Goal: Book appointment/travel/reservation

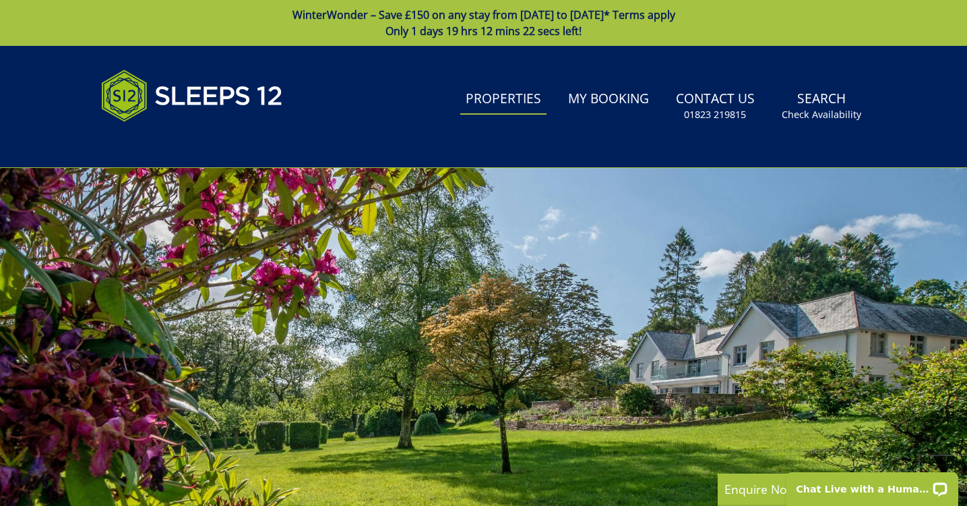
click at [516, 107] on link "Properties" at bounding box center [503, 99] width 86 height 30
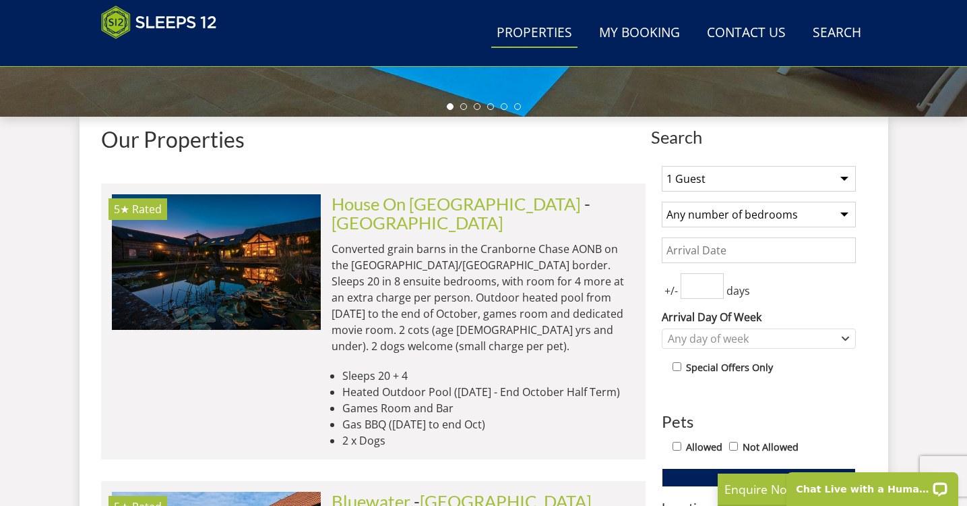
scroll to position [474, 0]
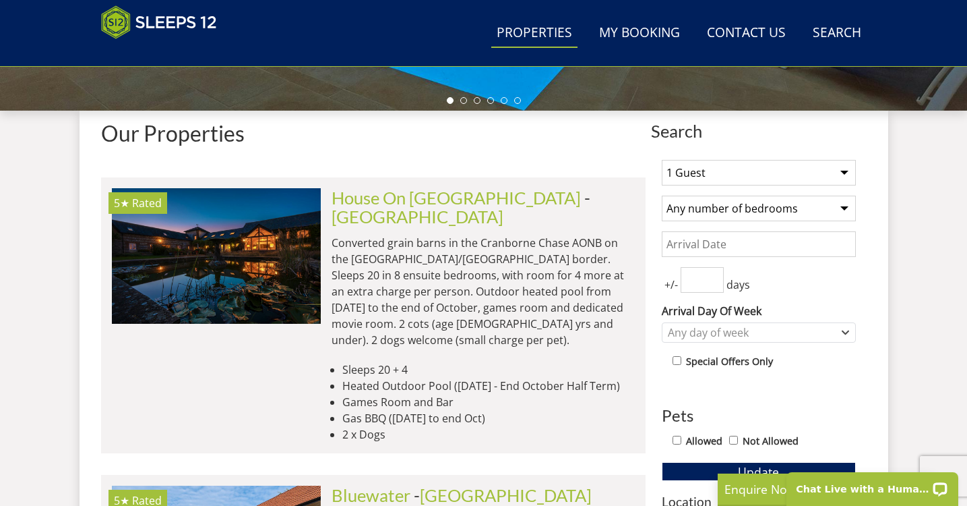
click at [848, 169] on select "1 Guest 2 Guests 3 Guests 4 Guests 5 Guests 6 Guests 7 Guests 8 Guests 9 Guests…" at bounding box center [759, 173] width 194 height 26
select select "14"
click at [662, 160] on select "1 Guest 2 Guests 3 Guests 4 Guests 5 Guests 6 Guests 7 Guests 8 Guests 9 Guests…" at bounding box center [759, 173] width 194 height 26
click at [845, 214] on select "Any number of bedrooms 4 Bedrooms 5 Bedrooms 6 Bedrooms 7 Bedrooms 8 Bedrooms 9…" at bounding box center [759, 209] width 194 height 26
select select "7"
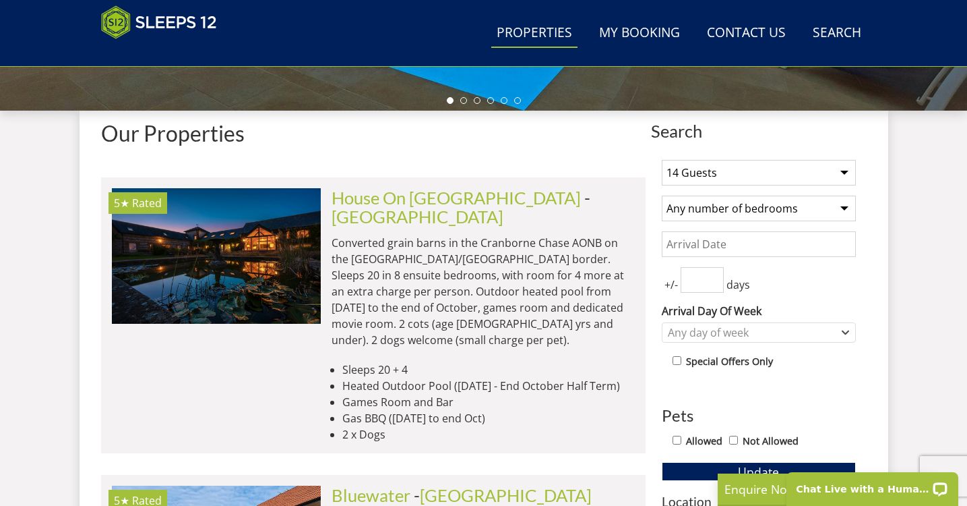
click at [662, 196] on select "Any number of bedrooms 4 Bedrooms 5 Bedrooms 6 Bedrooms 7 Bedrooms 8 Bedrooms 9…" at bounding box center [759, 209] width 194 height 26
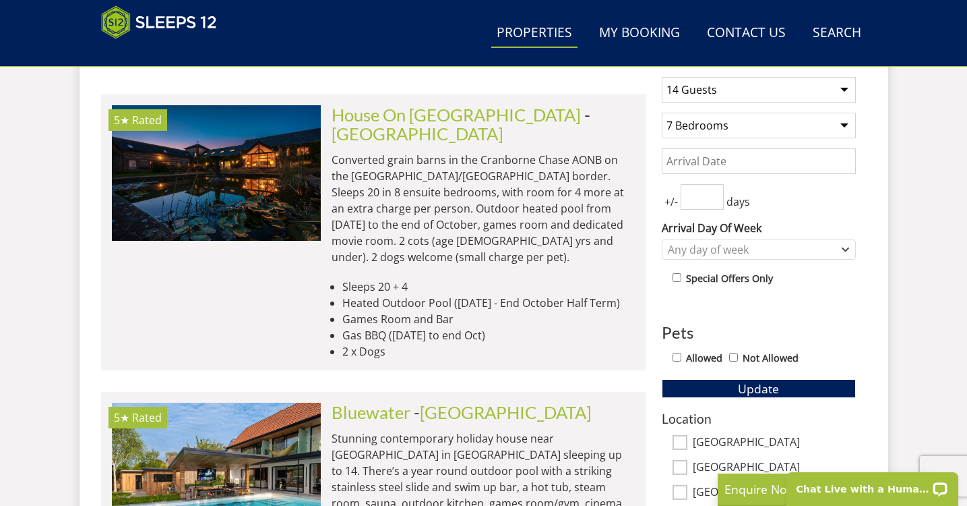
scroll to position [571, 0]
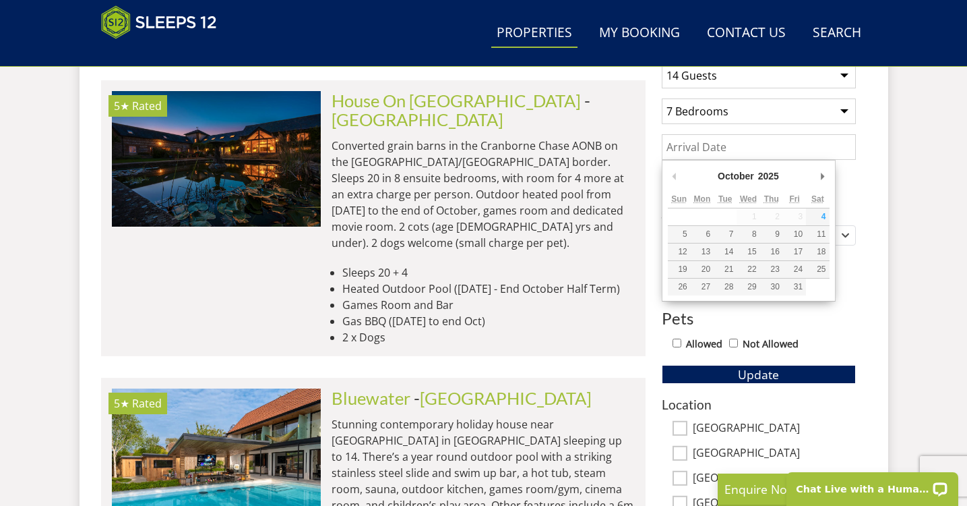
click at [723, 150] on input "Date" at bounding box center [759, 147] width 194 height 26
type input "[DATE]"
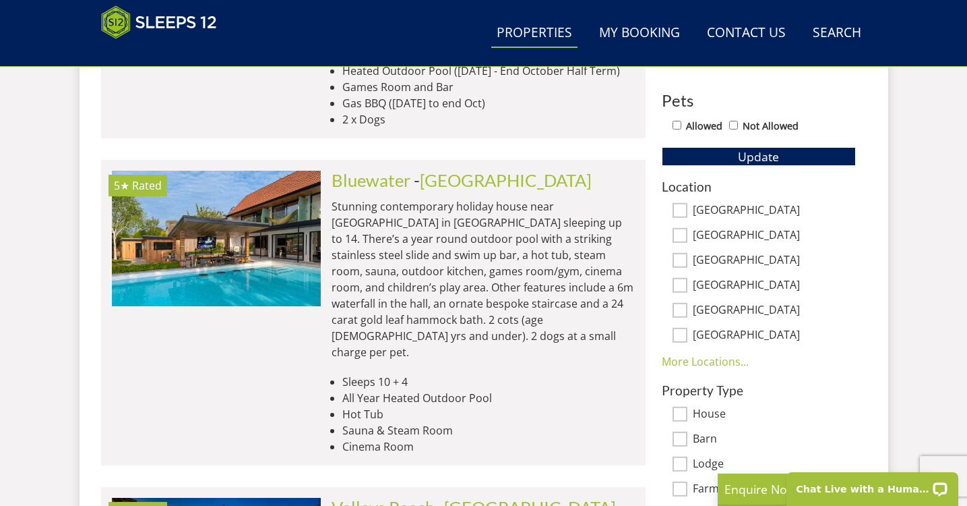
scroll to position [794, 0]
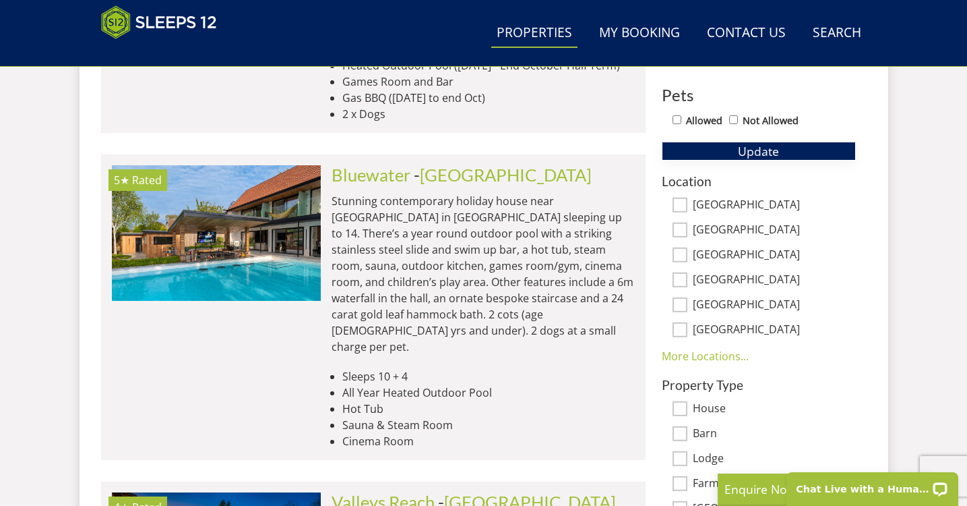
click at [768, 151] on span "Update" at bounding box center [758, 151] width 41 height 16
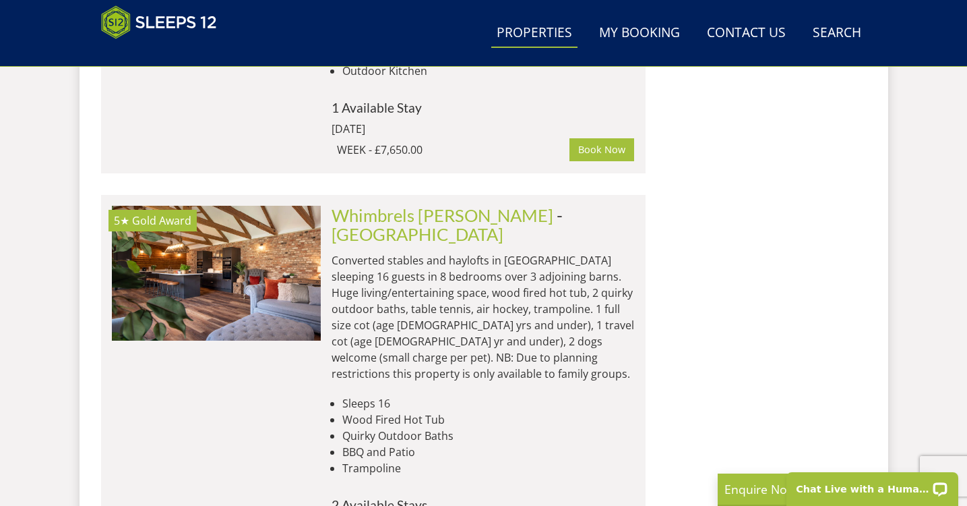
scroll to position [1985, 0]
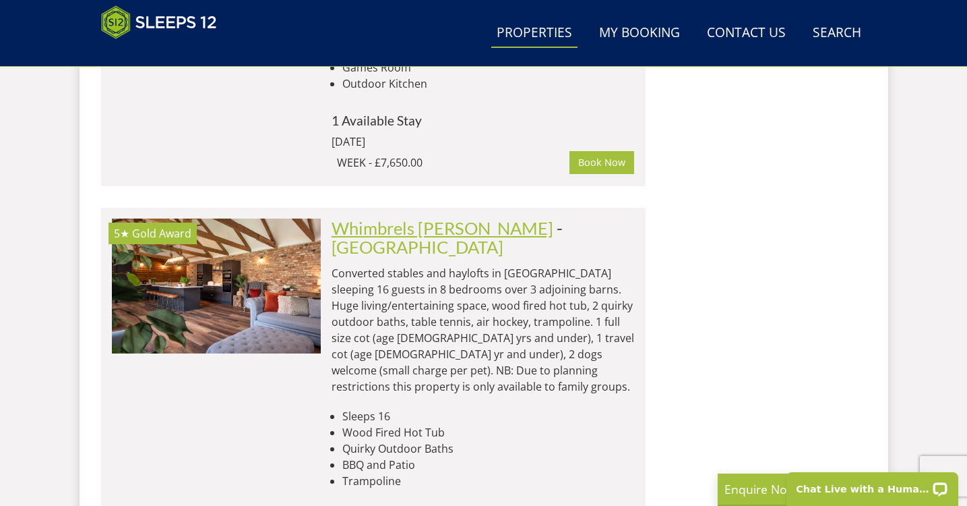
click at [454, 218] on link "Whimbrels [PERSON_NAME]" at bounding box center [443, 228] width 222 height 20
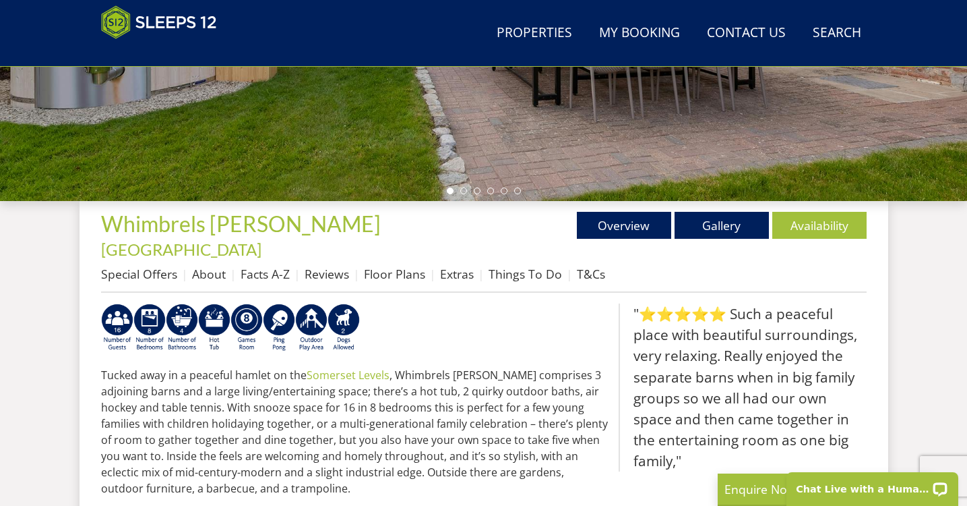
scroll to position [340, 0]
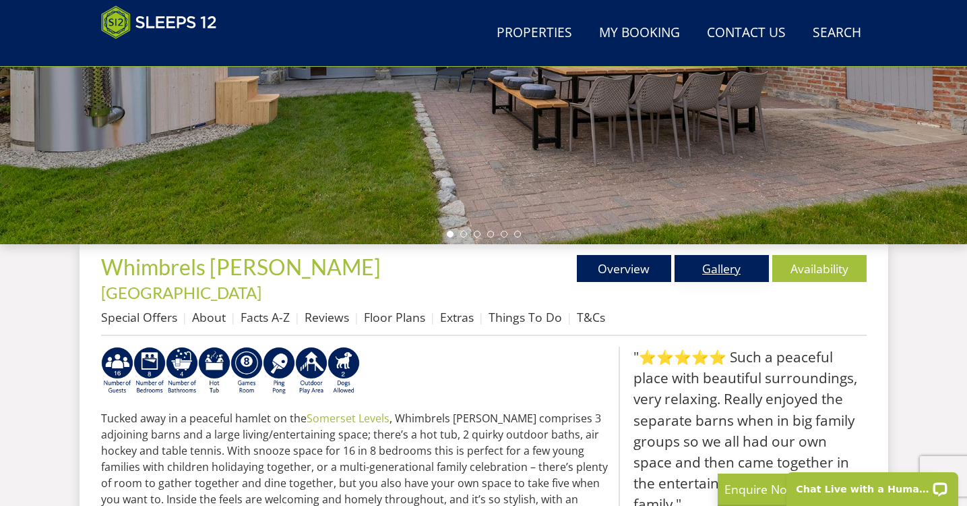
click at [726, 270] on link "Gallery" at bounding box center [722, 268] width 94 height 27
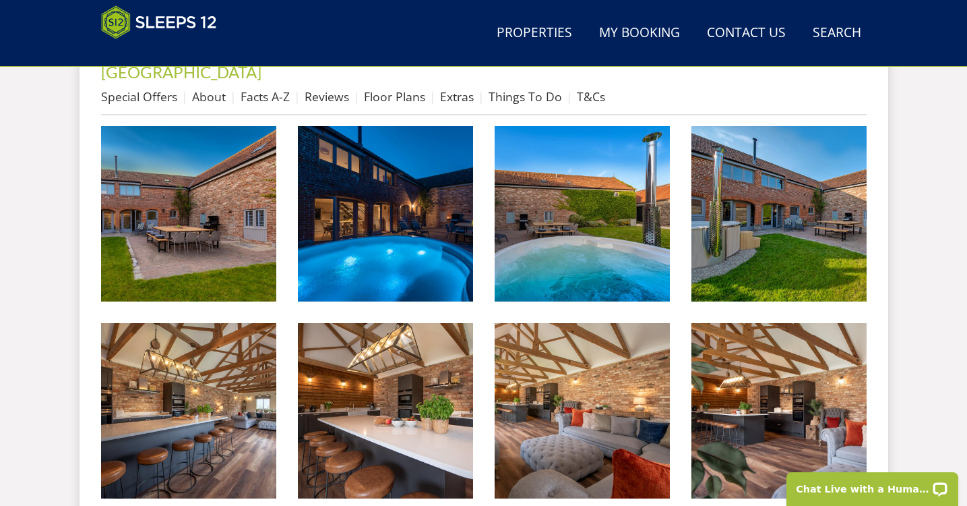
scroll to position [562, 0]
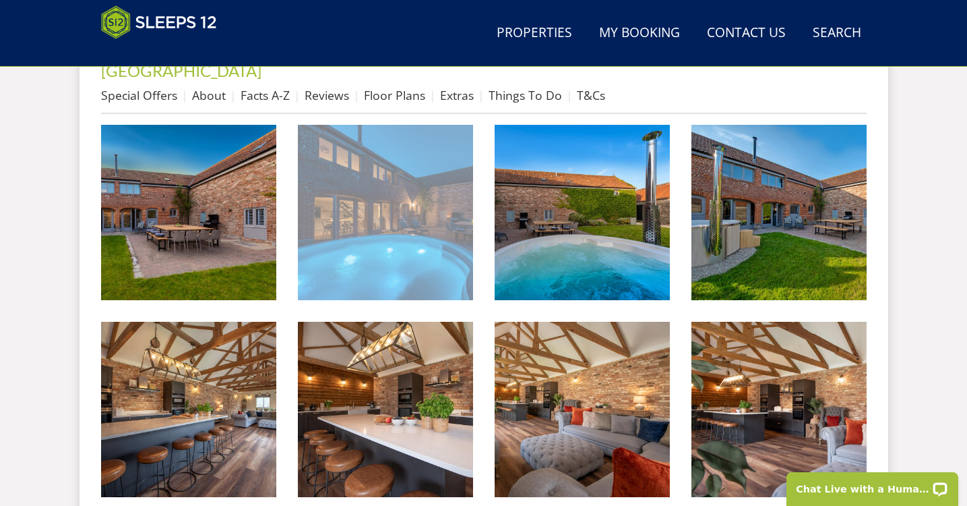
click at [376, 205] on img at bounding box center [385, 212] width 175 height 175
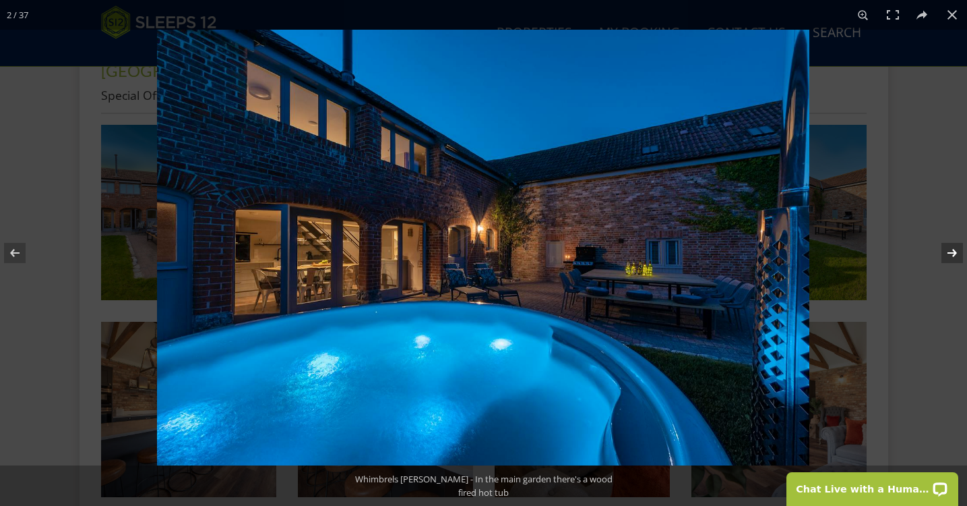
click at [951, 247] on button at bounding box center [943, 252] width 47 height 67
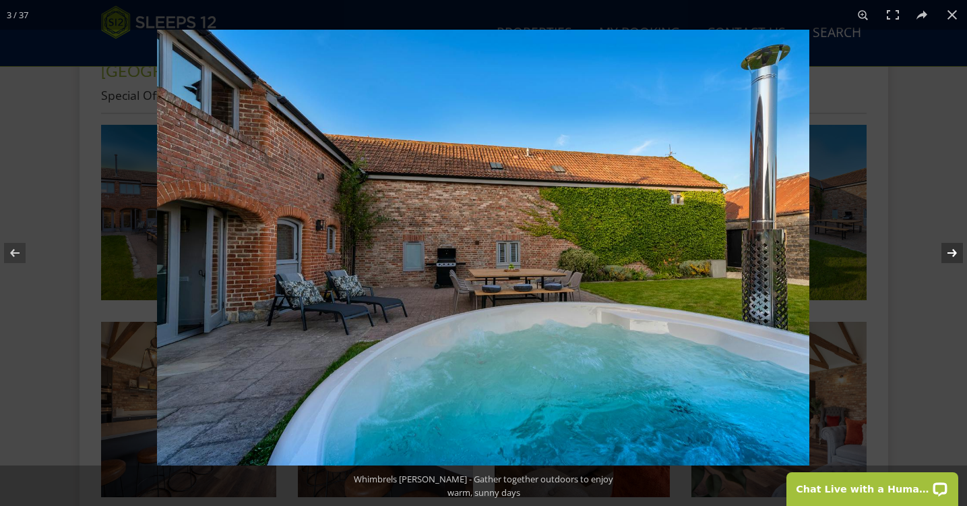
click at [951, 247] on button at bounding box center [943, 252] width 47 height 67
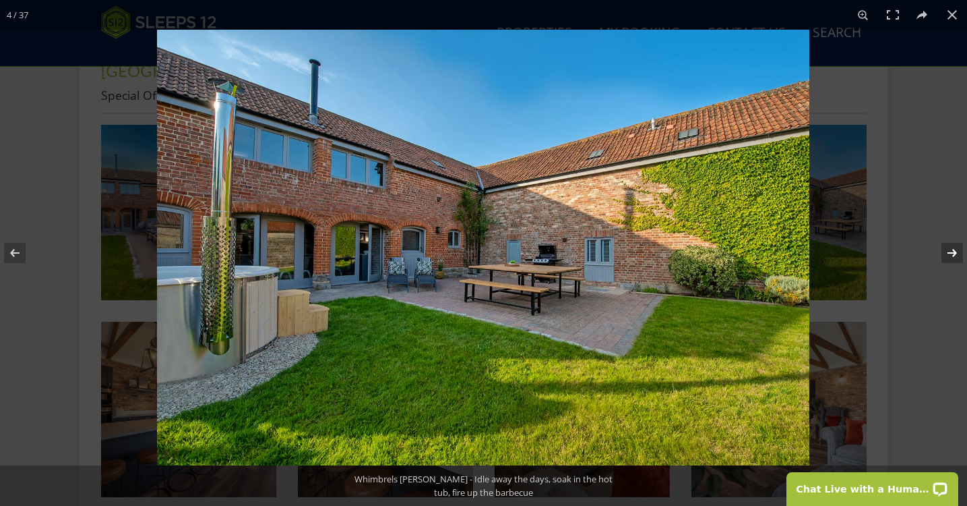
click at [951, 247] on button at bounding box center [943, 252] width 47 height 67
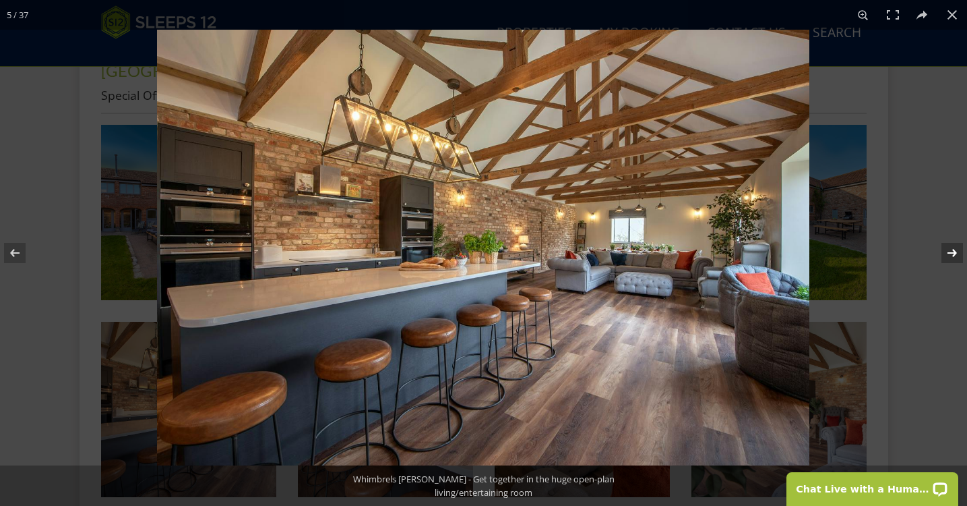
click at [951, 247] on button at bounding box center [943, 252] width 47 height 67
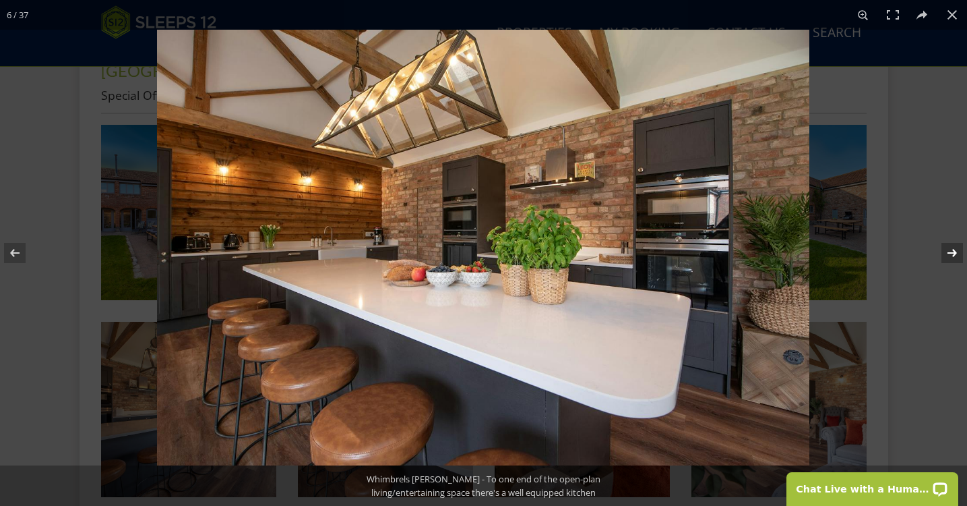
click at [951, 247] on button at bounding box center [943, 252] width 47 height 67
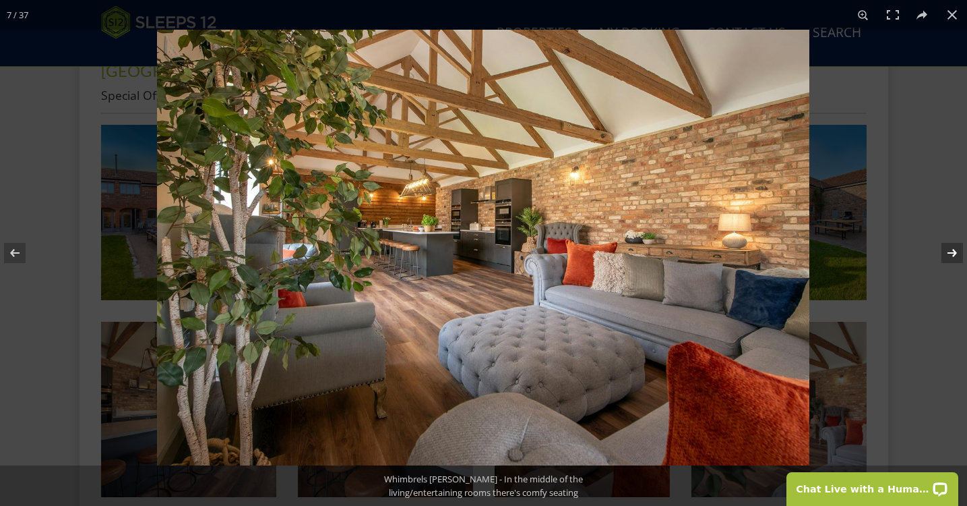
click at [951, 247] on button at bounding box center [943, 252] width 47 height 67
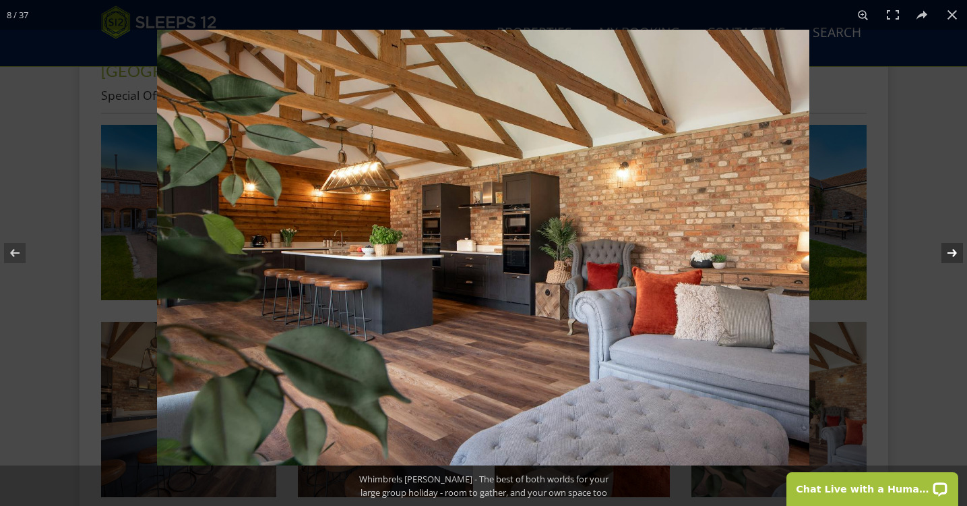
click at [951, 247] on button at bounding box center [943, 252] width 47 height 67
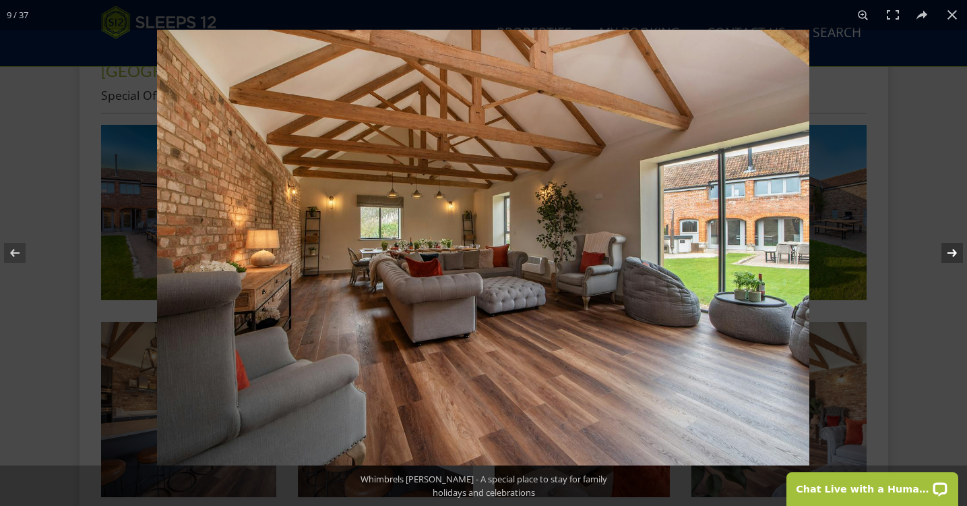
click at [951, 247] on button at bounding box center [943, 252] width 47 height 67
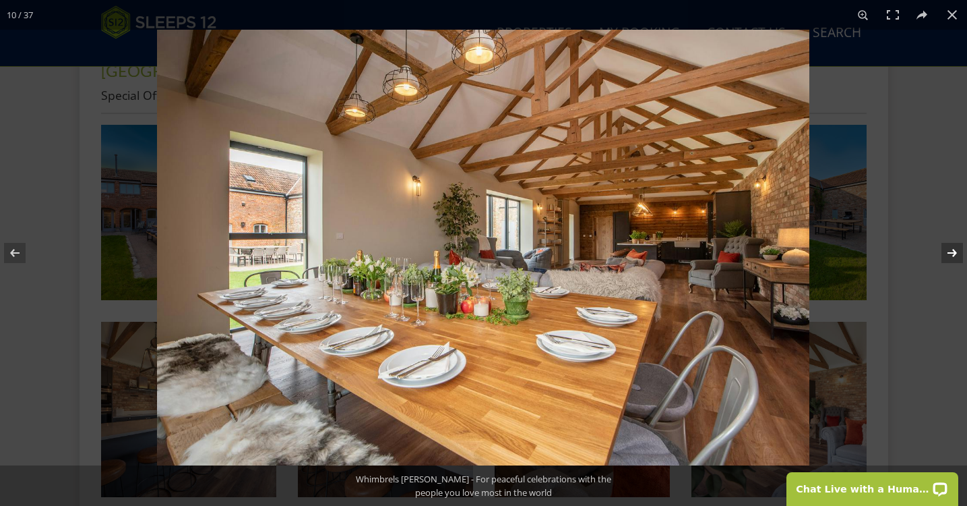
click at [951, 247] on button at bounding box center [943, 252] width 47 height 67
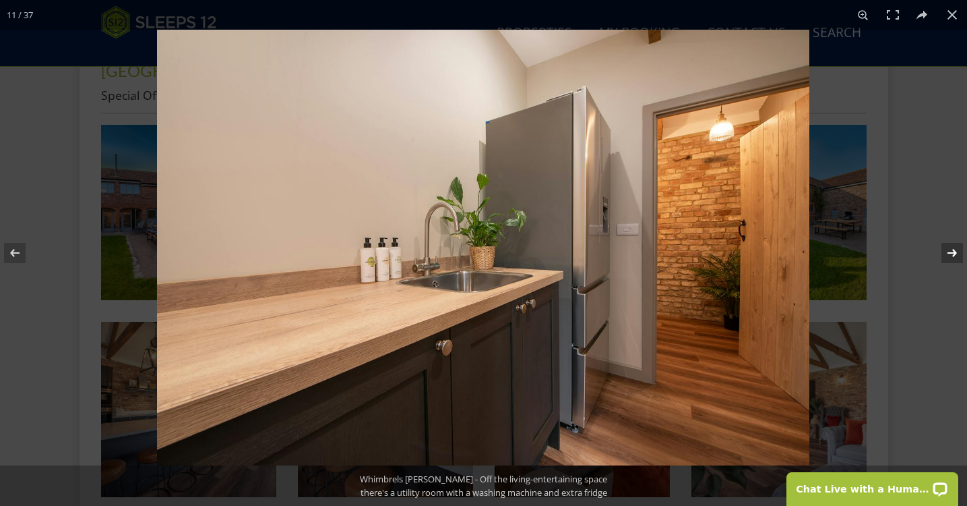
click at [951, 247] on button at bounding box center [943, 252] width 47 height 67
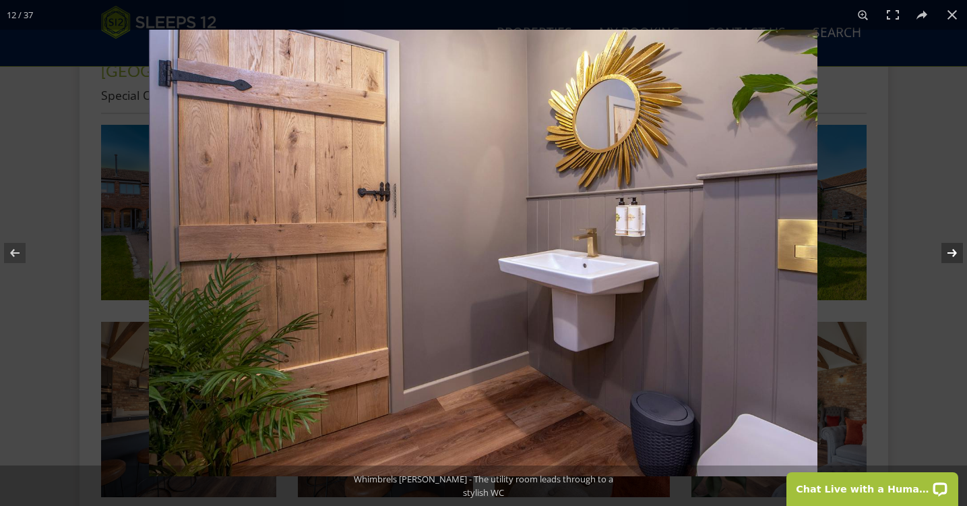
click at [951, 247] on button at bounding box center [943, 252] width 47 height 67
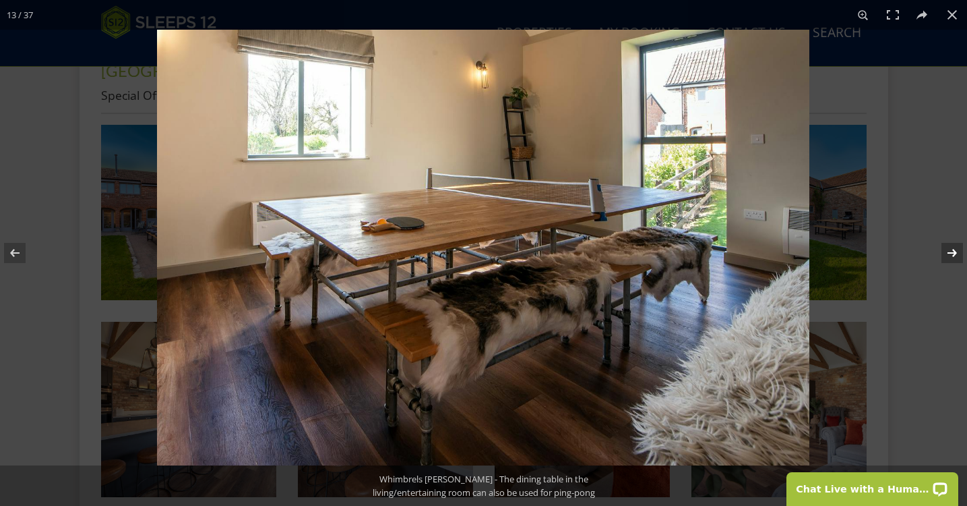
click at [951, 247] on button at bounding box center [943, 252] width 47 height 67
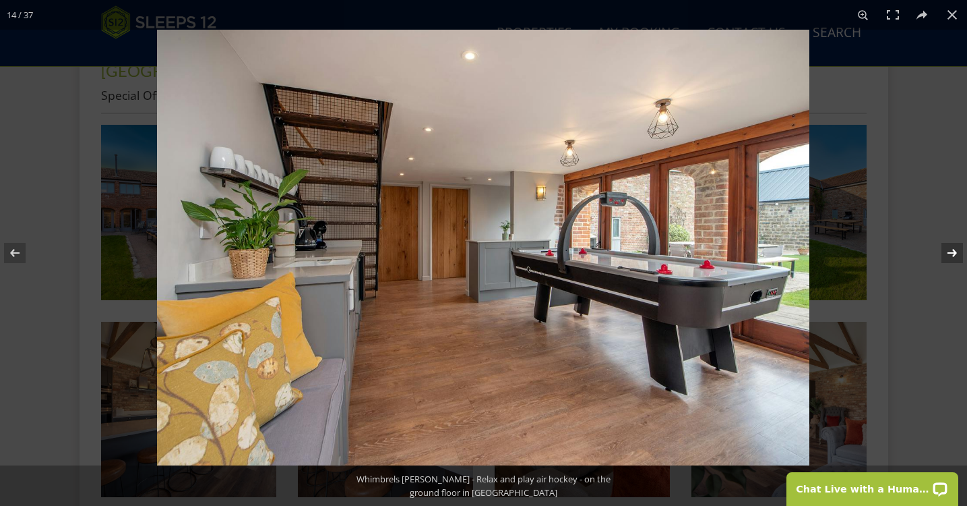
click at [951, 247] on button at bounding box center [943, 252] width 47 height 67
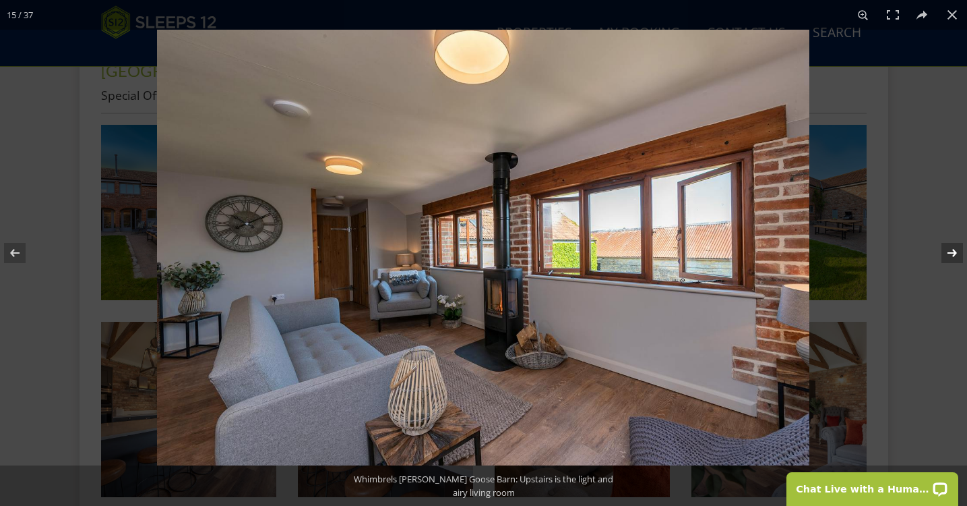
click at [951, 247] on button at bounding box center [943, 252] width 47 height 67
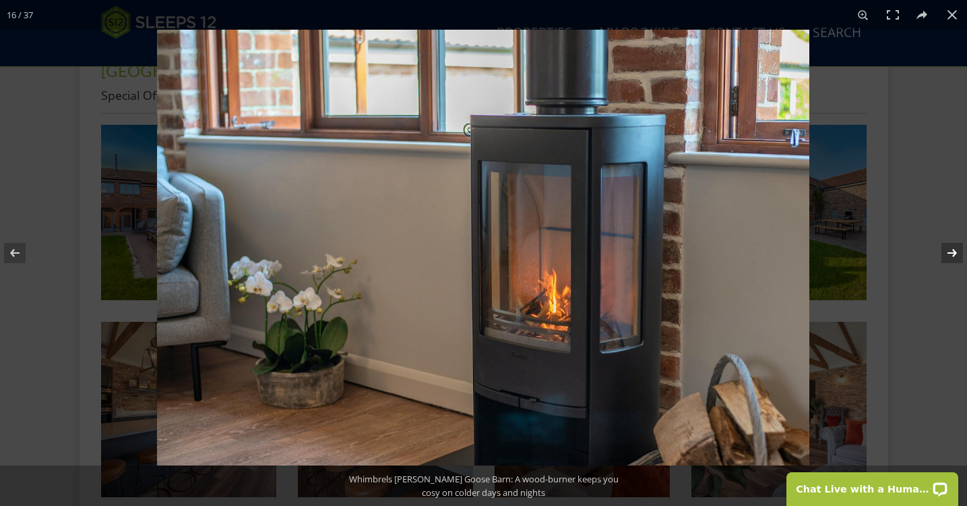
click at [951, 247] on button at bounding box center [943, 252] width 47 height 67
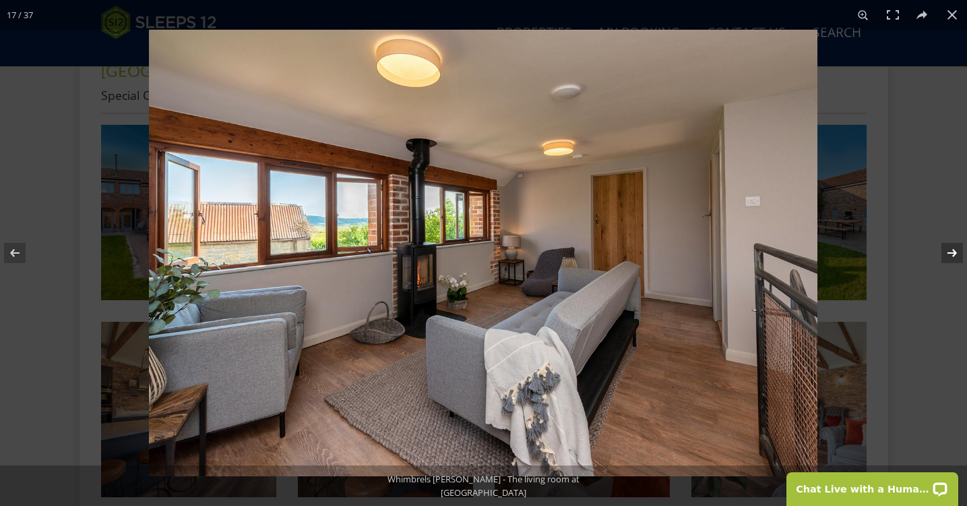
click at [951, 247] on button at bounding box center [943, 252] width 47 height 67
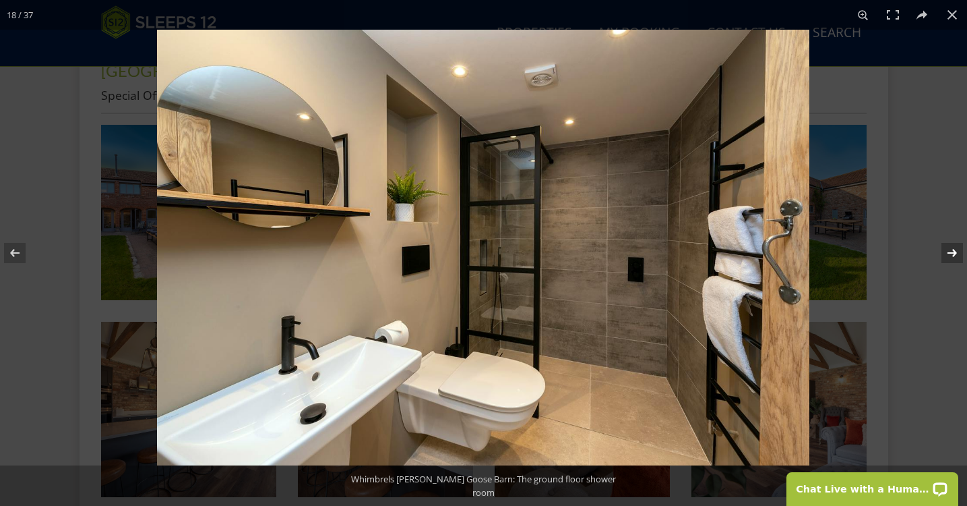
click at [951, 247] on button at bounding box center [943, 252] width 47 height 67
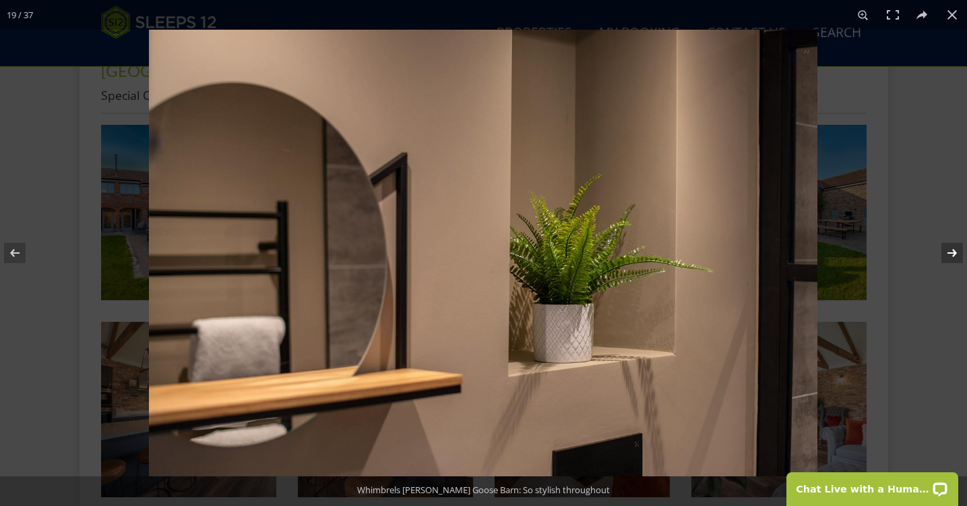
click at [951, 247] on button at bounding box center [943, 252] width 47 height 67
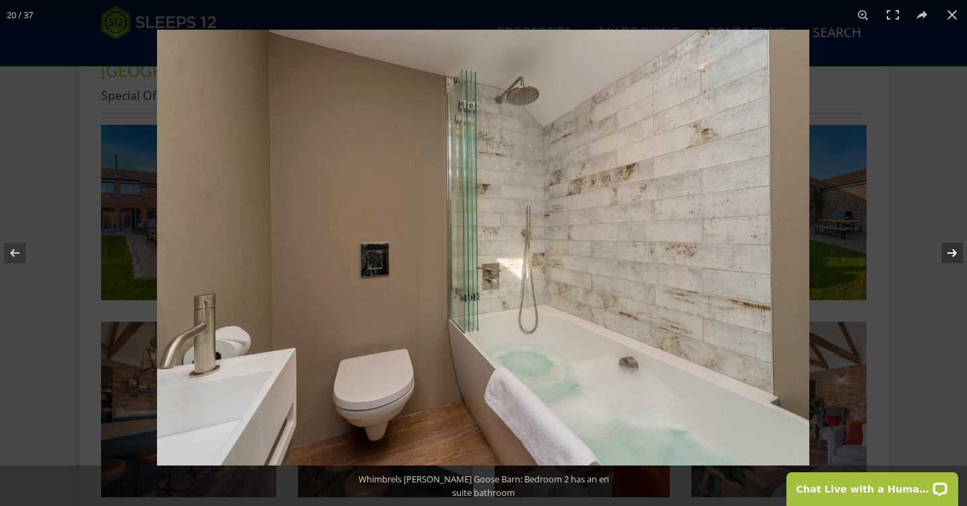
click at [951, 247] on button at bounding box center [943, 252] width 47 height 67
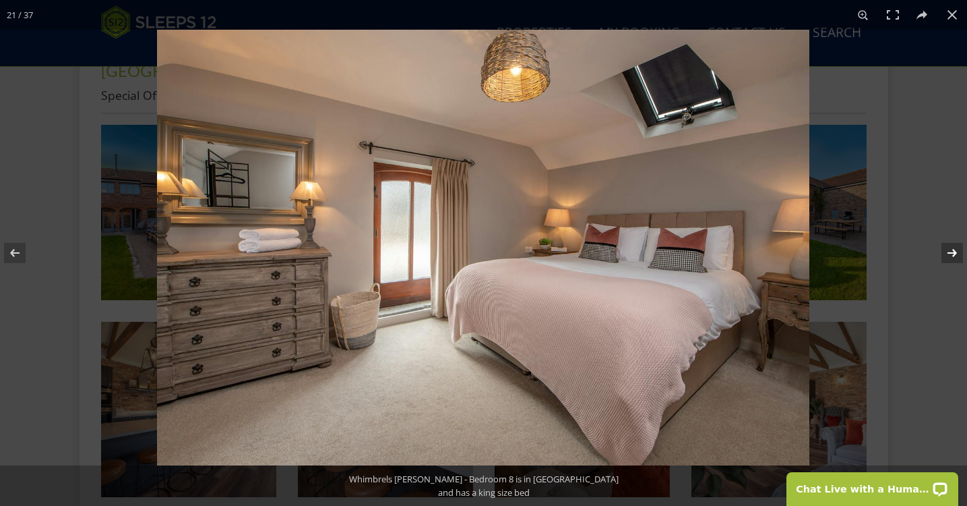
click at [951, 247] on button at bounding box center [943, 252] width 47 height 67
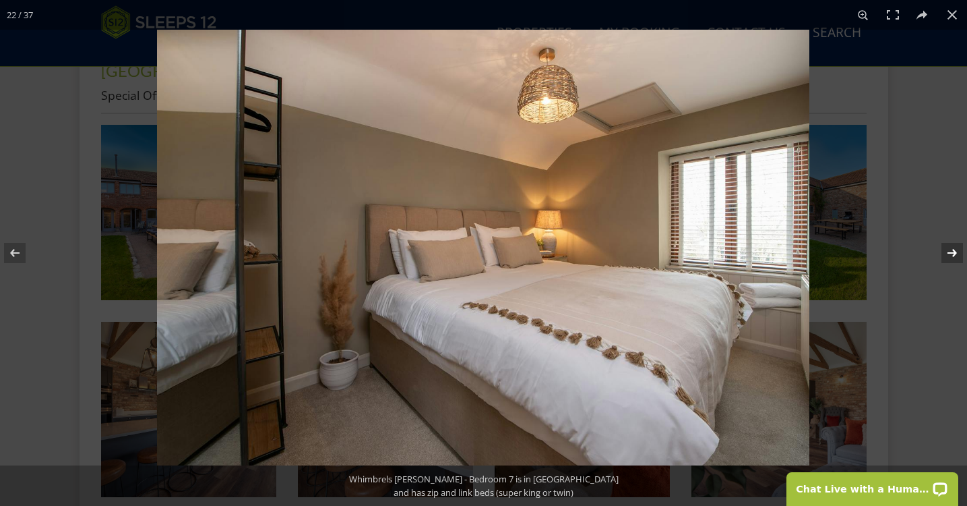
click at [951, 247] on button at bounding box center [943, 252] width 47 height 67
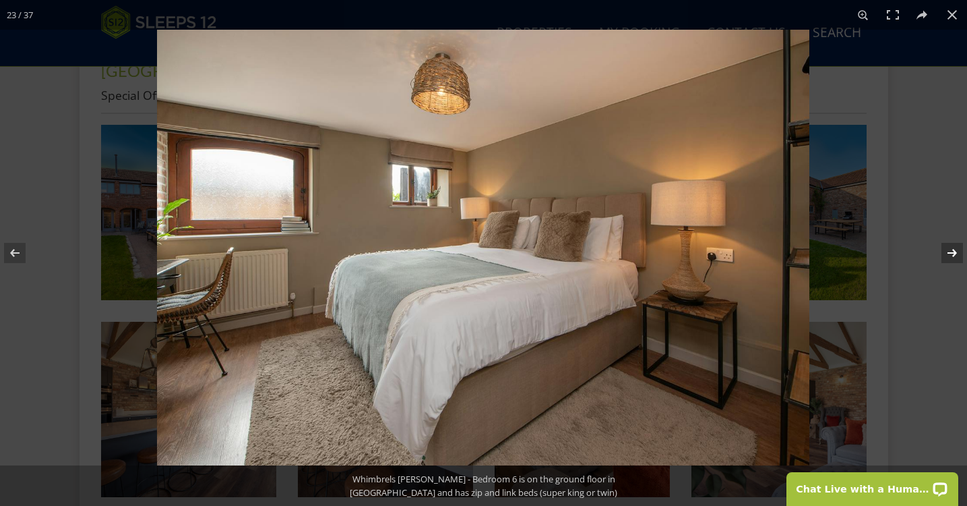
click at [950, 254] on button at bounding box center [943, 252] width 47 height 67
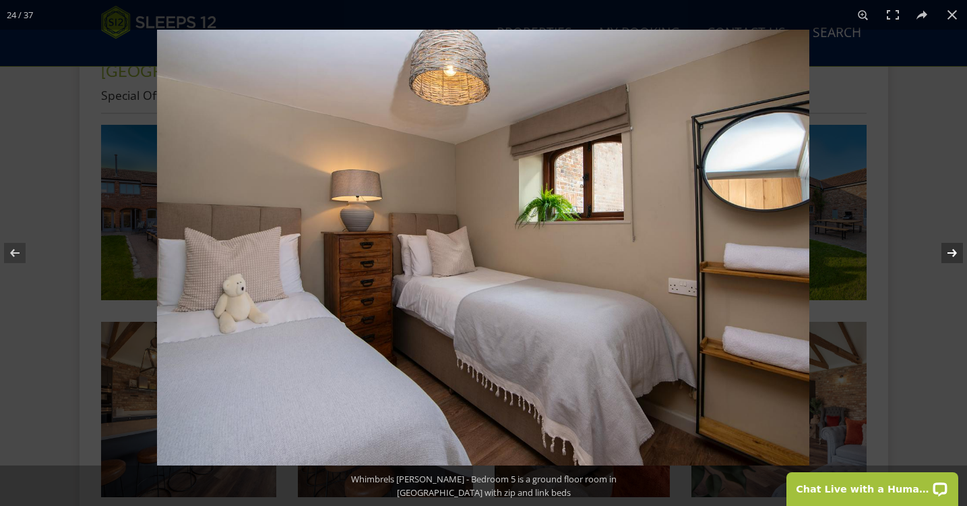
click at [950, 254] on button at bounding box center [943, 252] width 47 height 67
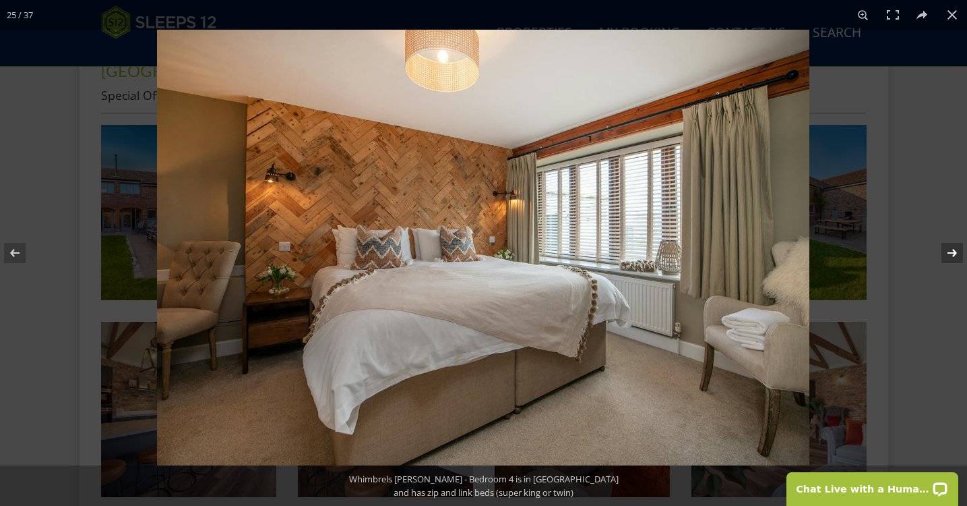
click at [950, 254] on button at bounding box center [943, 252] width 47 height 67
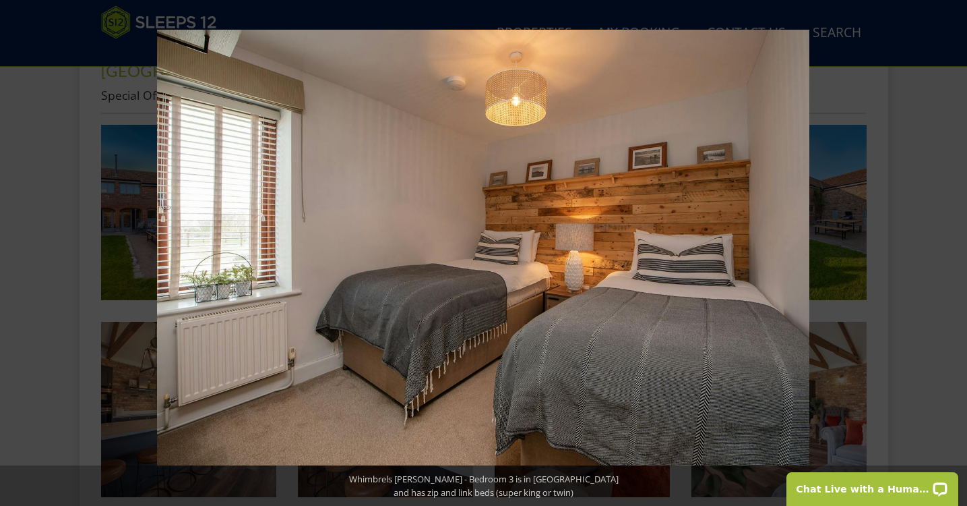
click at [950, 254] on button at bounding box center [943, 252] width 47 height 67
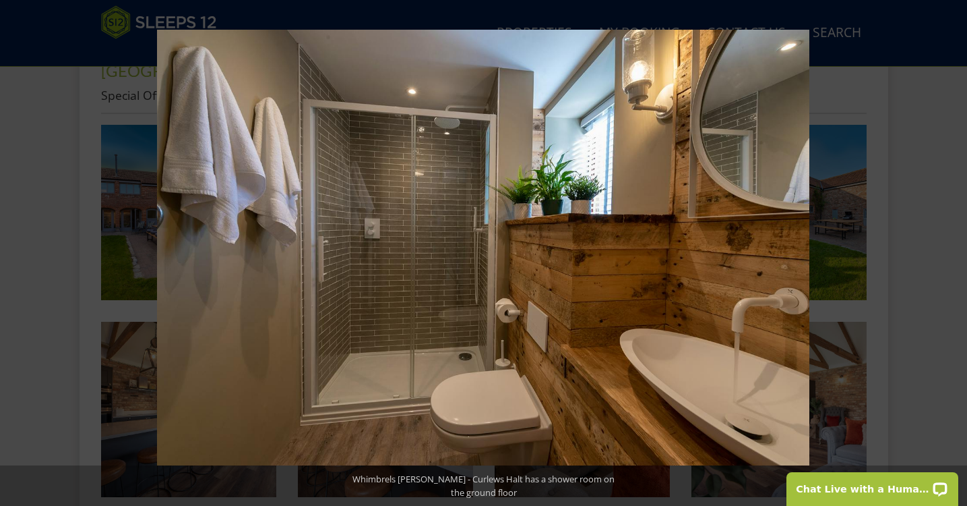
click at [950, 254] on button at bounding box center [943, 252] width 47 height 67
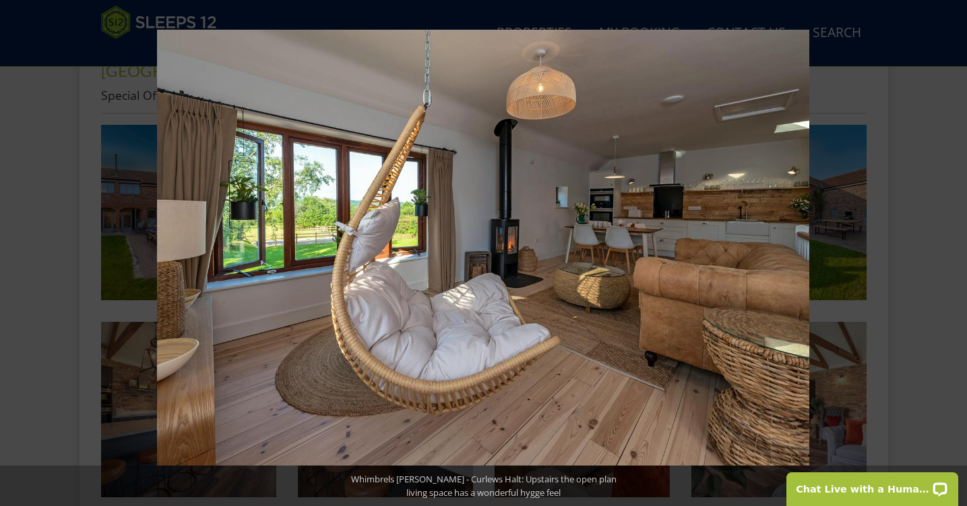
click at [950, 254] on button at bounding box center [943, 252] width 47 height 67
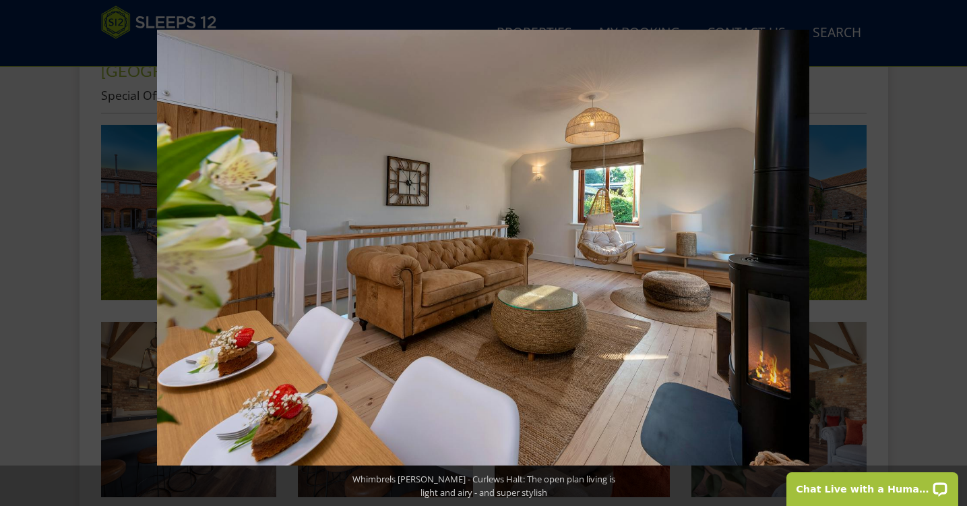
click at [950, 254] on button at bounding box center [943, 252] width 47 height 67
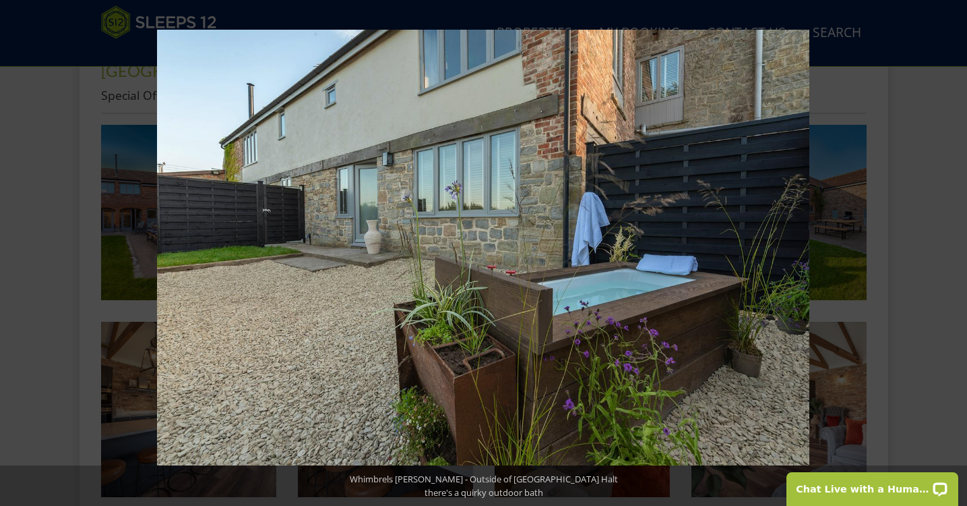
click at [950, 254] on button at bounding box center [943, 252] width 47 height 67
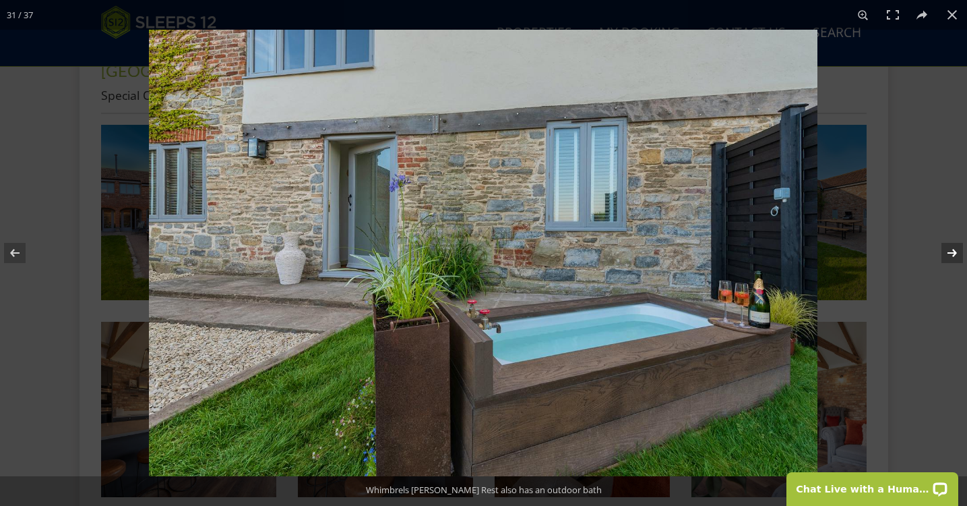
click at [950, 254] on button at bounding box center [943, 252] width 47 height 67
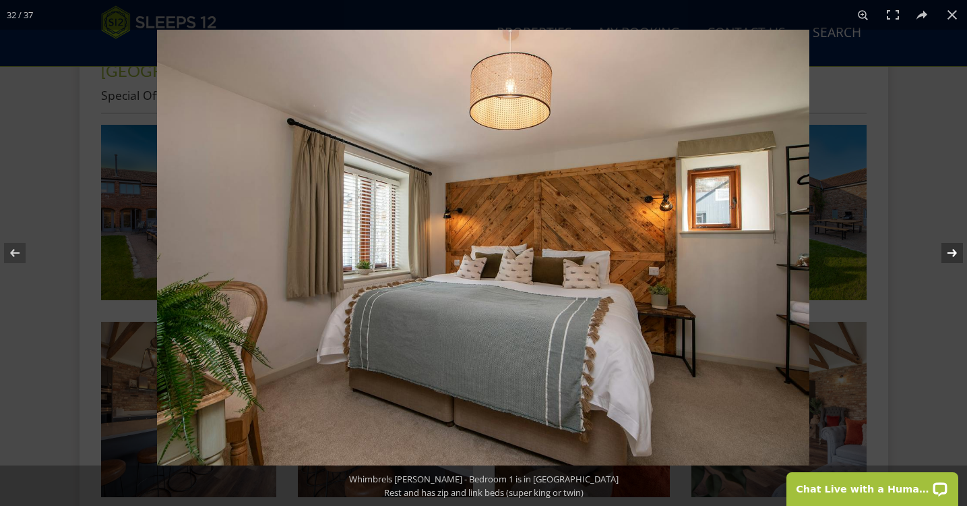
click at [950, 254] on button at bounding box center [943, 252] width 47 height 67
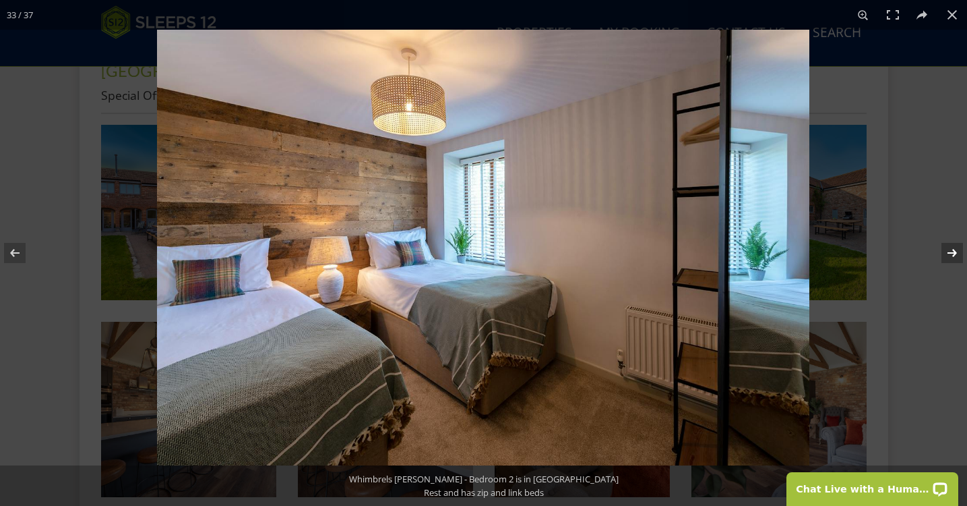
click at [950, 255] on button at bounding box center [943, 252] width 47 height 67
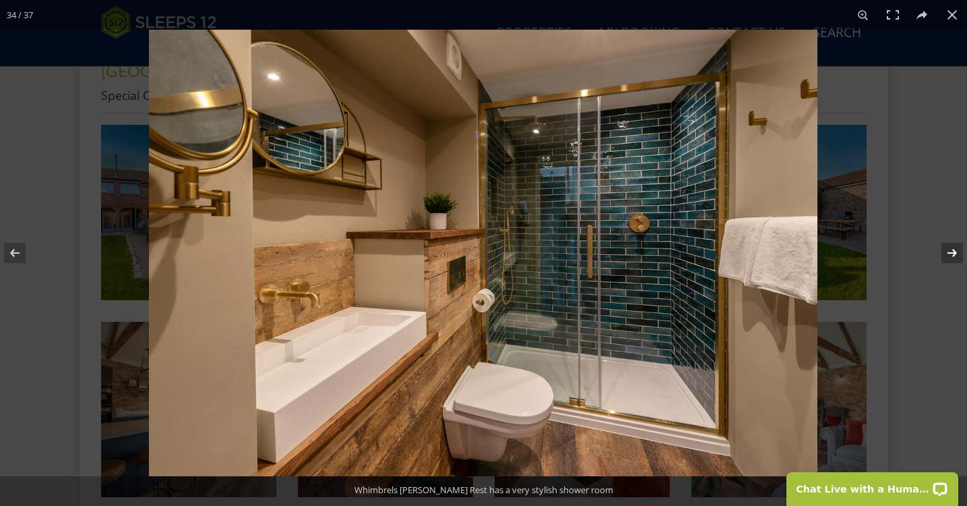
click at [950, 255] on button at bounding box center [943, 252] width 47 height 67
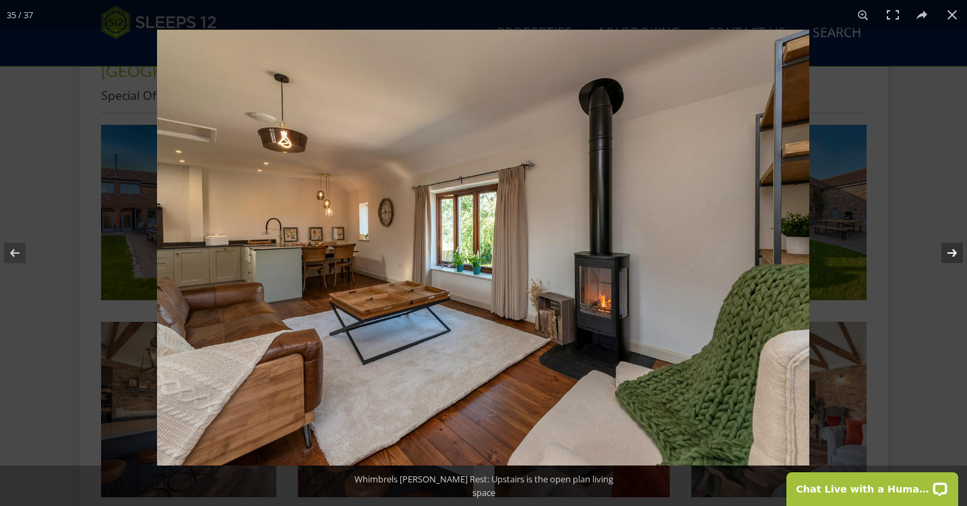
click at [950, 255] on button at bounding box center [943, 252] width 47 height 67
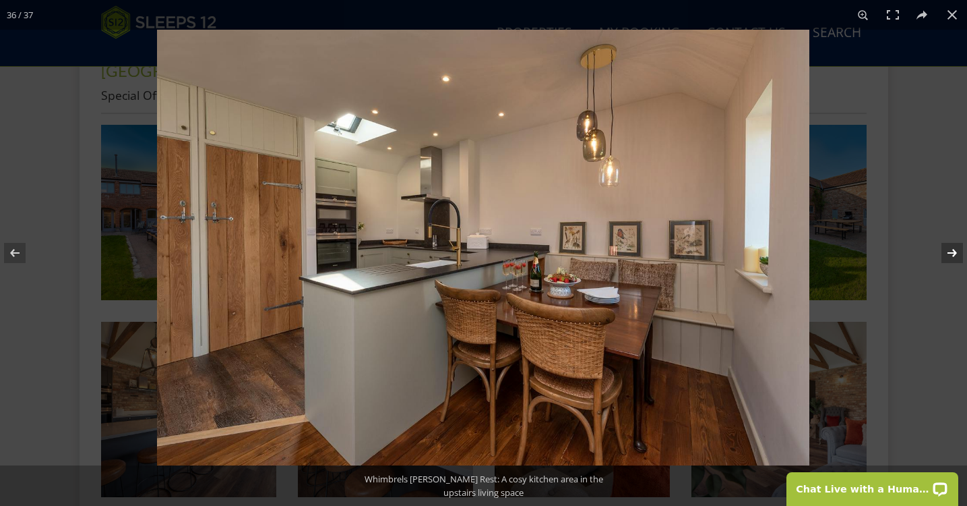
click at [949, 255] on button at bounding box center [943, 252] width 47 height 67
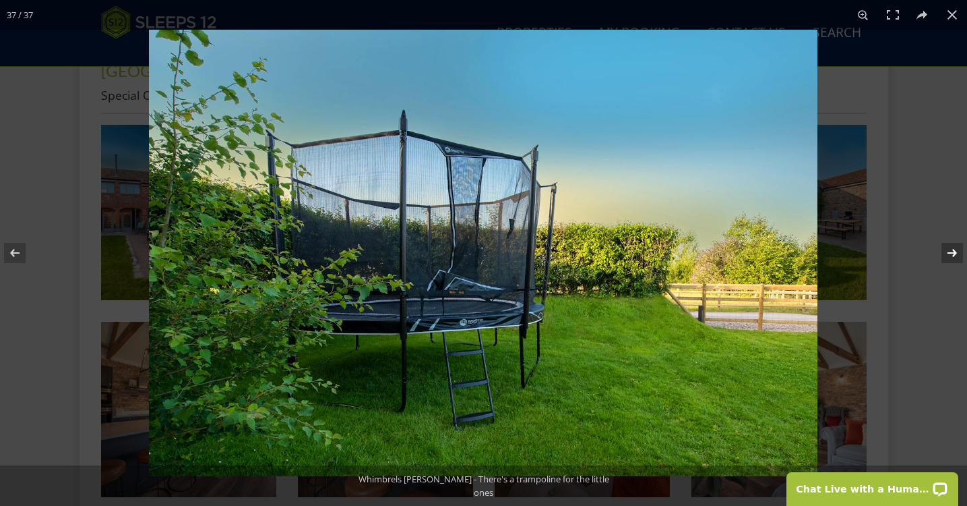
click at [949, 255] on button at bounding box center [943, 252] width 47 height 67
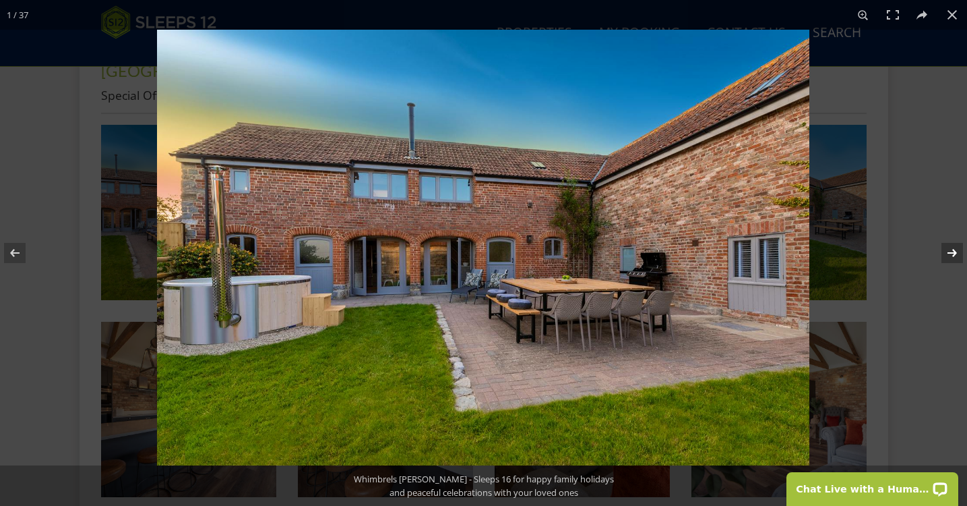
click at [949, 255] on button at bounding box center [943, 252] width 47 height 67
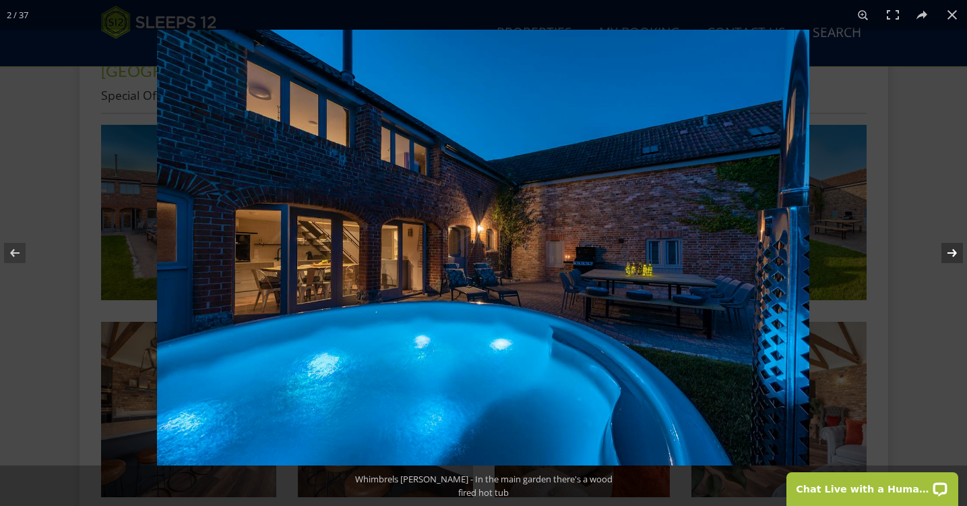
click at [949, 255] on button at bounding box center [943, 252] width 47 height 67
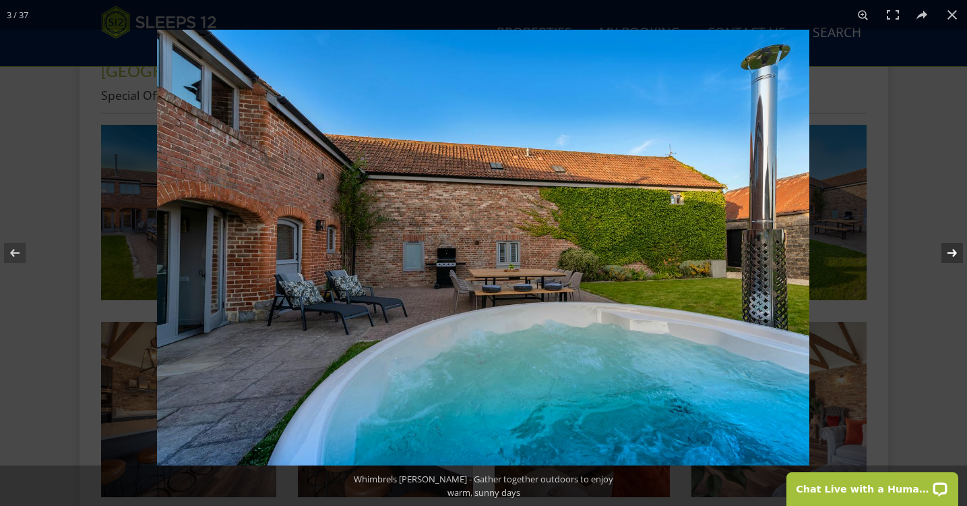
click at [949, 255] on button at bounding box center [943, 252] width 47 height 67
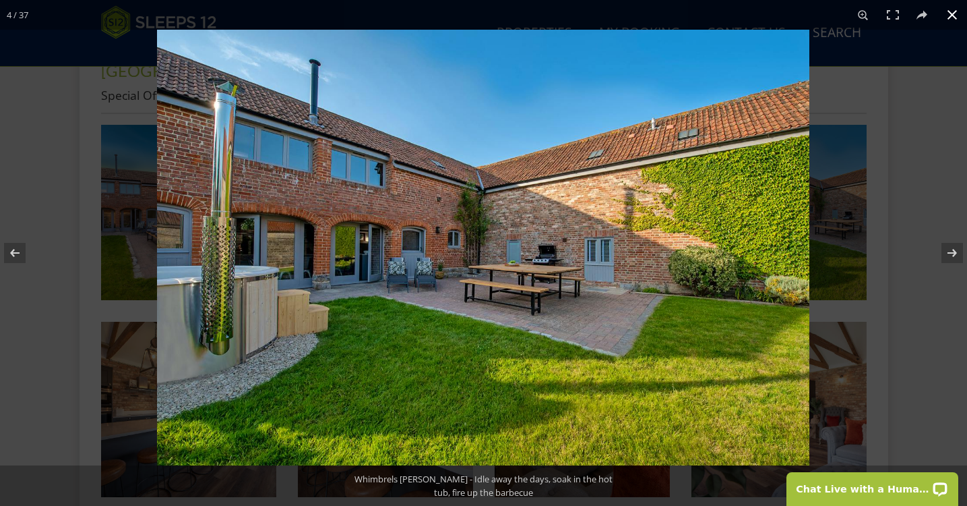
click at [955, 18] on button at bounding box center [953, 15] width 30 height 30
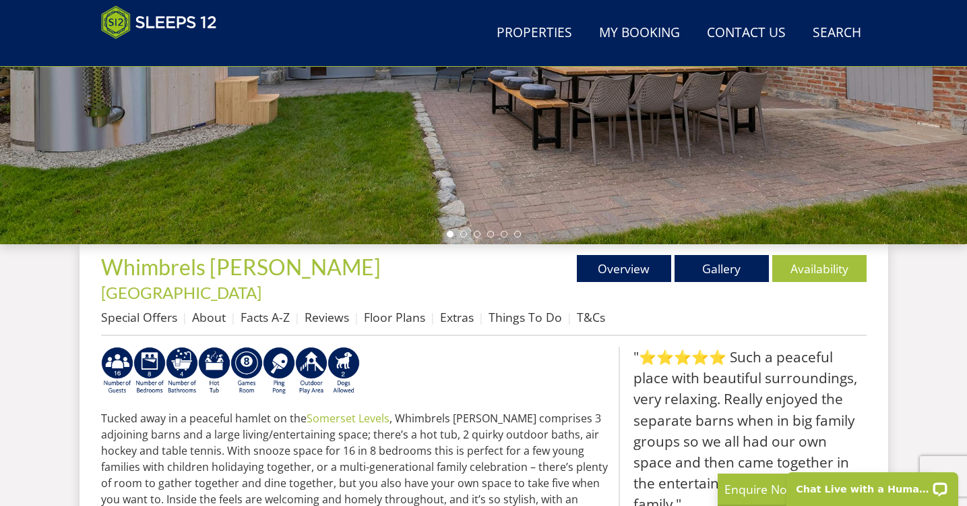
scroll to position [1985, 0]
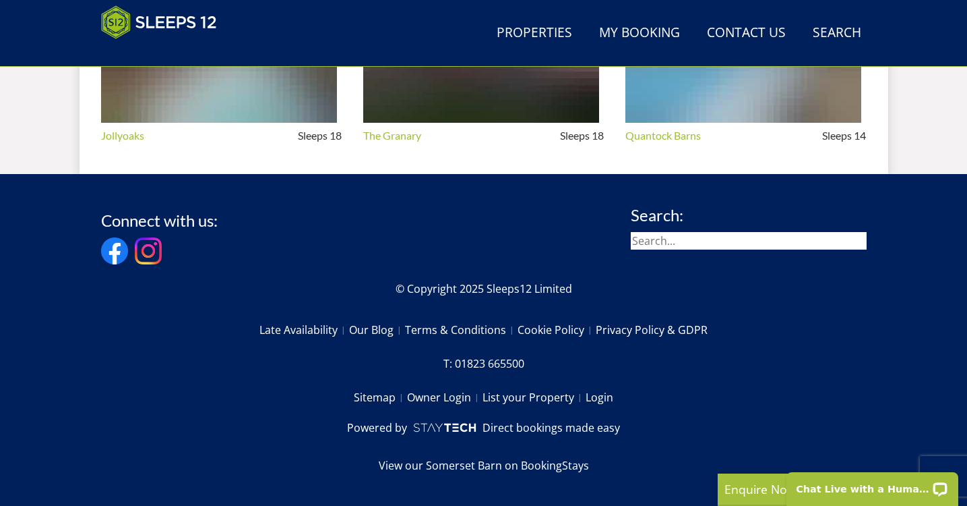
select select "14"
select select "7"
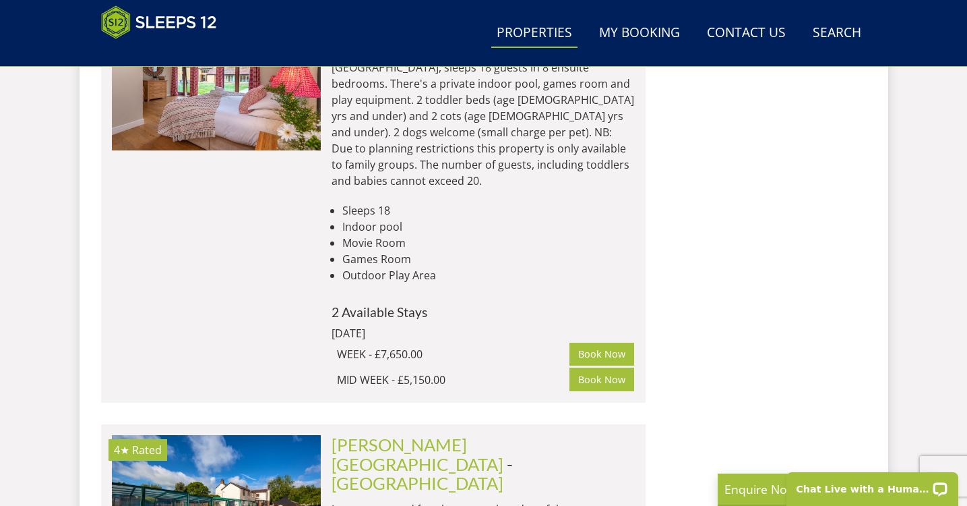
scroll to position [4702, 0]
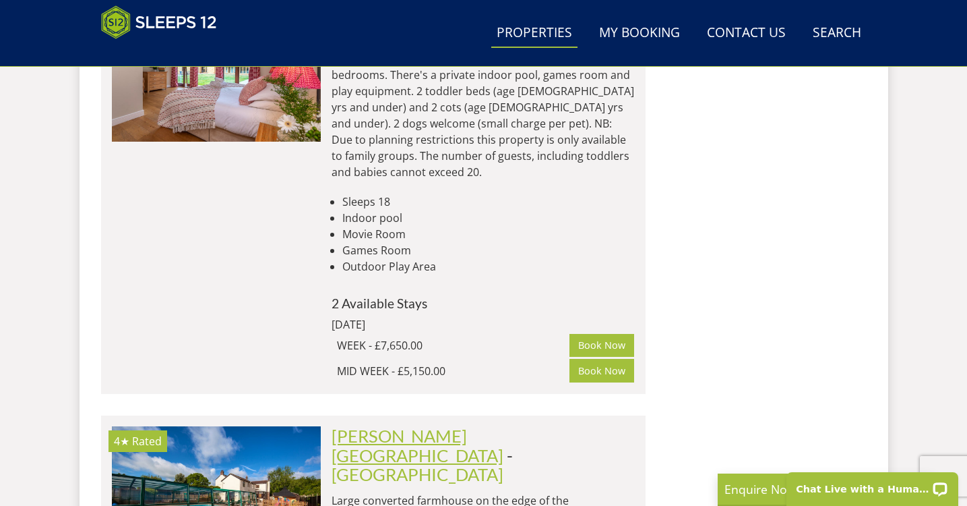
click at [444, 425] on link "[PERSON_NAME][GEOGRAPHIC_DATA]" at bounding box center [418, 444] width 172 height 39
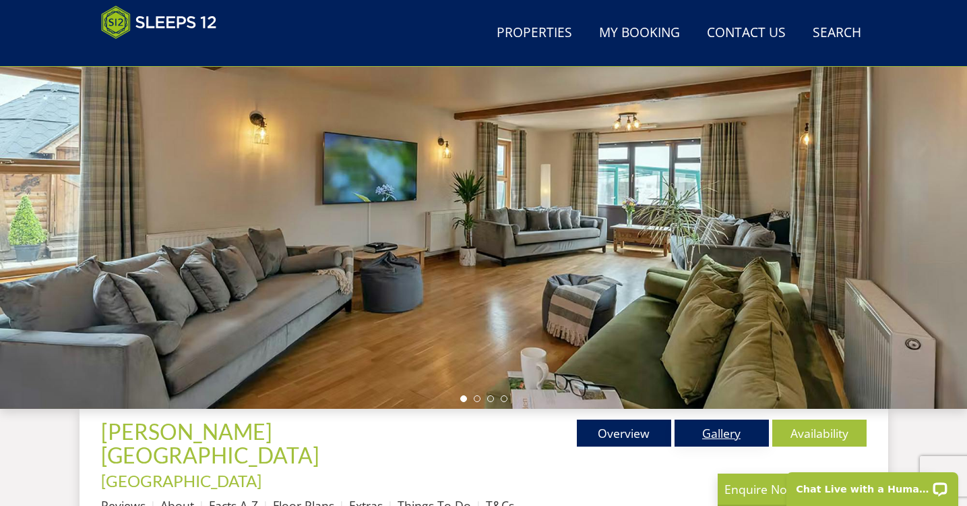
click at [720, 434] on link "Gallery" at bounding box center [722, 432] width 94 height 27
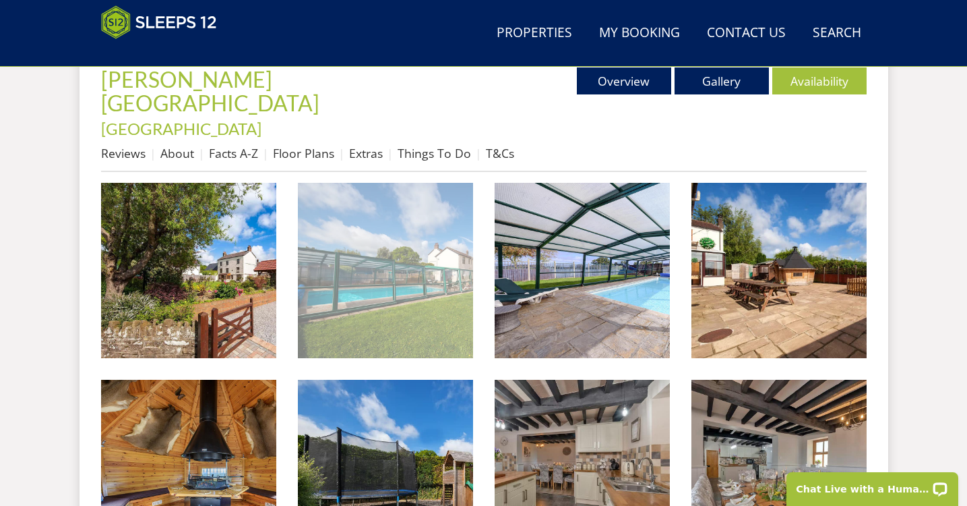
scroll to position [529, 0]
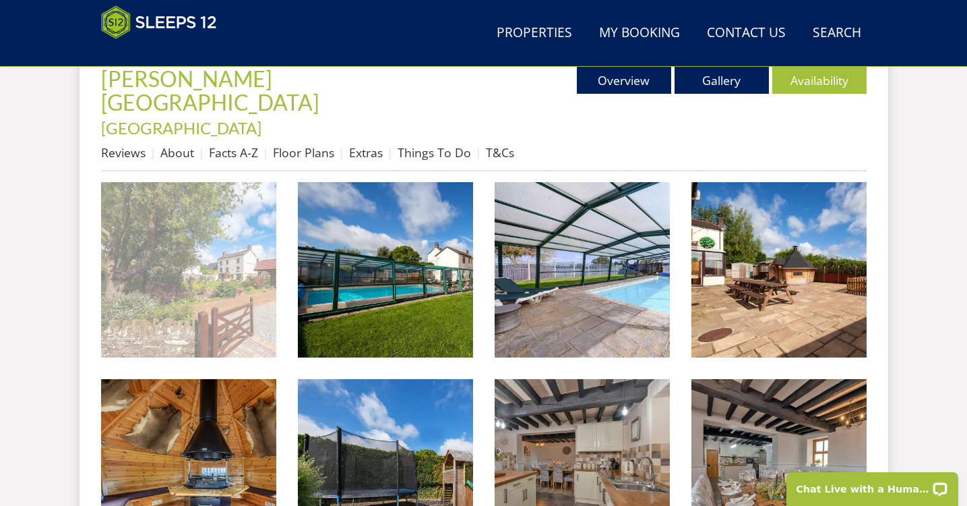
click at [235, 233] on img at bounding box center [188, 269] width 175 height 175
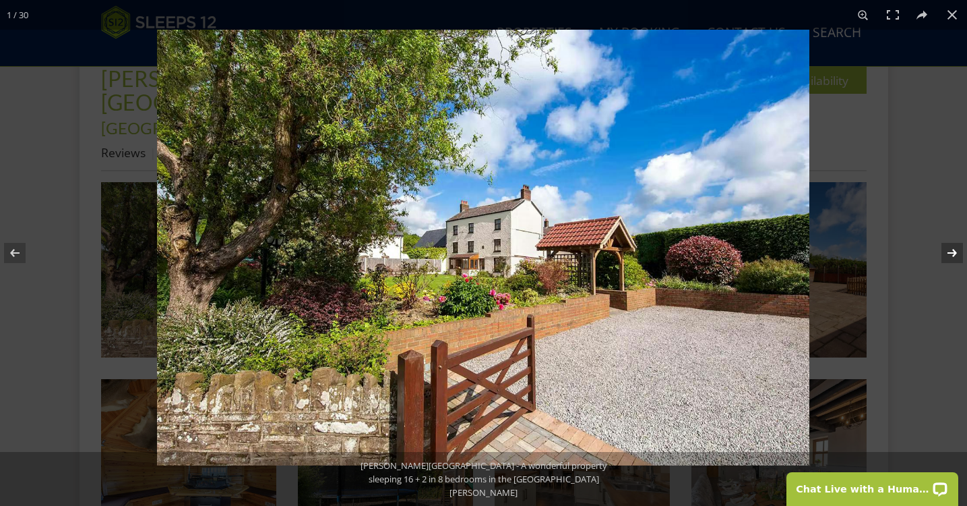
click at [953, 251] on button at bounding box center [943, 252] width 47 height 67
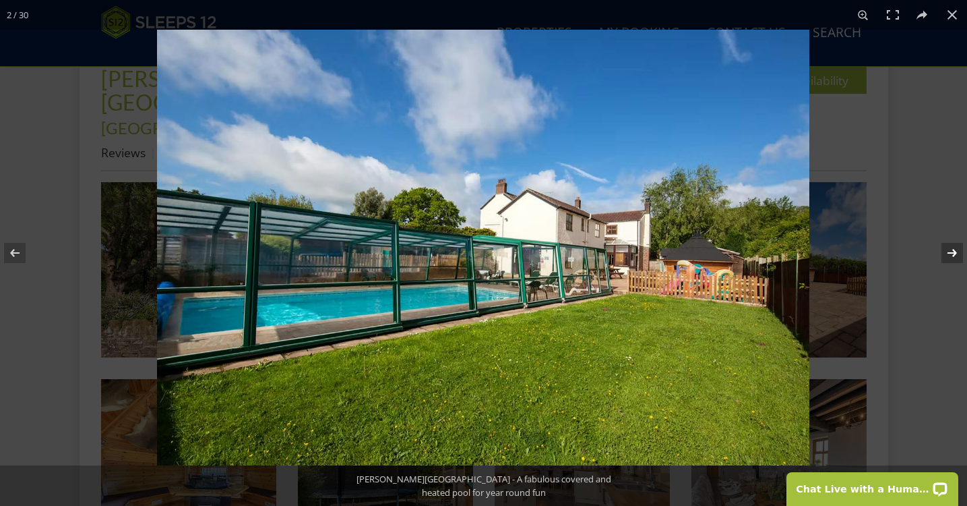
click at [953, 251] on button at bounding box center [943, 252] width 47 height 67
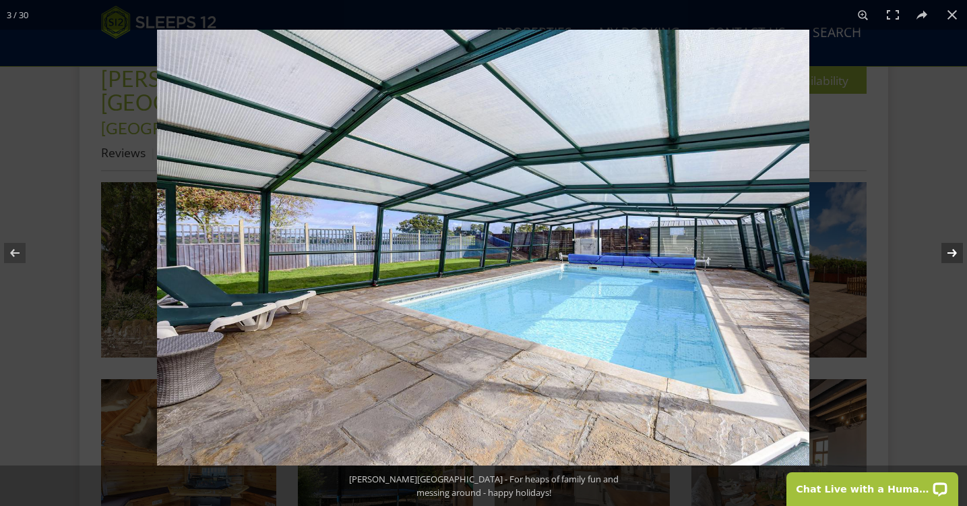
click at [953, 251] on button at bounding box center [943, 252] width 47 height 67
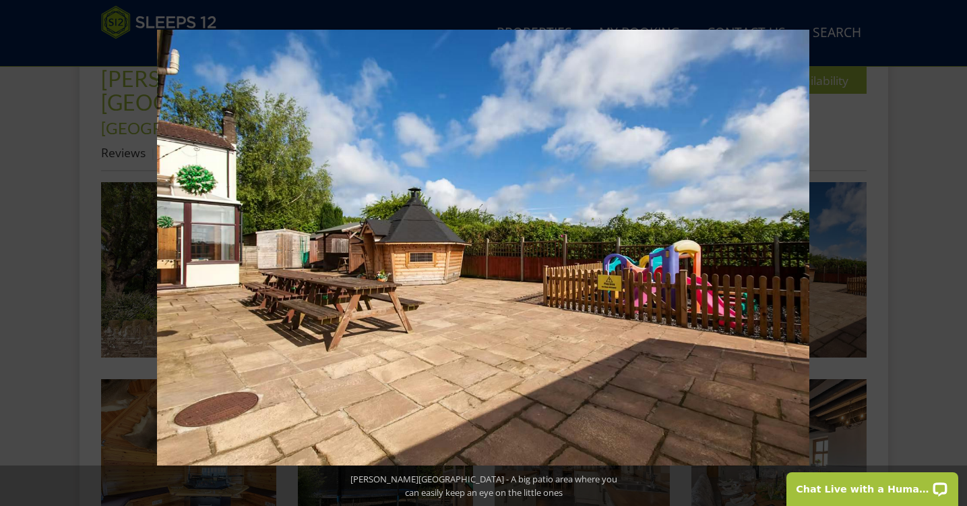
click at [953, 251] on button at bounding box center [943, 252] width 47 height 67
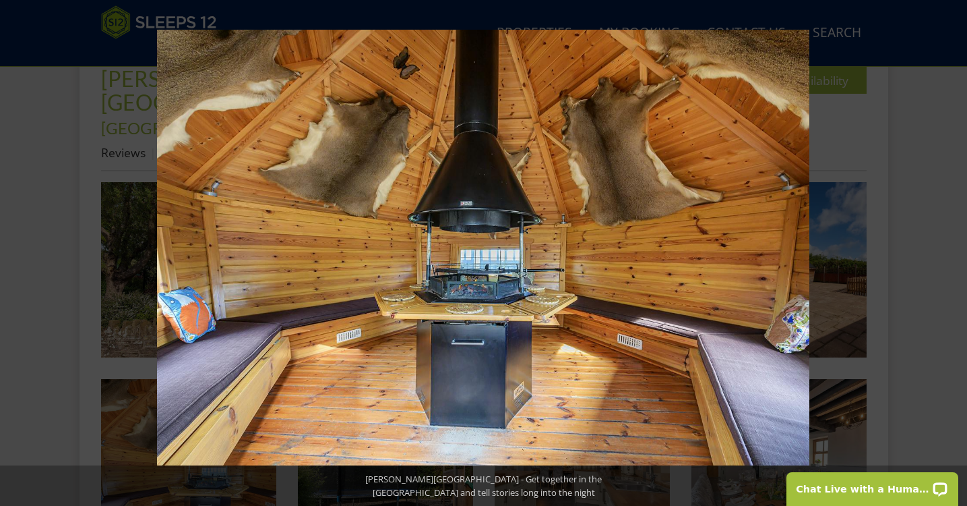
click at [953, 251] on button at bounding box center [943, 252] width 47 height 67
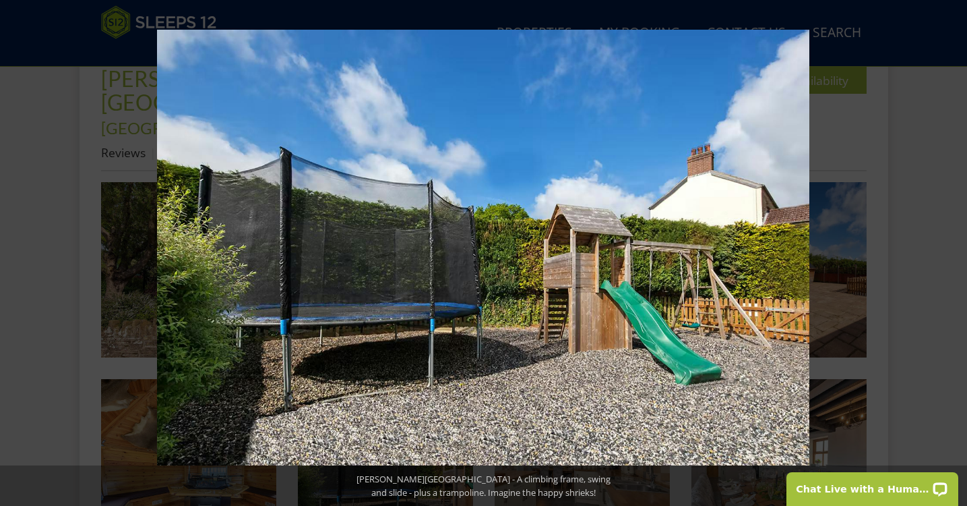
click at [953, 251] on button at bounding box center [943, 252] width 47 height 67
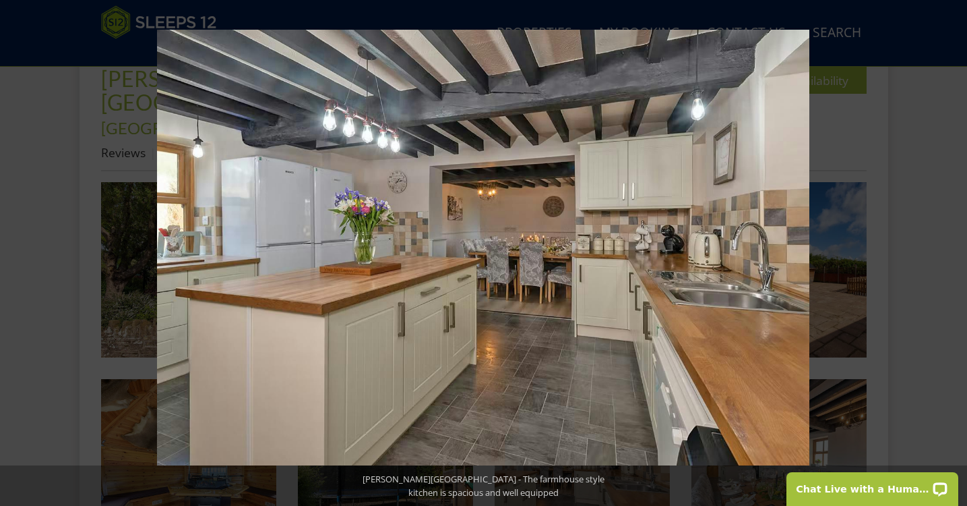
click at [953, 251] on button at bounding box center [943, 252] width 47 height 67
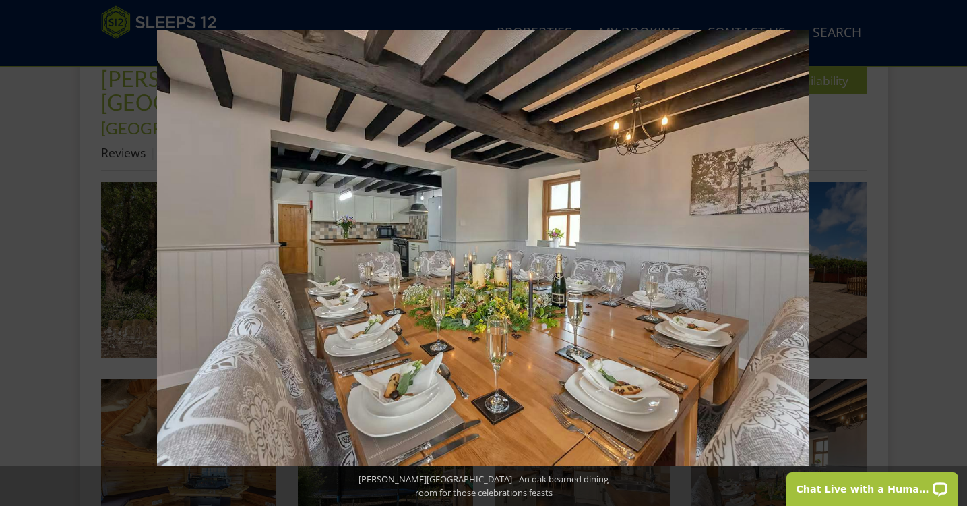
click at [953, 251] on button at bounding box center [943, 252] width 47 height 67
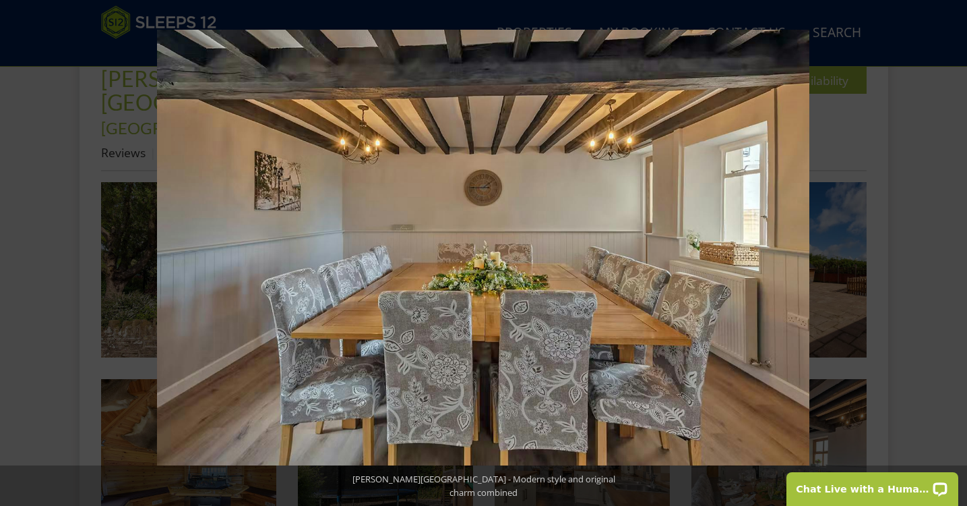
click at [953, 251] on button at bounding box center [943, 252] width 47 height 67
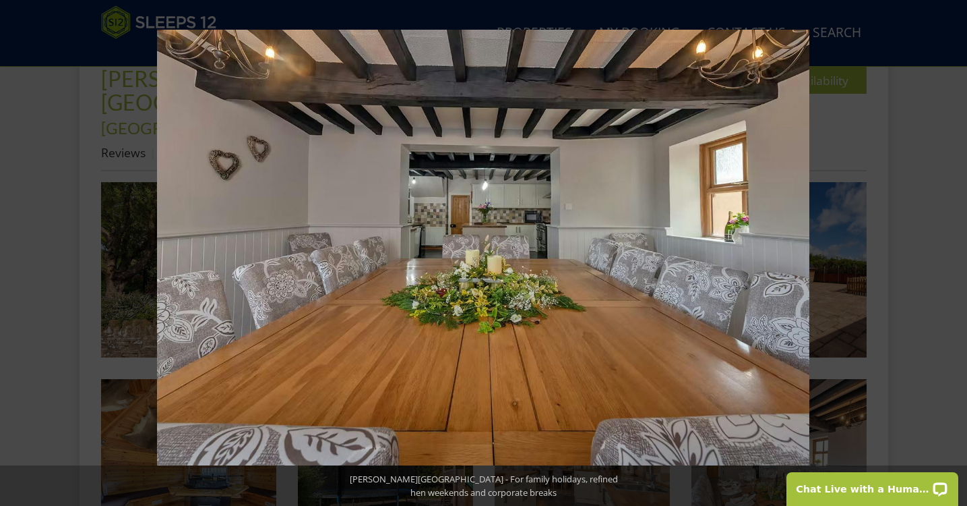
click at [953, 251] on button at bounding box center [943, 252] width 47 height 67
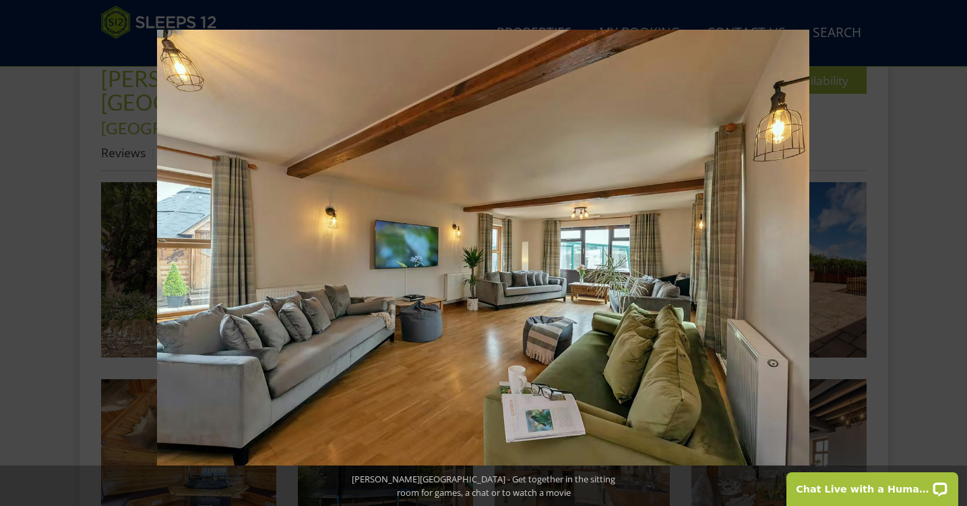
click at [953, 251] on button at bounding box center [943, 252] width 47 height 67
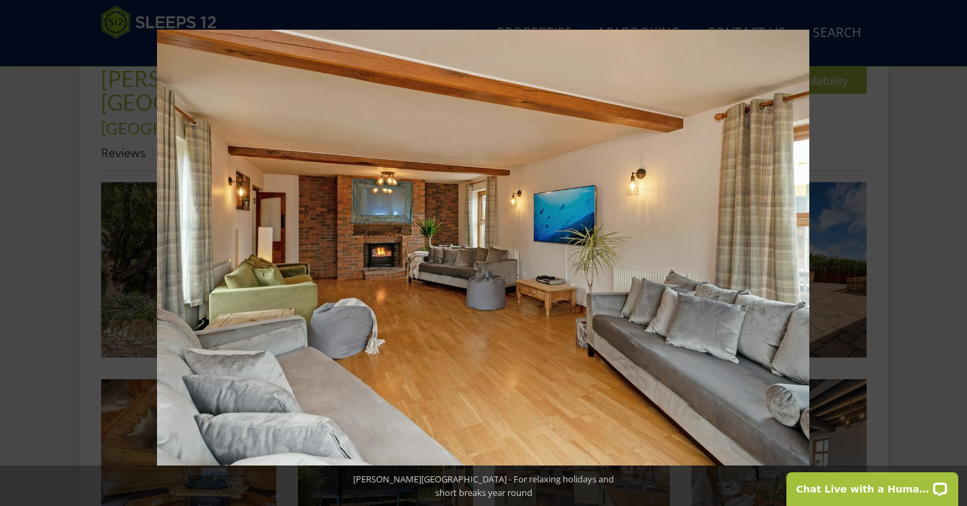
click at [953, 251] on button at bounding box center [943, 252] width 47 height 67
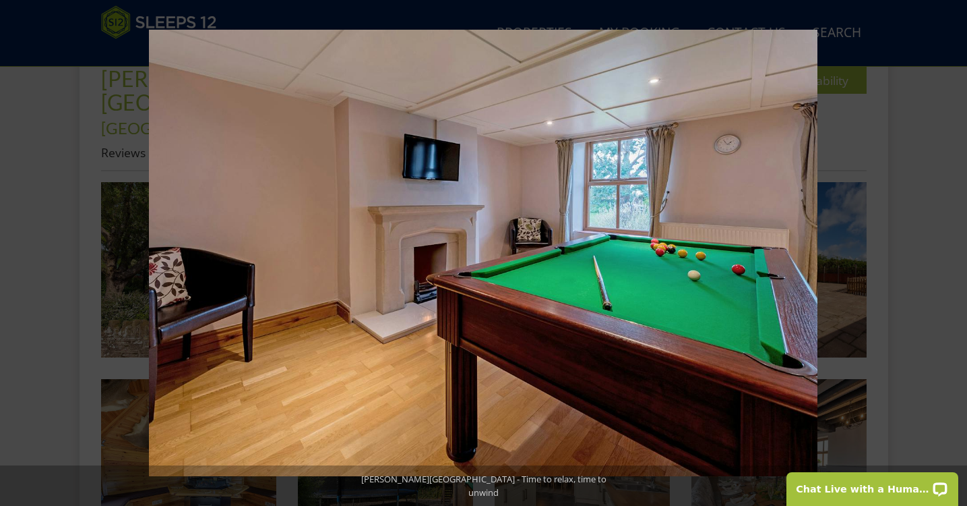
click at [953, 251] on button at bounding box center [943, 252] width 47 height 67
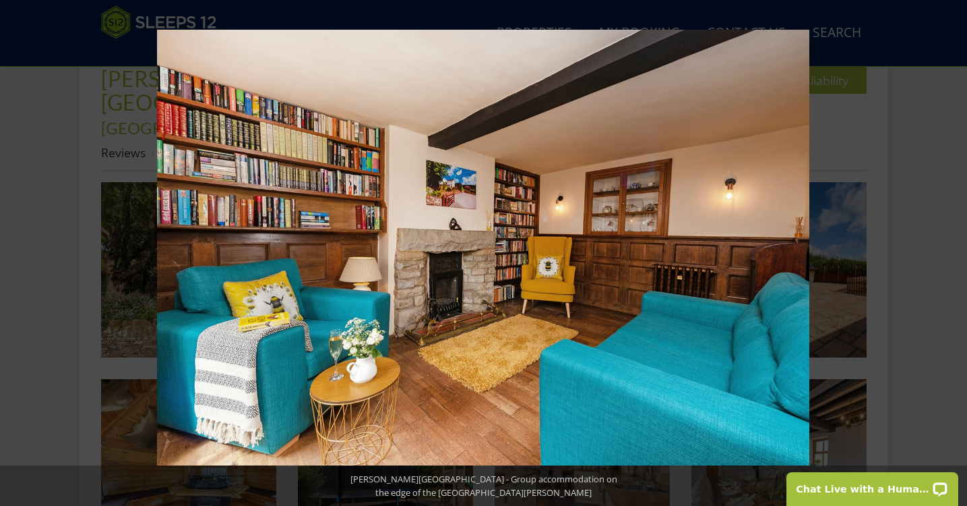
click at [953, 251] on button at bounding box center [943, 252] width 47 height 67
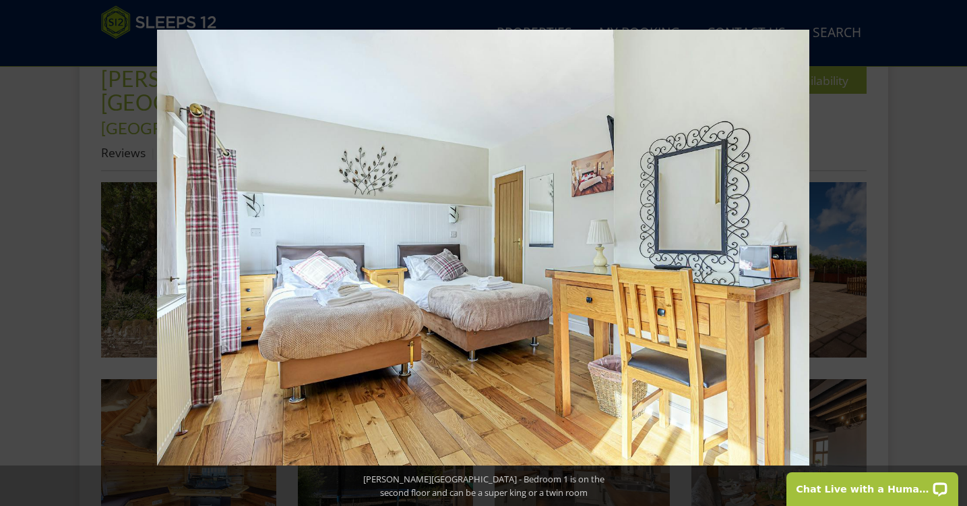
click at [953, 251] on button at bounding box center [943, 252] width 47 height 67
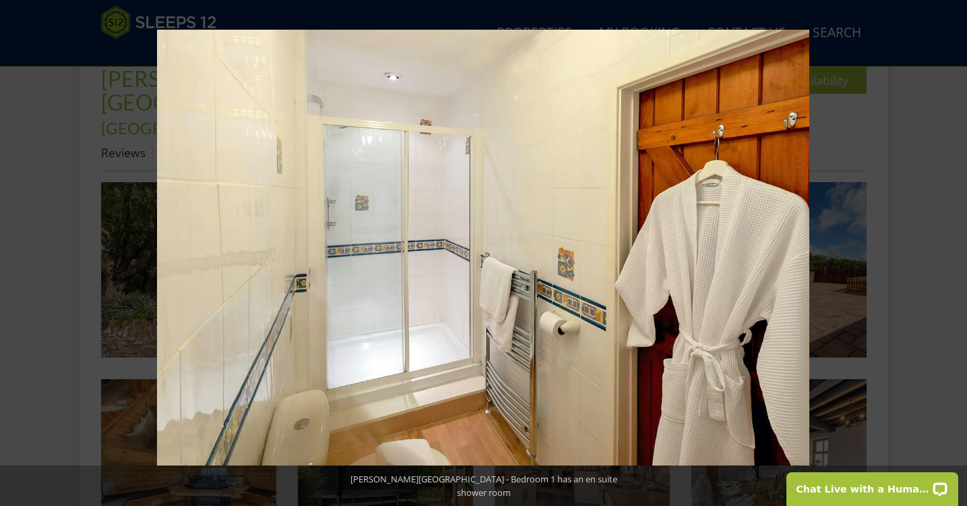
click at [953, 251] on button at bounding box center [943, 252] width 47 height 67
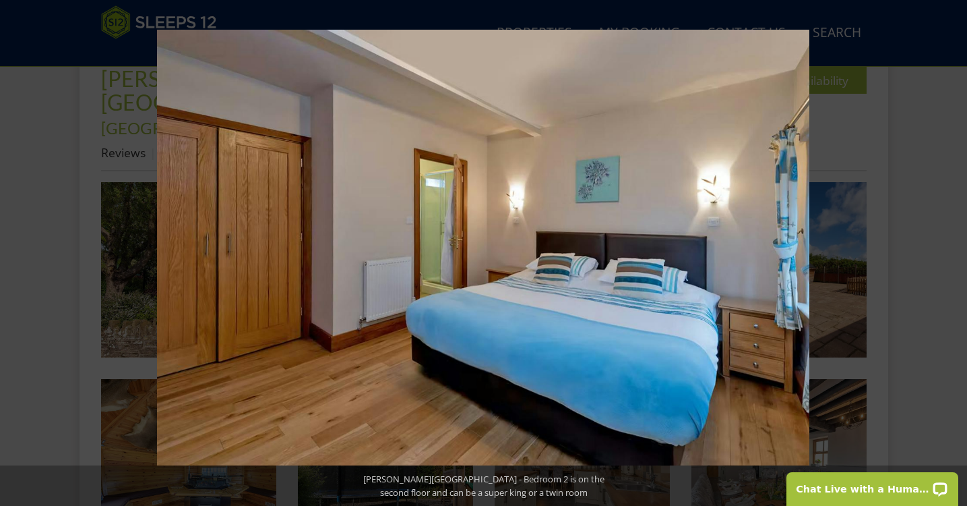
click at [953, 251] on button at bounding box center [943, 252] width 47 height 67
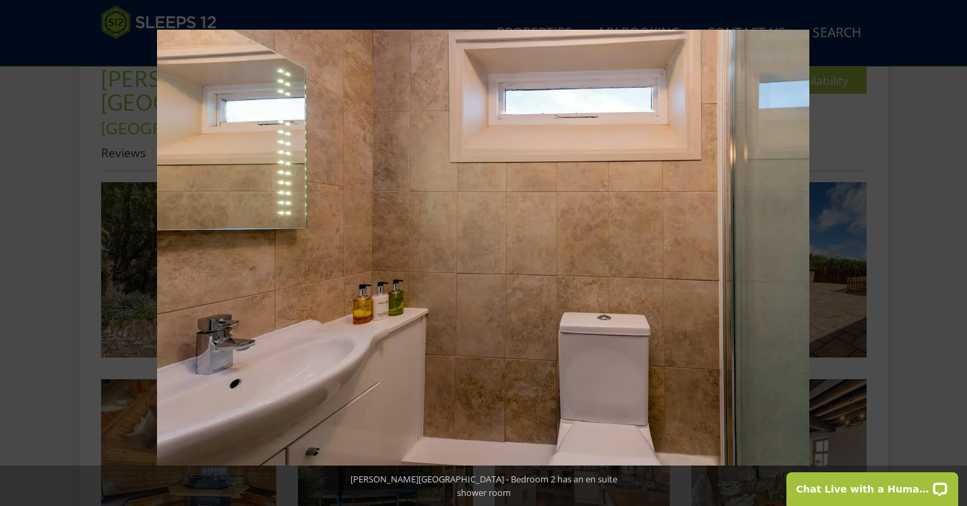
click at [953, 251] on button at bounding box center [943, 252] width 47 height 67
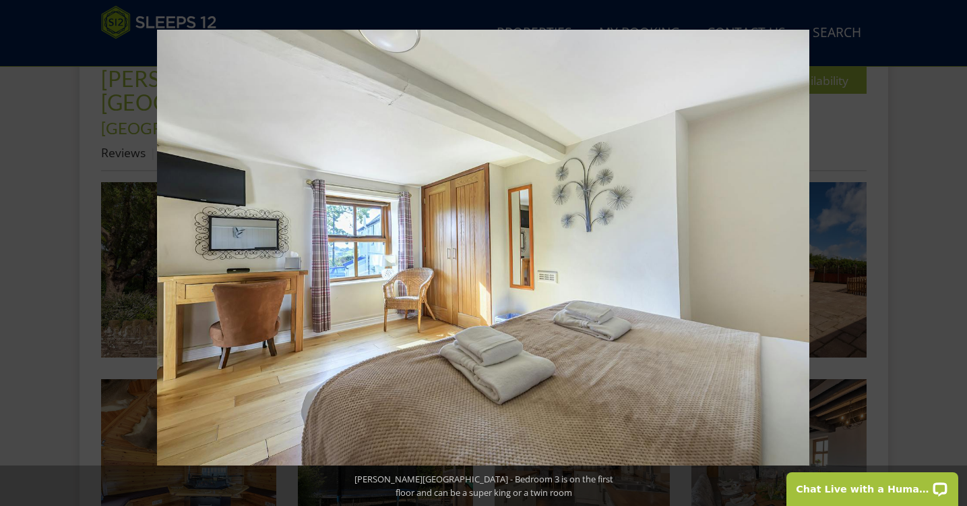
click at [953, 251] on button at bounding box center [943, 252] width 47 height 67
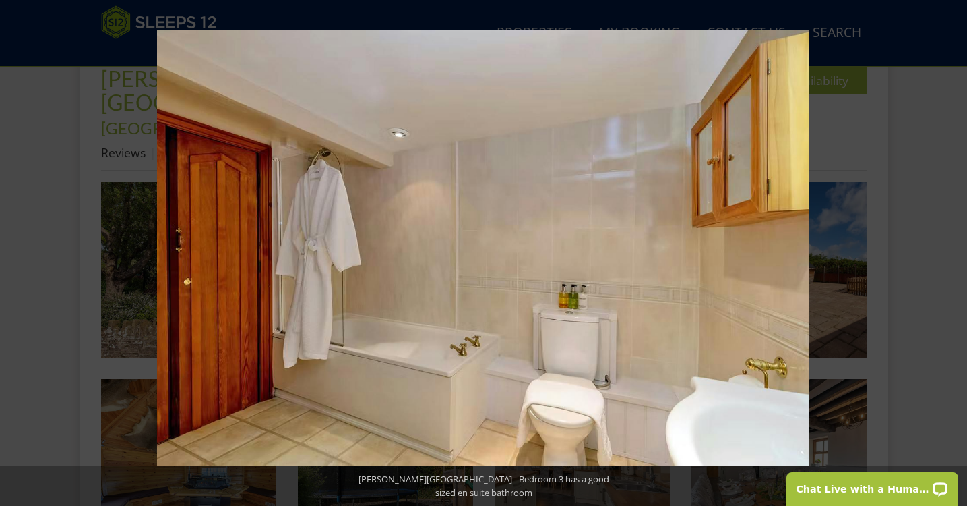
click at [953, 251] on button at bounding box center [943, 252] width 47 height 67
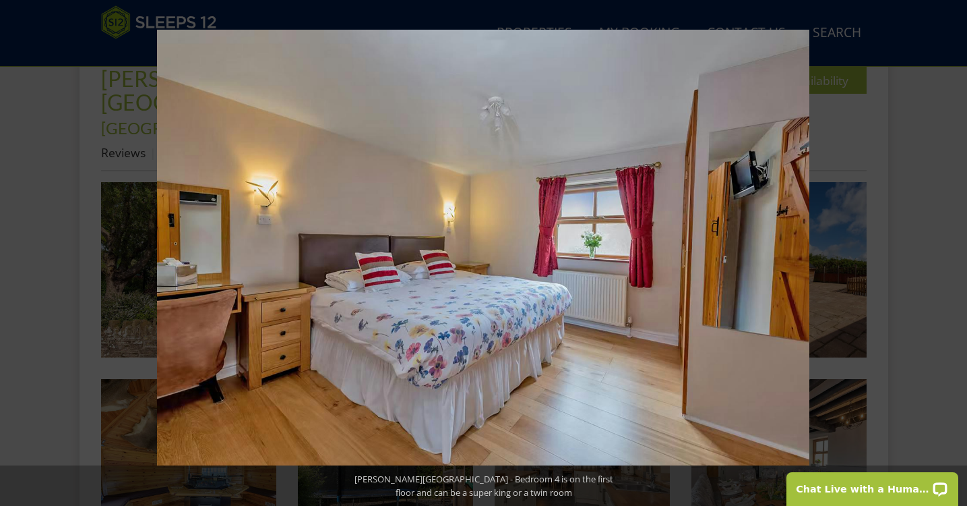
click at [953, 251] on button at bounding box center [943, 252] width 47 height 67
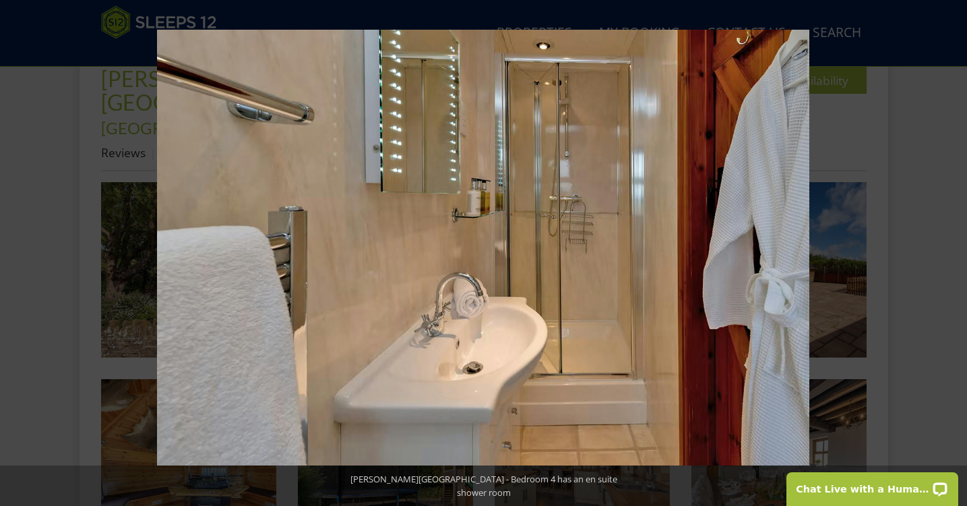
click at [953, 251] on button at bounding box center [943, 252] width 47 height 67
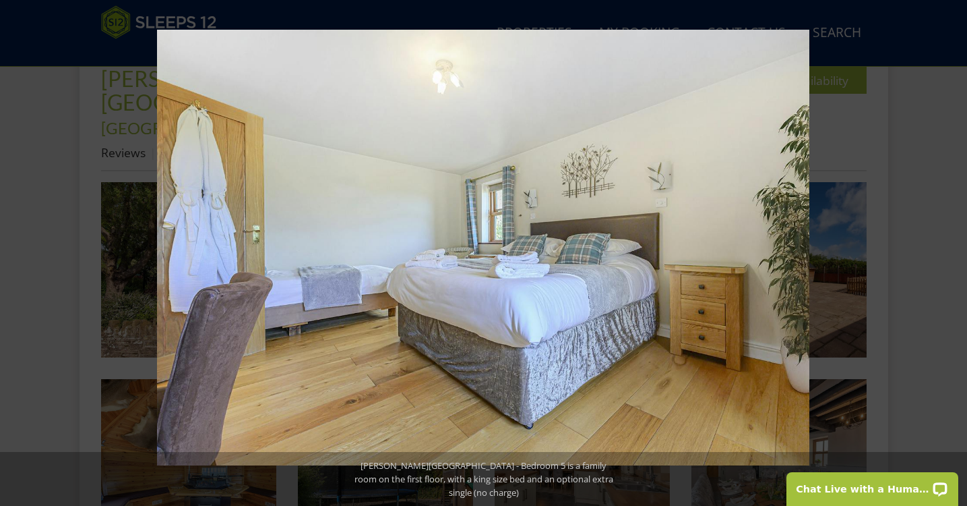
click at [953, 251] on button at bounding box center [943, 252] width 47 height 67
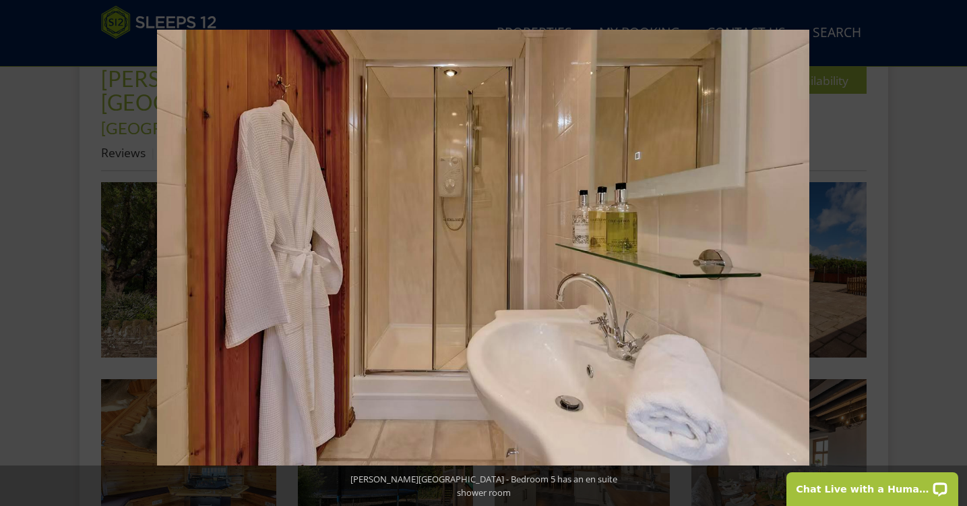
click at [953, 251] on button at bounding box center [943, 252] width 47 height 67
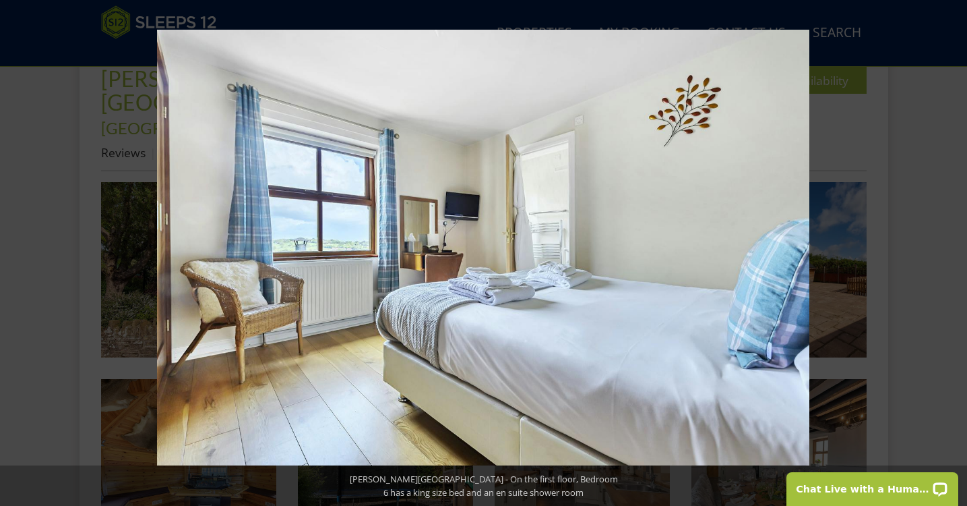
click at [953, 251] on button at bounding box center [943, 252] width 47 height 67
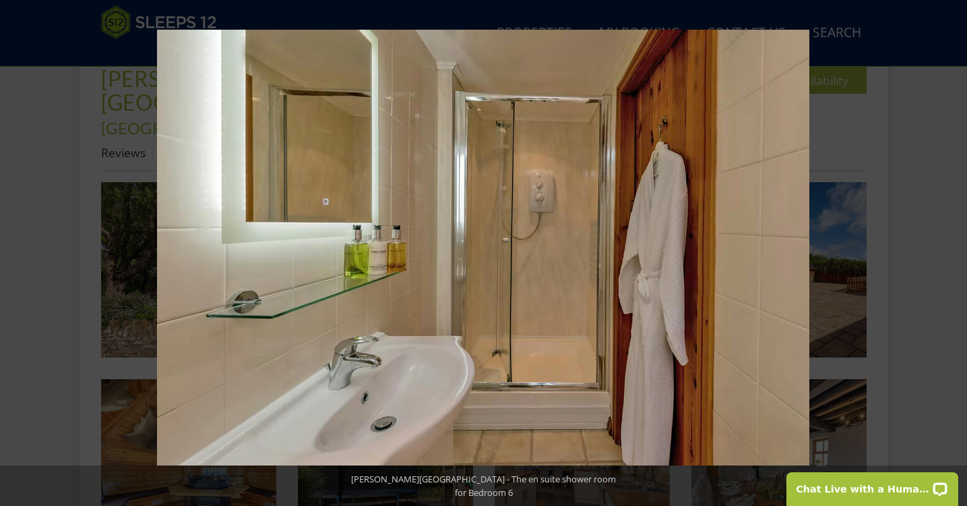
click at [953, 251] on button at bounding box center [943, 252] width 47 height 67
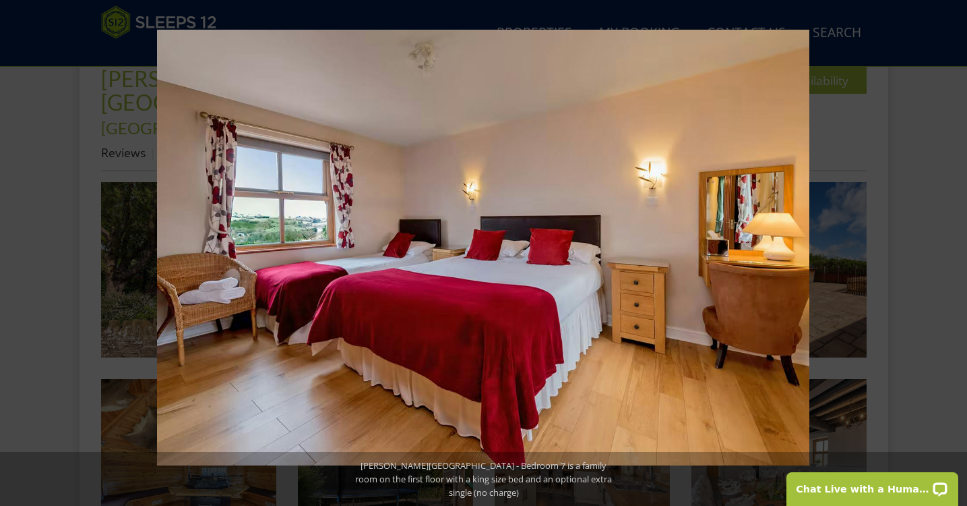
click at [953, 251] on button at bounding box center [943, 252] width 47 height 67
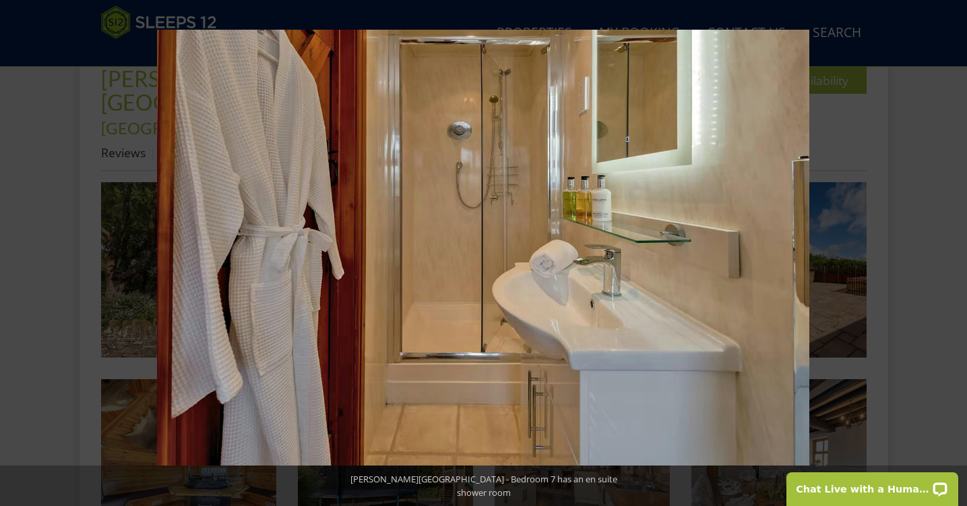
click at [953, 251] on button at bounding box center [943, 252] width 47 height 67
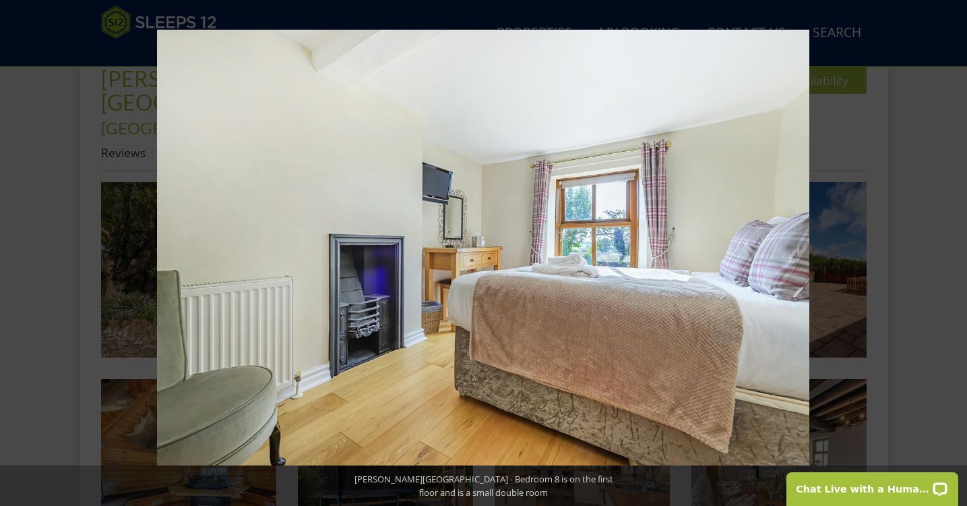
click at [953, 251] on button at bounding box center [943, 252] width 47 height 67
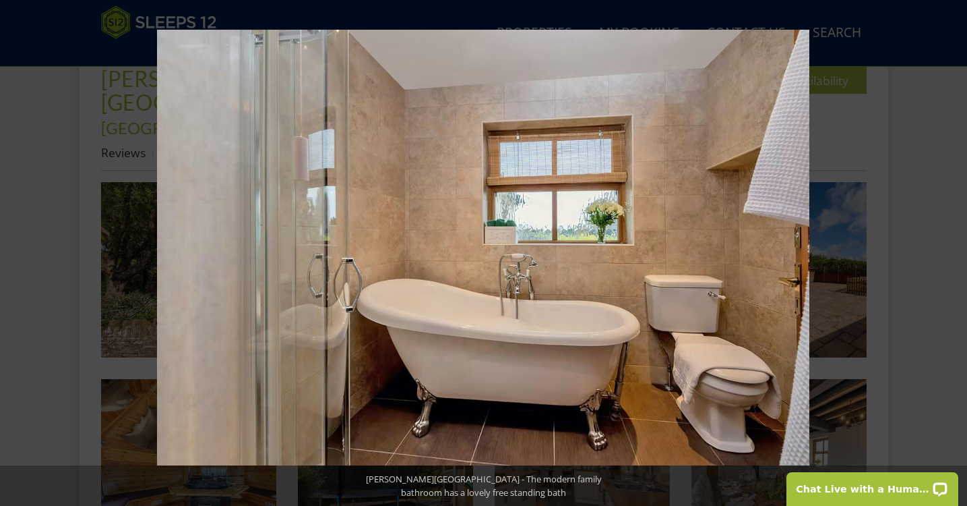
click at [953, 251] on button at bounding box center [943, 252] width 47 height 67
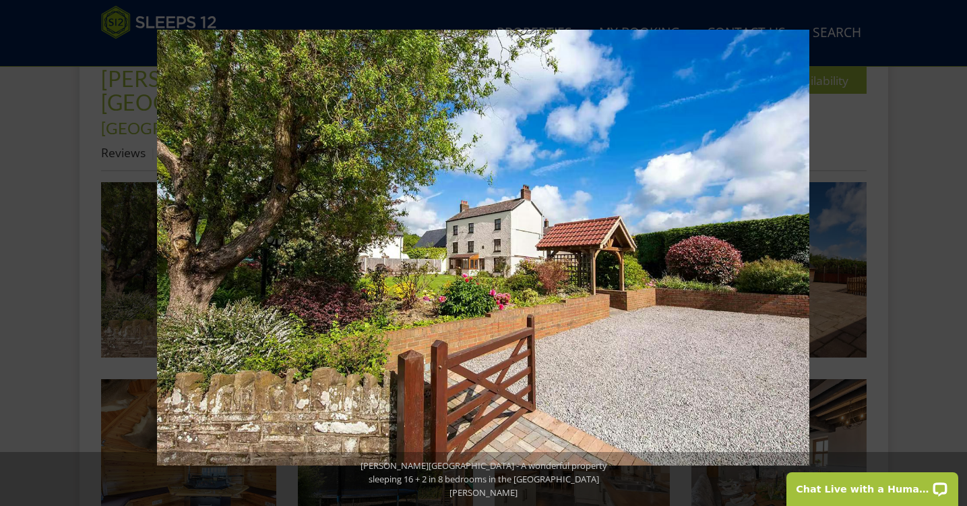
click at [953, 251] on button at bounding box center [943, 252] width 47 height 67
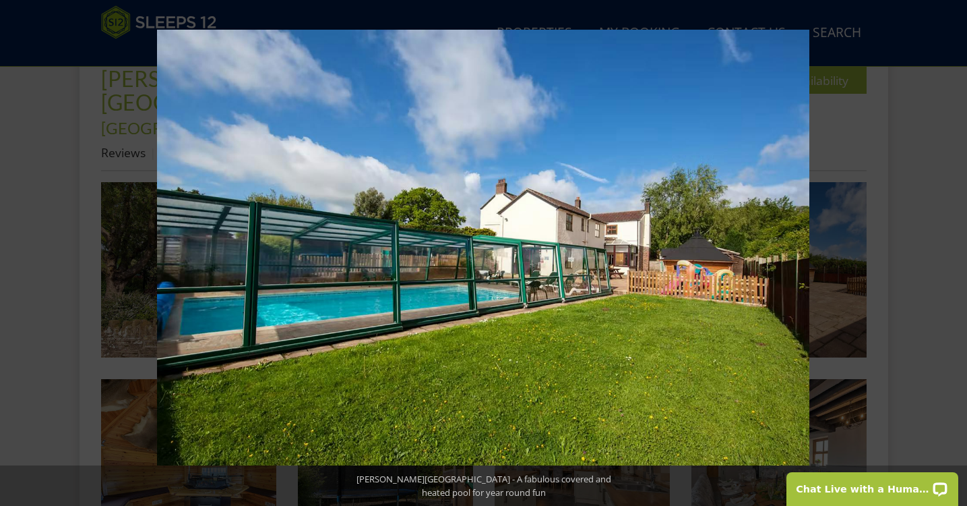
click at [953, 251] on button at bounding box center [943, 252] width 47 height 67
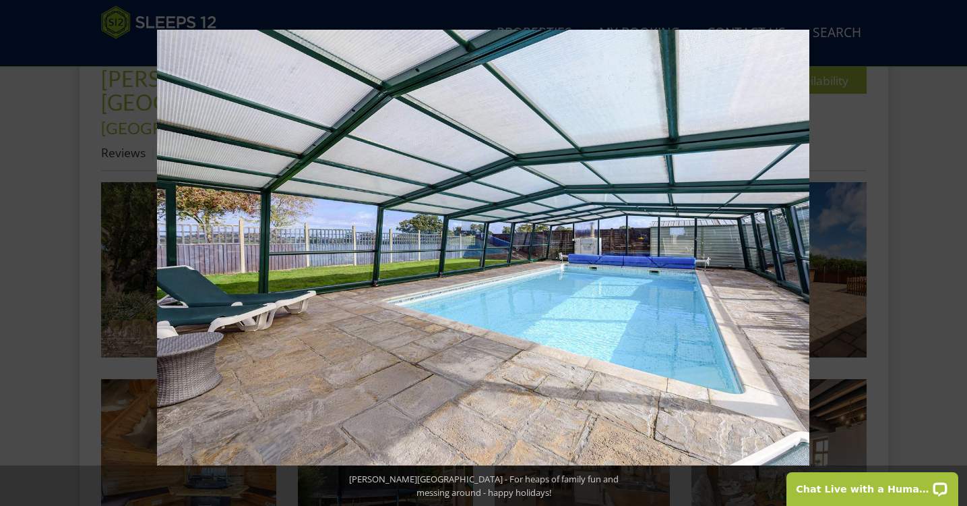
click at [953, 251] on button at bounding box center [943, 252] width 47 height 67
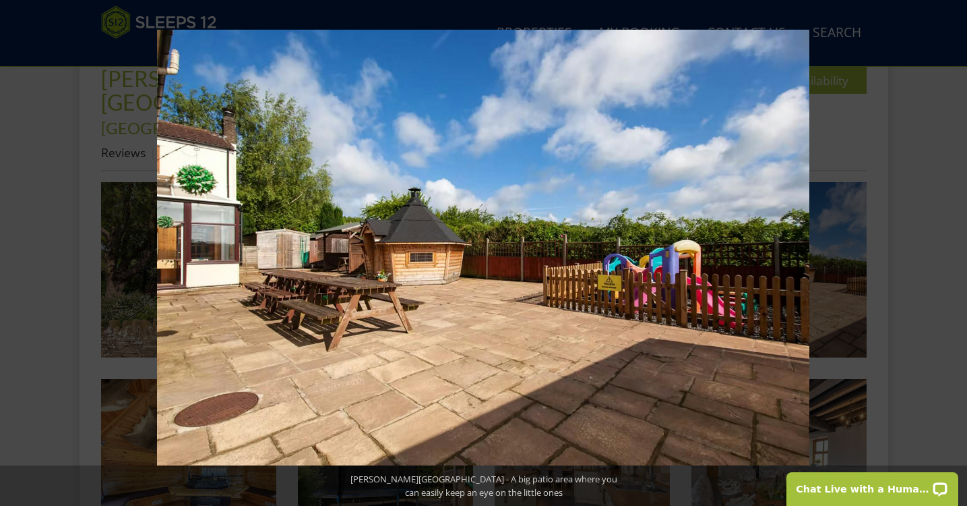
click at [953, 251] on button at bounding box center [943, 252] width 47 height 67
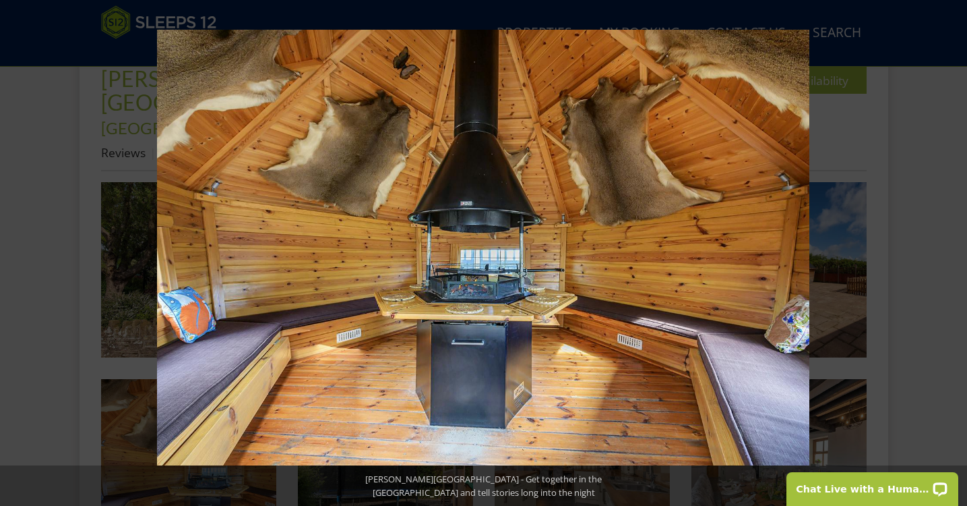
click at [953, 251] on button at bounding box center [943, 252] width 47 height 67
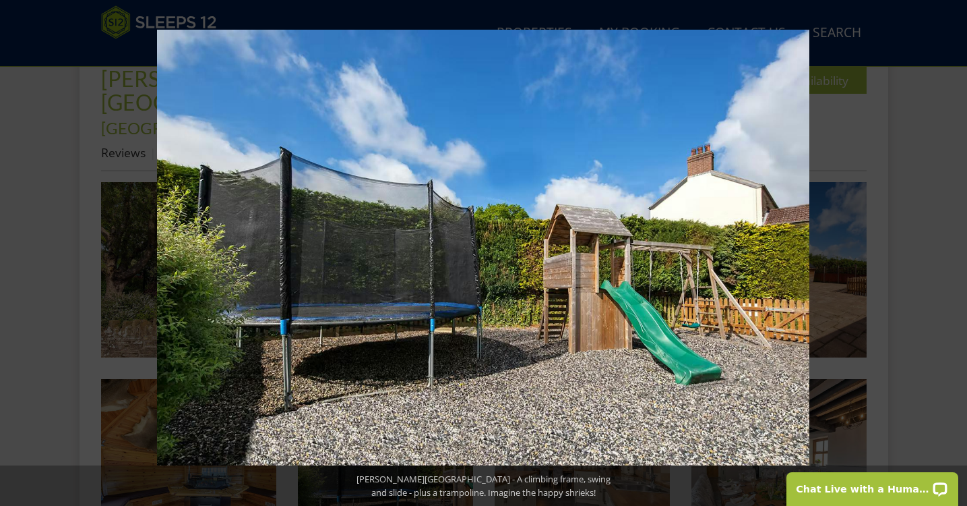
click at [953, 251] on button at bounding box center [943, 252] width 47 height 67
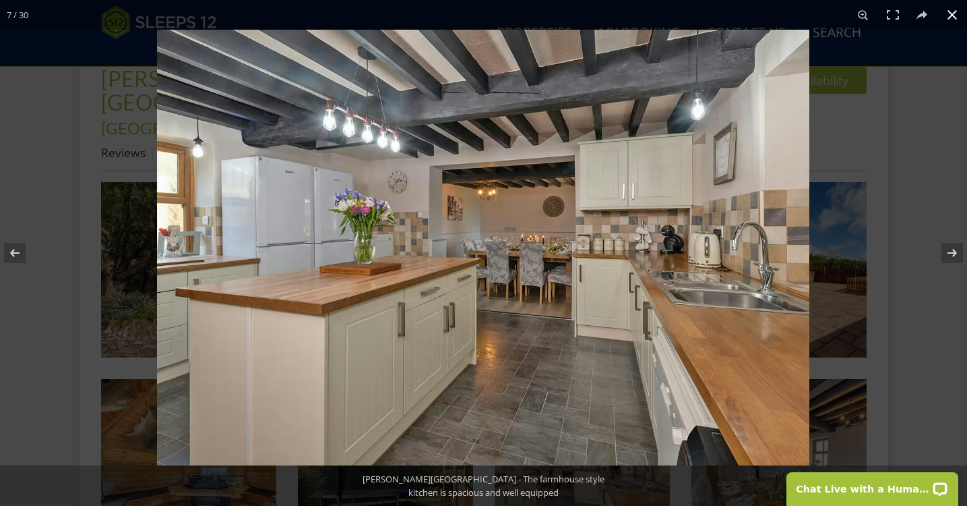
click at [905, 214] on div at bounding box center [640, 283] width 967 height 506
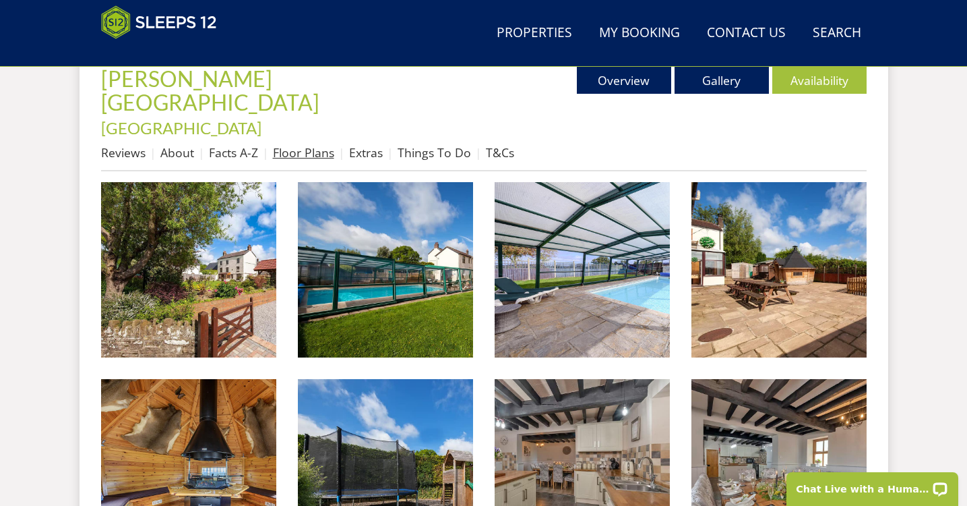
click at [321, 144] on link "Floor Plans" at bounding box center [303, 152] width 61 height 16
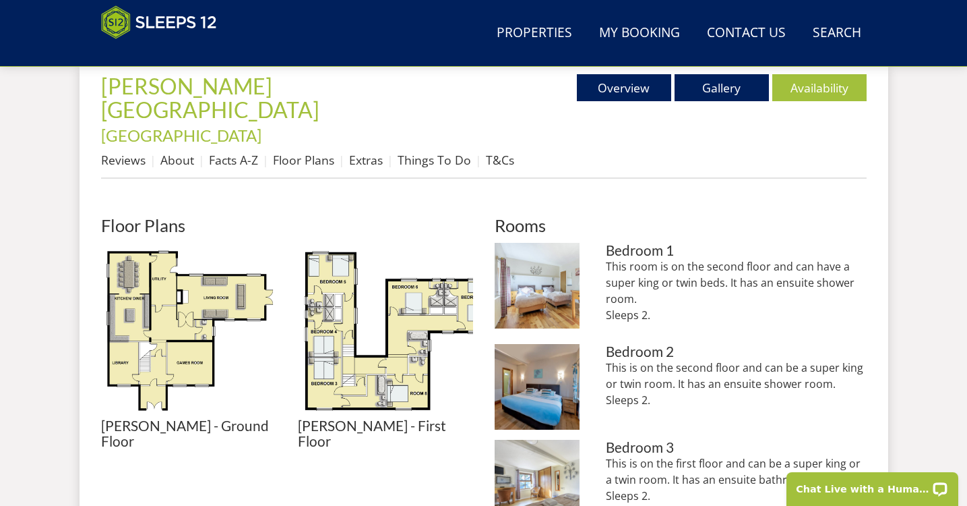
scroll to position [525, 0]
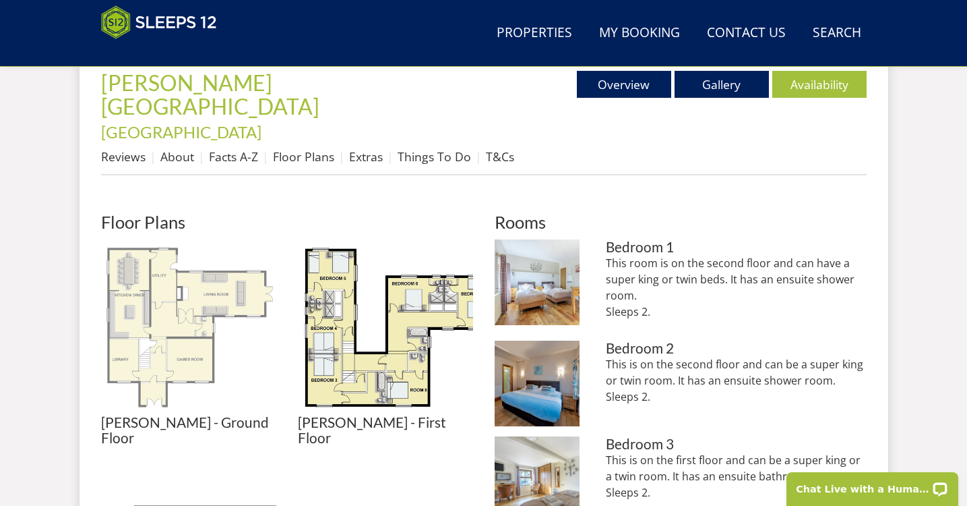
click at [206, 252] on img at bounding box center [188, 326] width 175 height 175
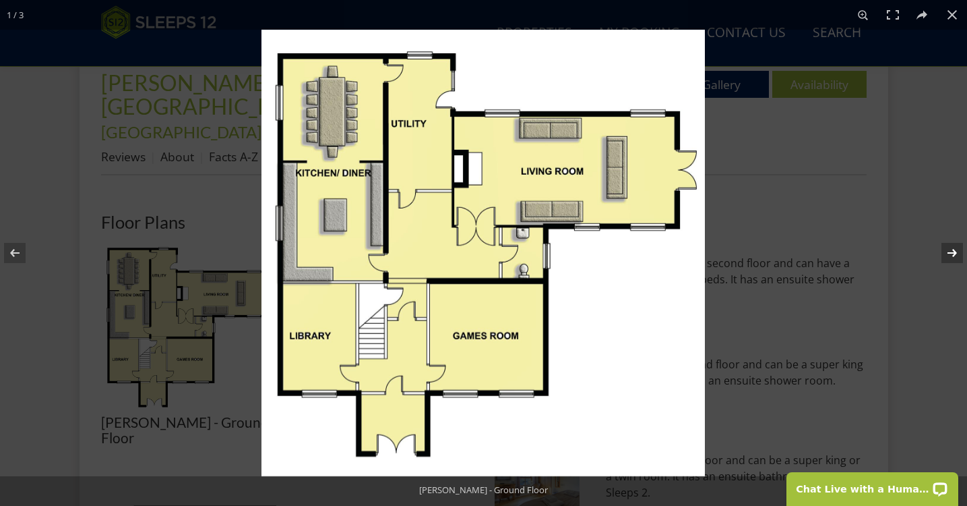
click at [951, 257] on button at bounding box center [943, 252] width 47 height 67
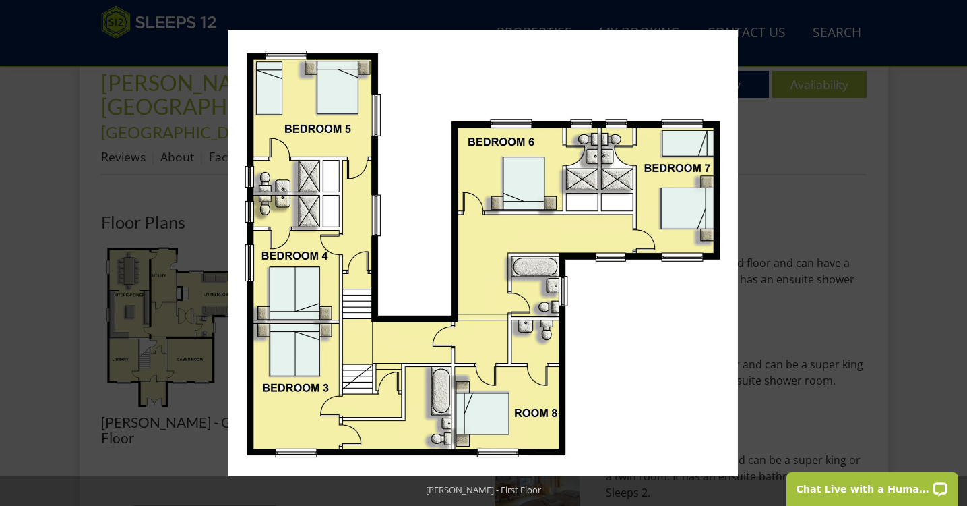
click at [951, 257] on button at bounding box center [943, 252] width 47 height 67
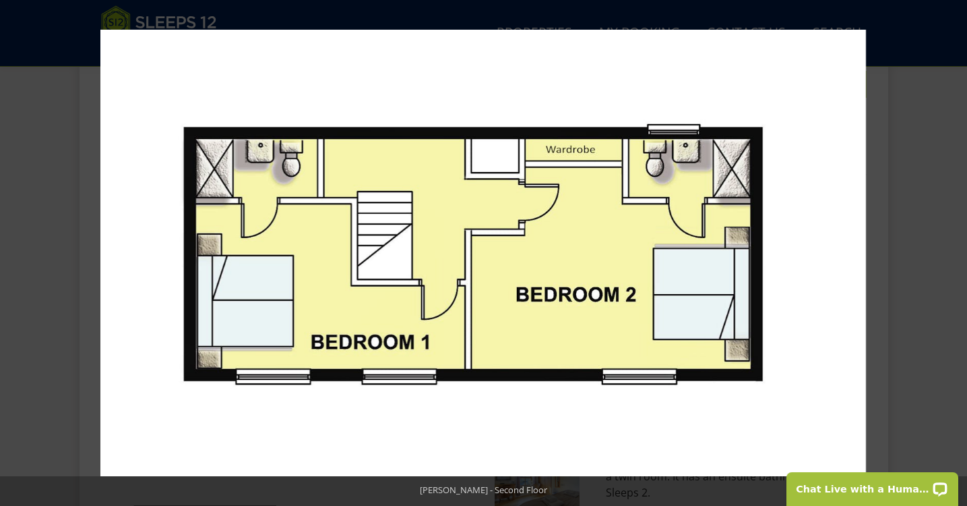
click at [951, 257] on button at bounding box center [943, 252] width 47 height 67
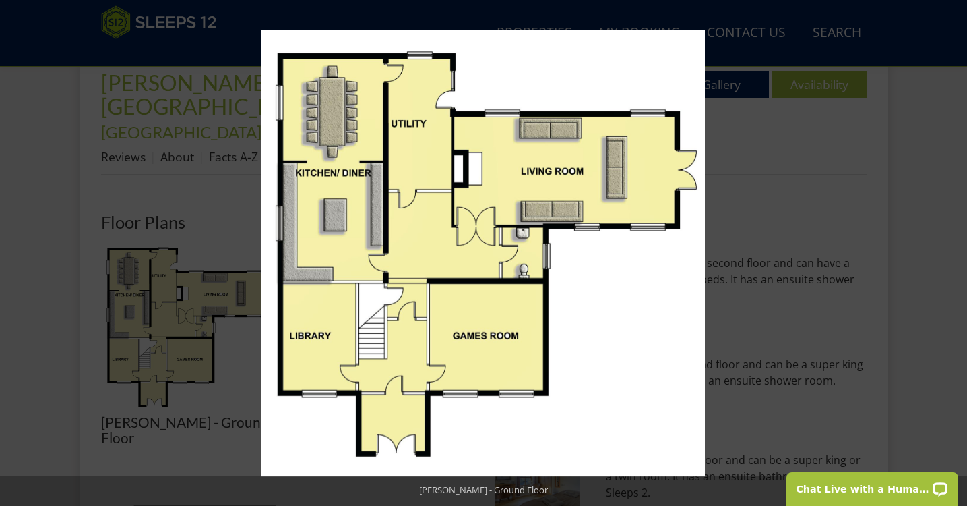
click at [951, 257] on button at bounding box center [943, 252] width 47 height 67
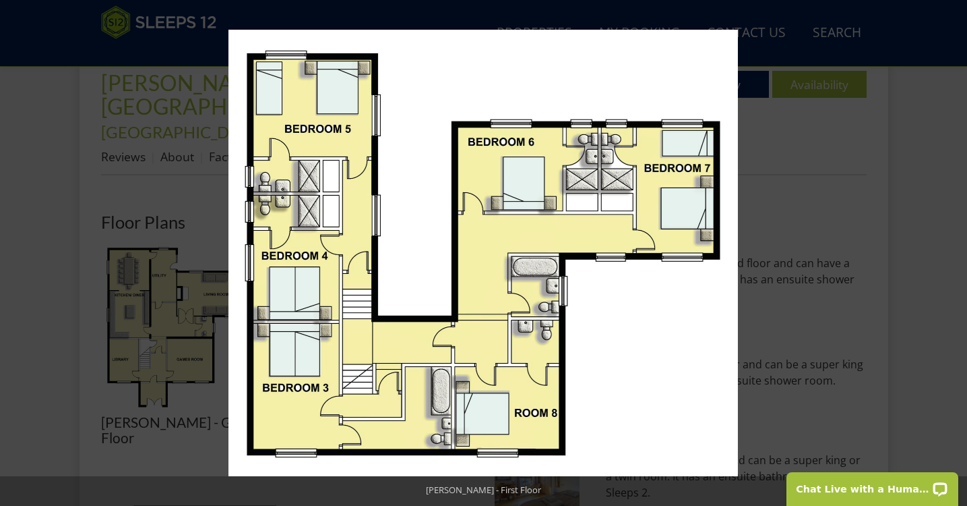
click at [951, 257] on button at bounding box center [943, 252] width 47 height 67
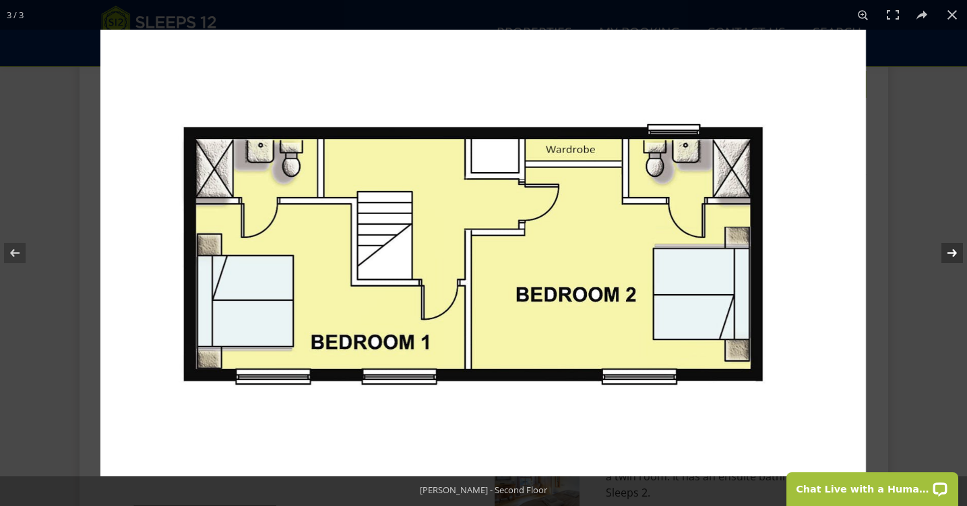
click at [951, 257] on button at bounding box center [943, 252] width 47 height 67
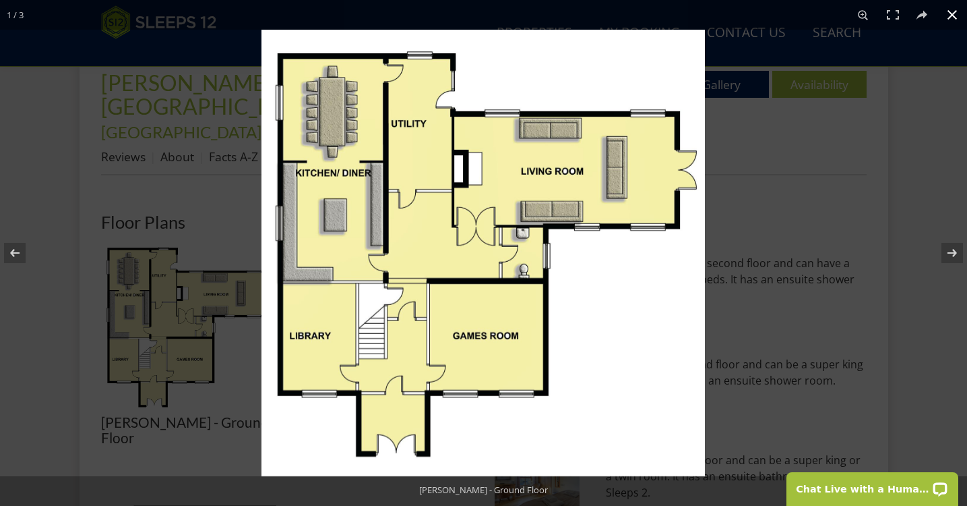
click at [913, 177] on div at bounding box center [745, 283] width 967 height 506
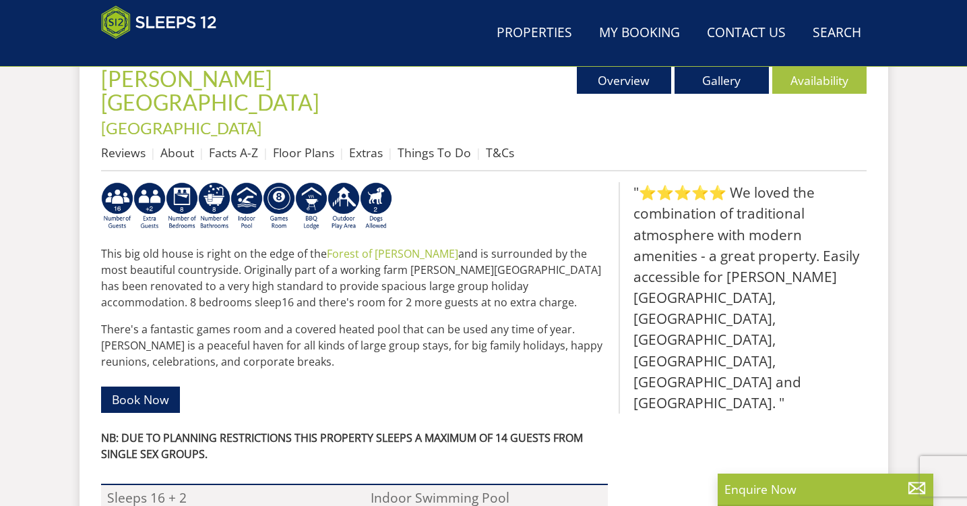
scroll to position [176, 0]
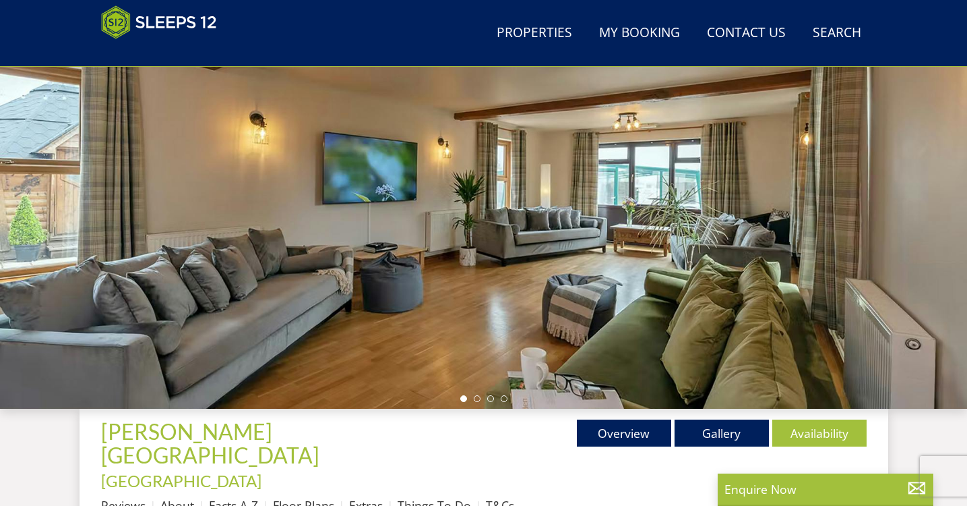
select select "14"
select select "7"
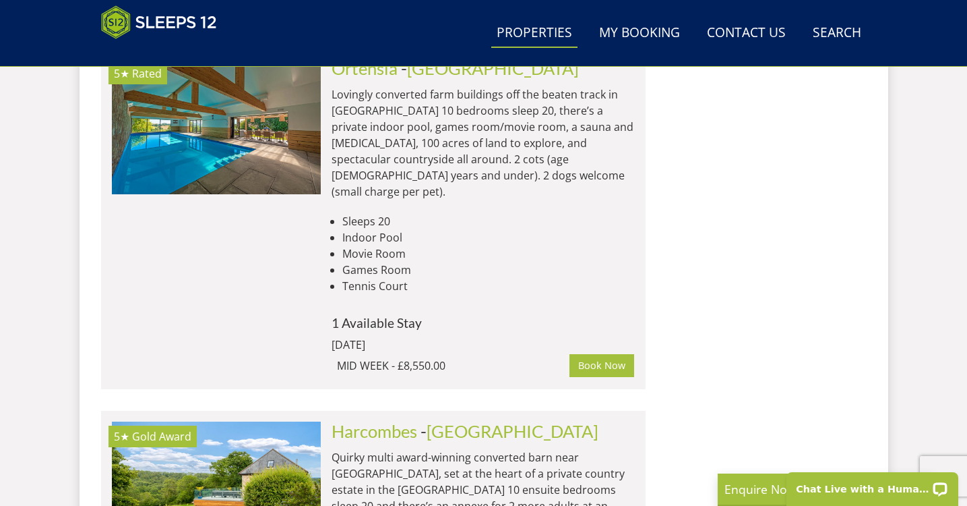
scroll to position [6289, 0]
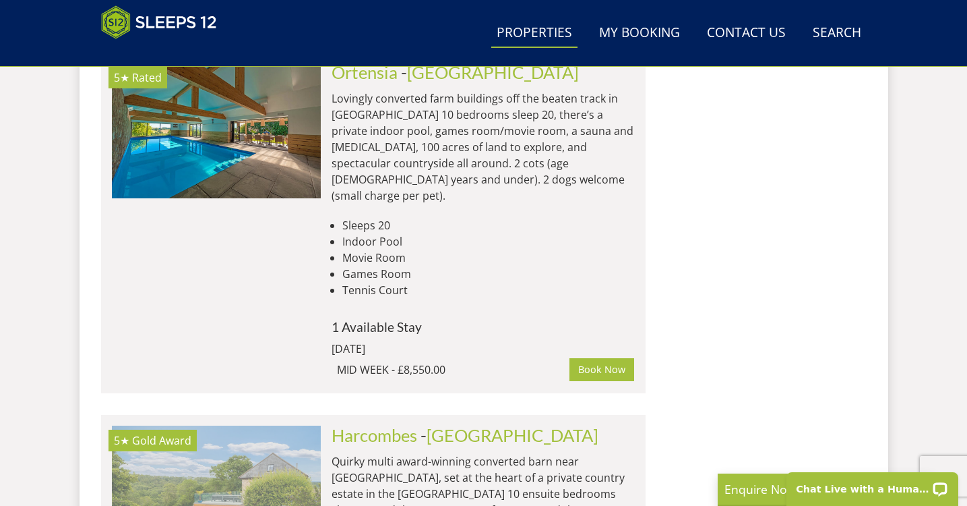
click at [236, 425] on img at bounding box center [216, 492] width 209 height 135
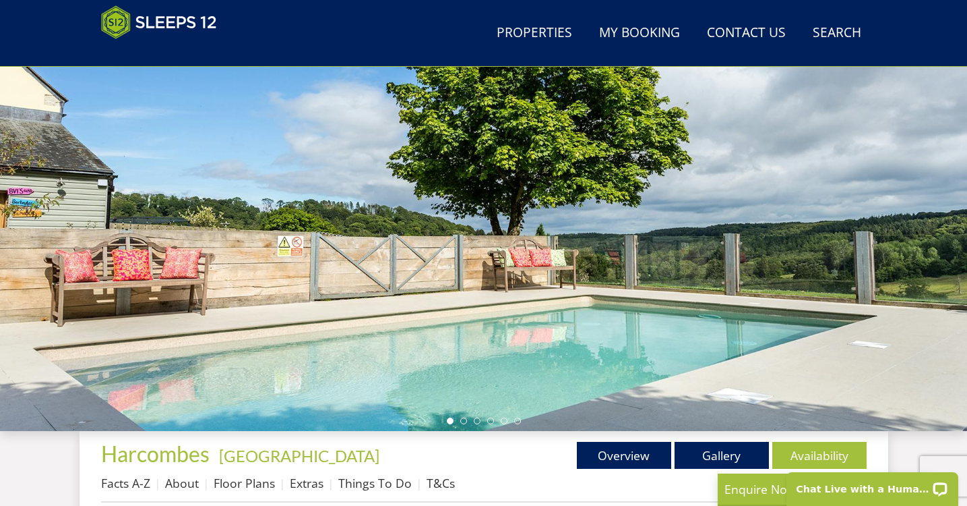
scroll to position [156, 0]
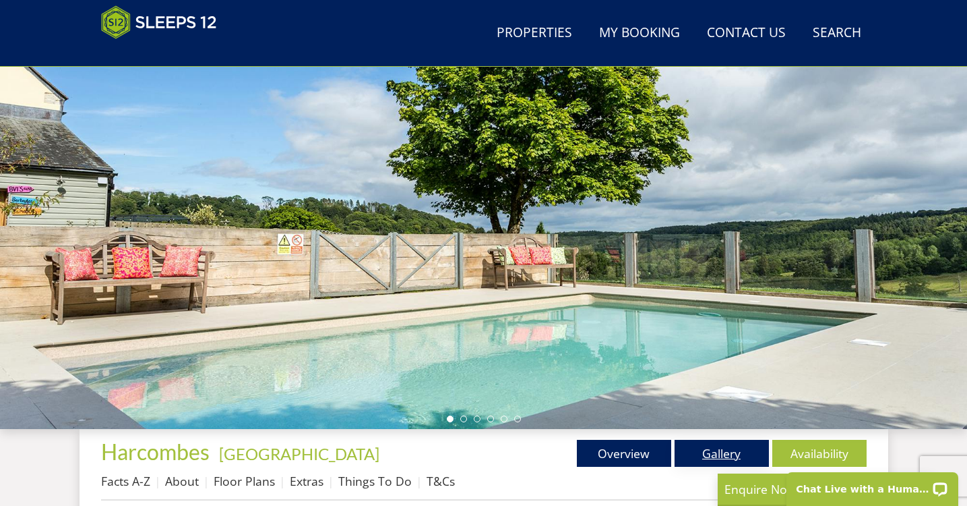
click at [709, 446] on link "Gallery" at bounding box center [722, 453] width 94 height 27
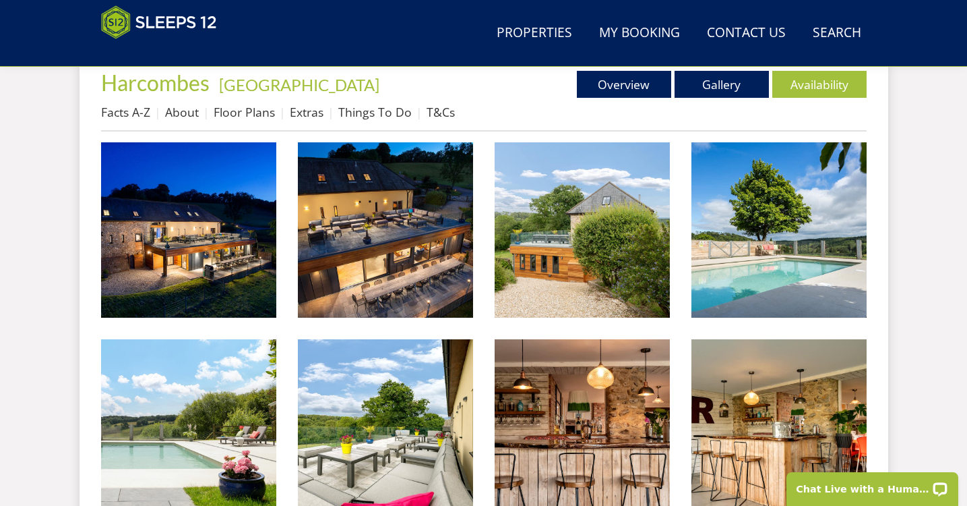
scroll to position [527, 0]
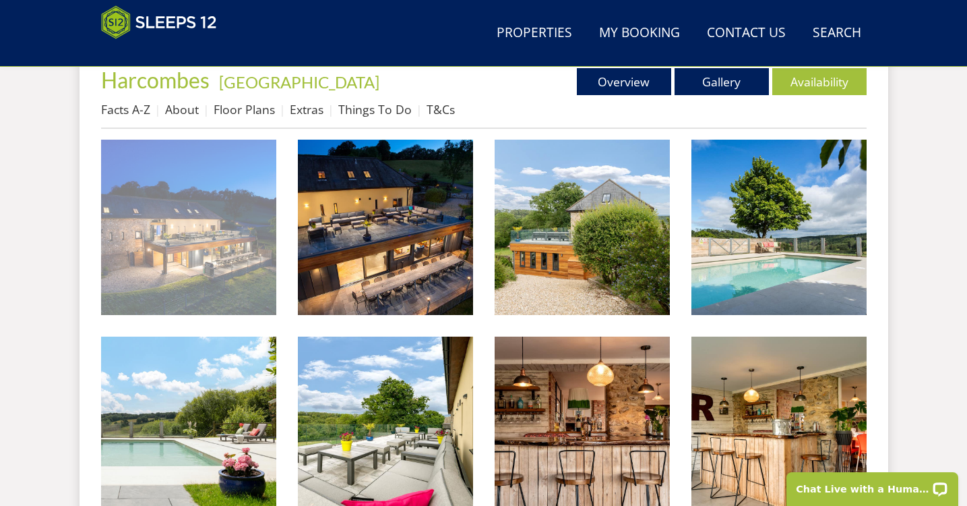
click at [243, 278] on img at bounding box center [188, 227] width 175 height 175
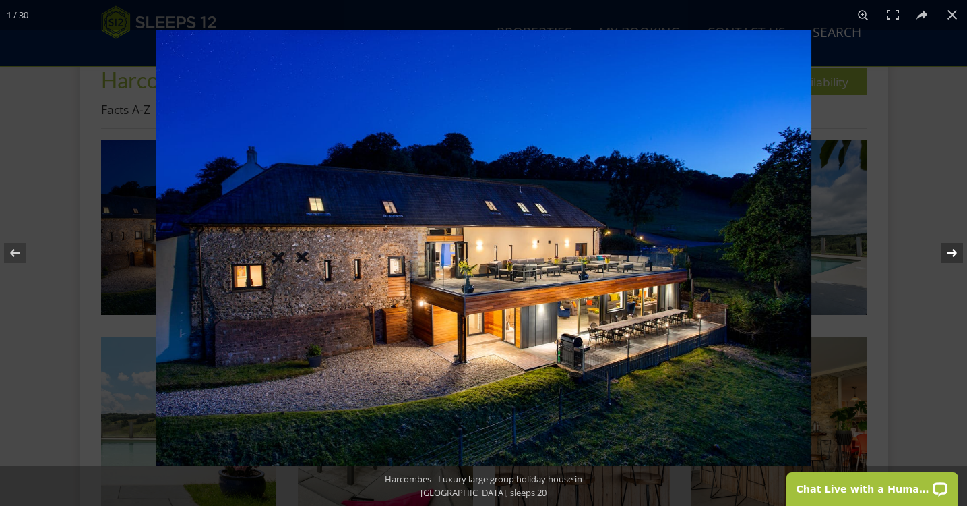
click at [957, 254] on button at bounding box center [943, 252] width 47 height 67
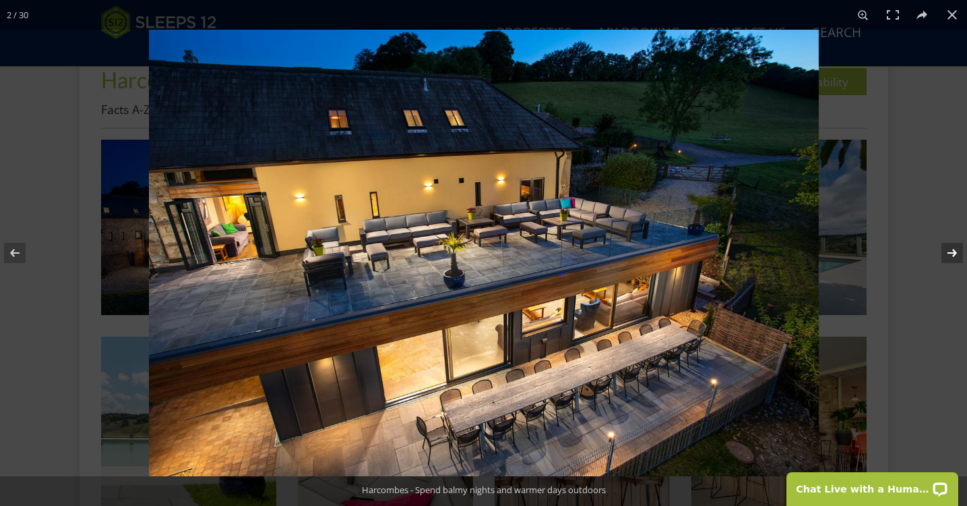
click at [957, 254] on button at bounding box center [943, 252] width 47 height 67
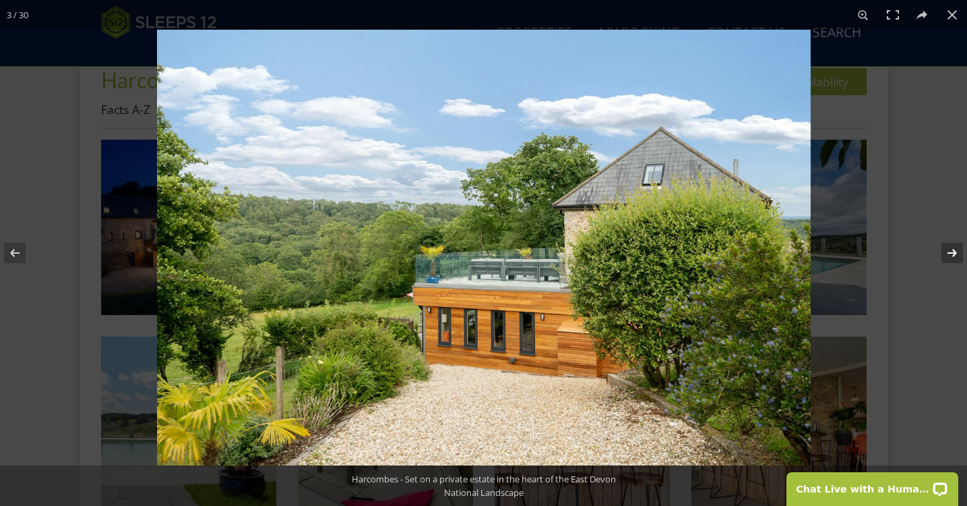
click at [957, 254] on button at bounding box center [943, 252] width 47 height 67
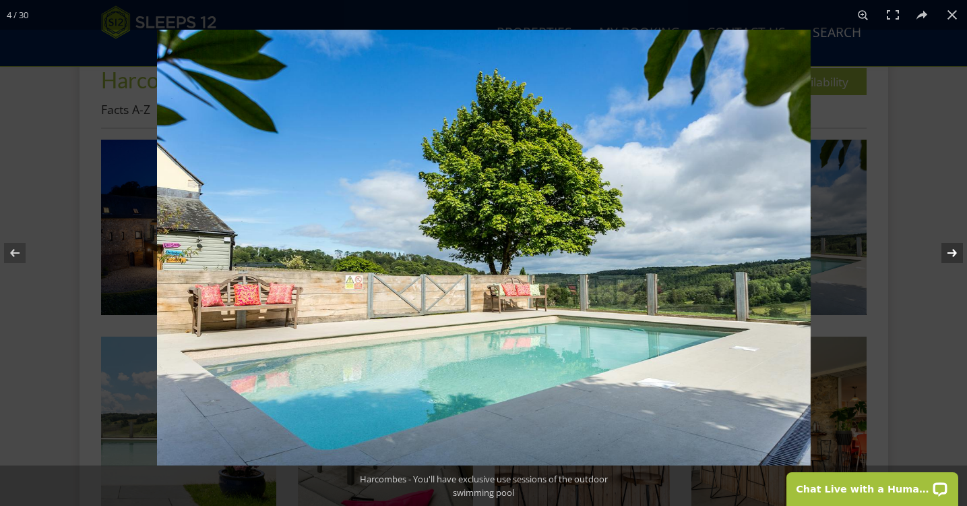
click at [957, 254] on button at bounding box center [943, 252] width 47 height 67
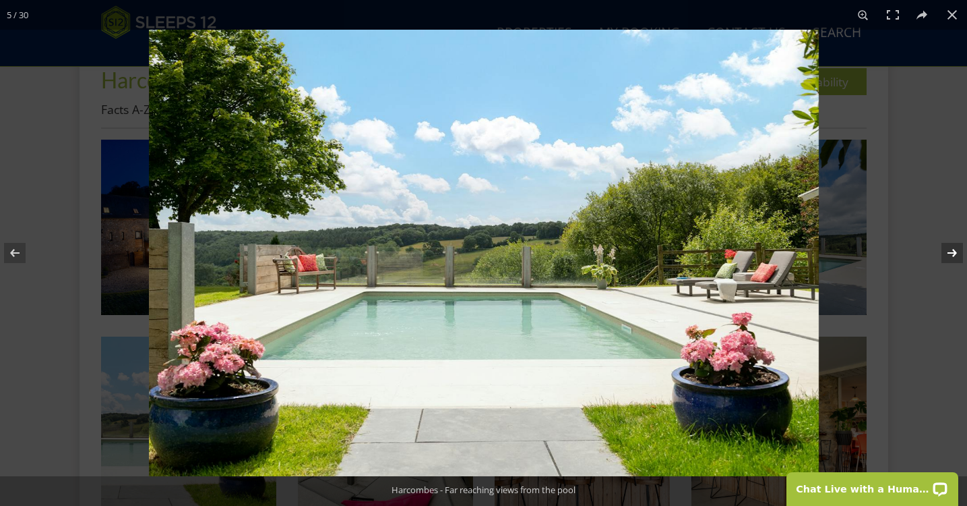
click at [957, 254] on button at bounding box center [943, 252] width 47 height 67
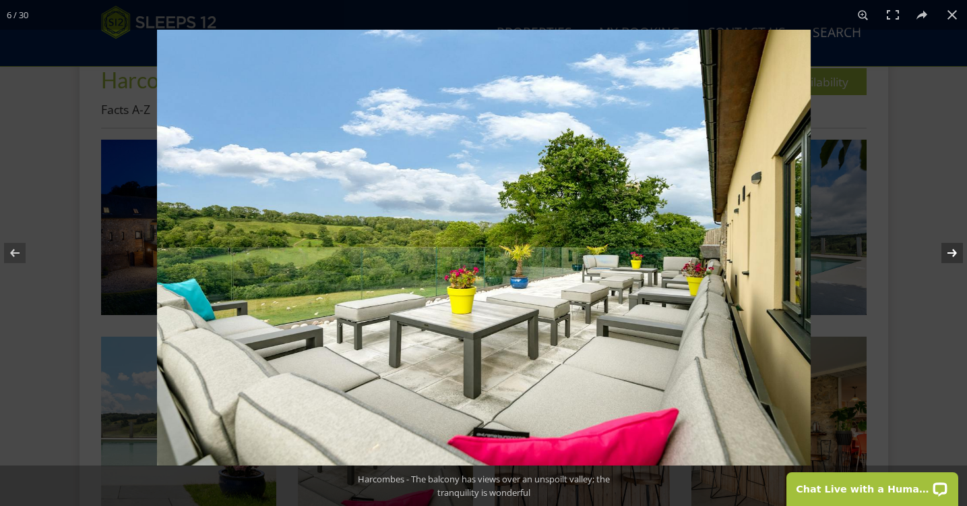
click at [957, 255] on button at bounding box center [943, 252] width 47 height 67
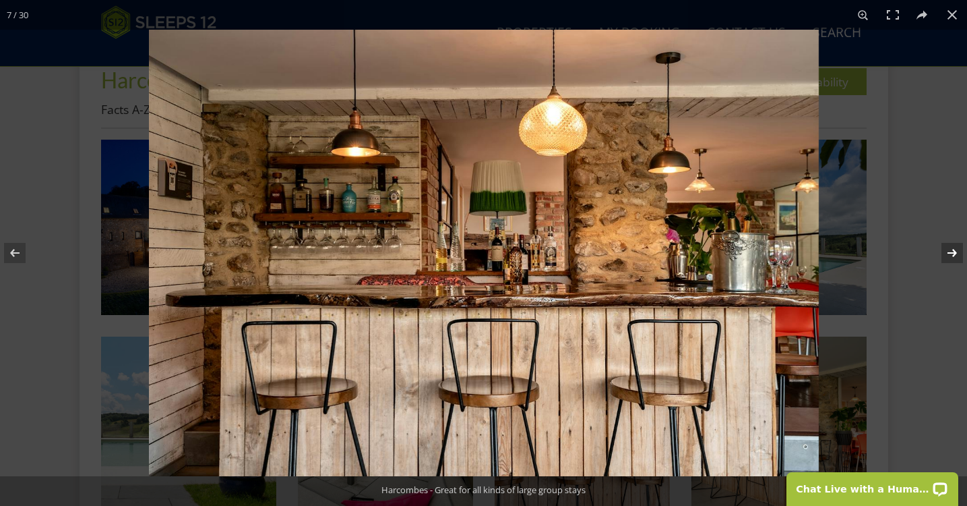
click at [957, 255] on button at bounding box center [943, 252] width 47 height 67
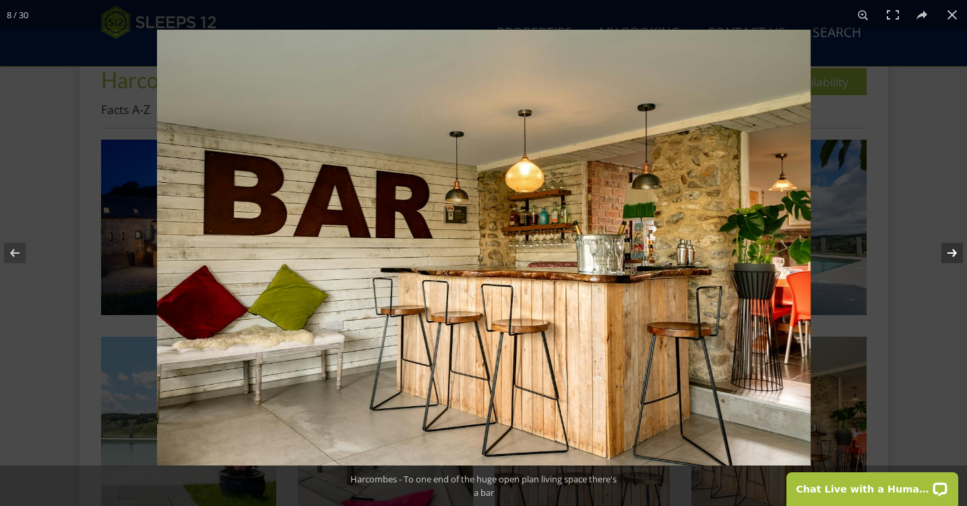
click at [957, 255] on button at bounding box center [943, 252] width 47 height 67
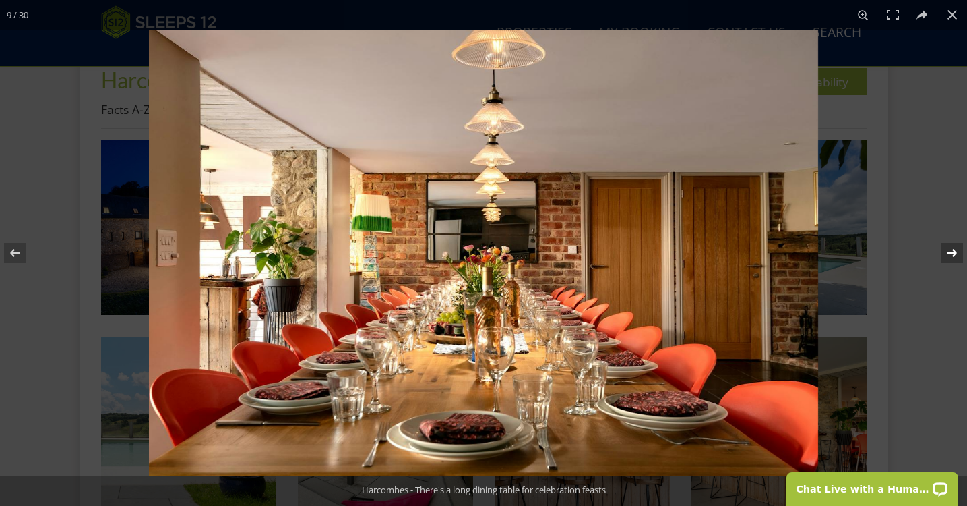
click at [957, 255] on button at bounding box center [943, 252] width 47 height 67
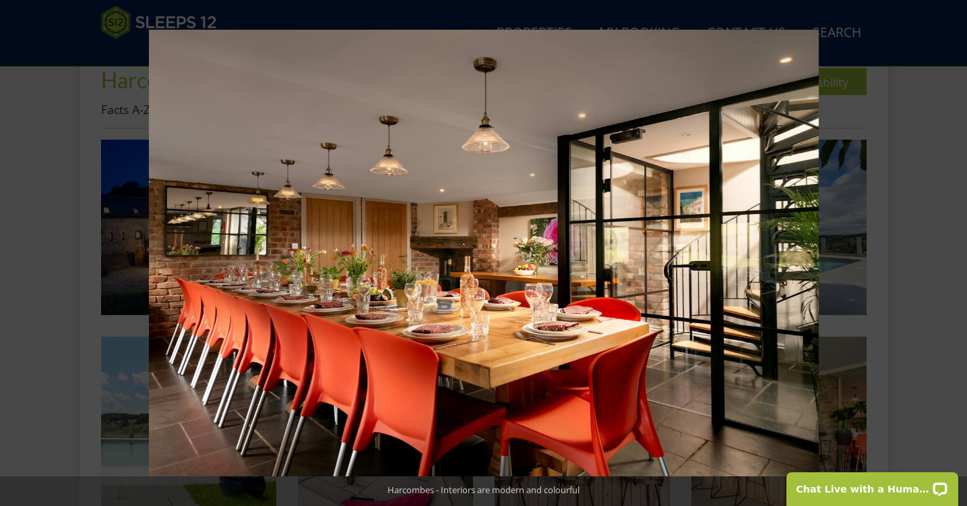
click at [957, 255] on button at bounding box center [943, 252] width 47 height 67
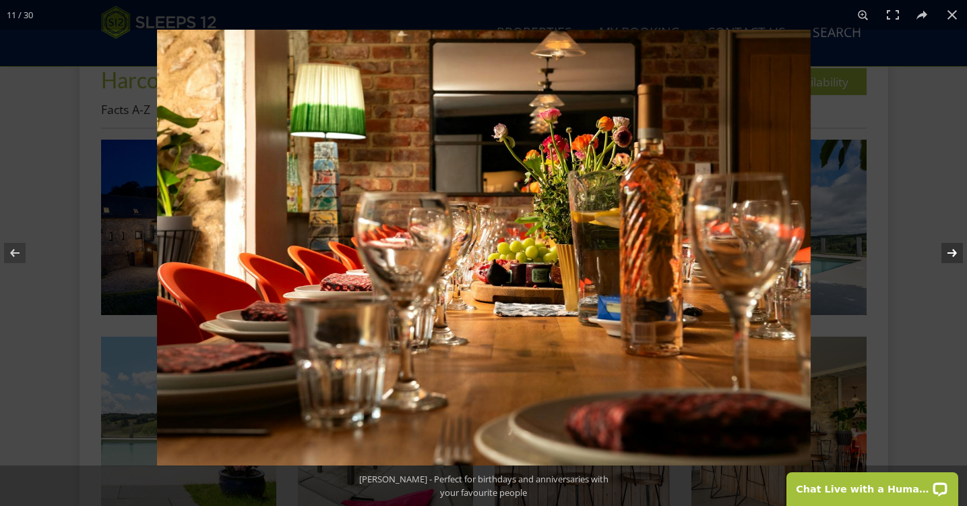
click at [957, 255] on button at bounding box center [943, 252] width 47 height 67
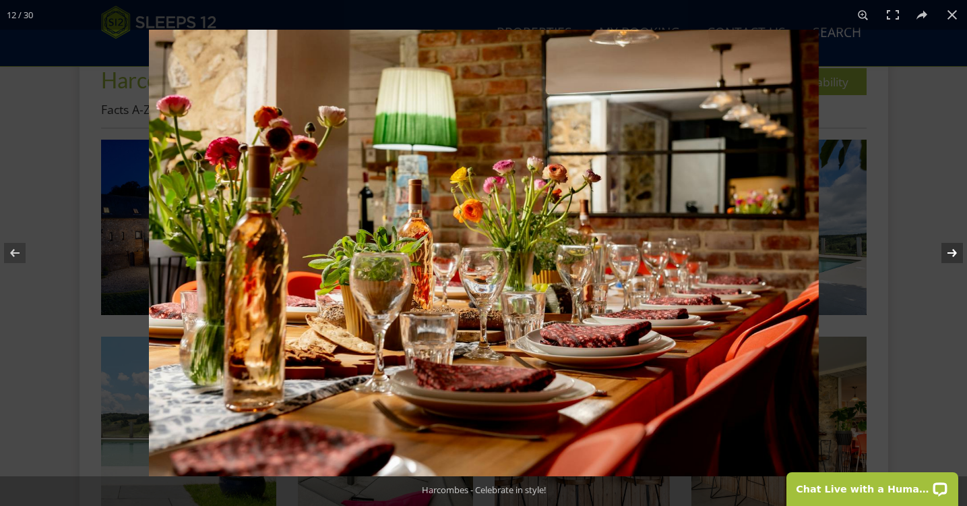
click at [957, 256] on button at bounding box center [943, 252] width 47 height 67
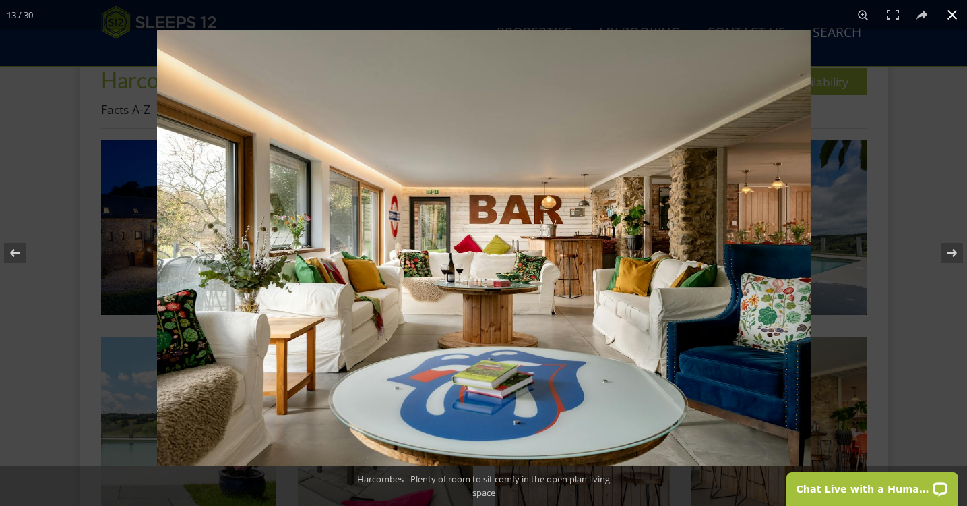
click at [958, 22] on button at bounding box center [953, 15] width 30 height 30
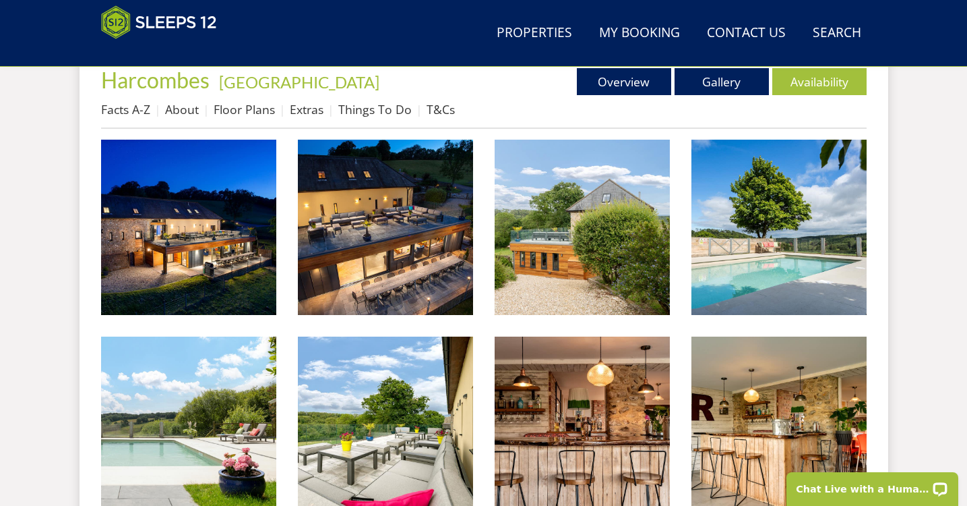
scroll to position [156, 0]
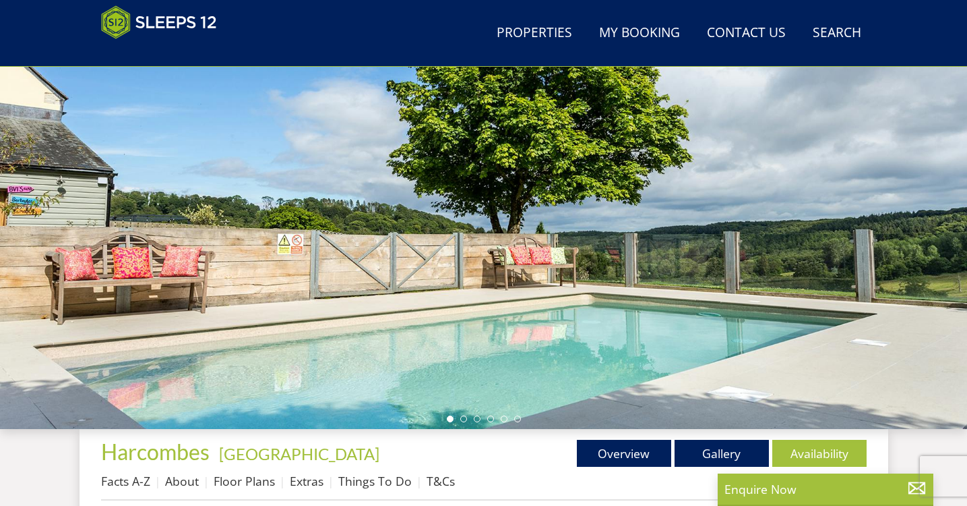
select select "14"
select select "7"
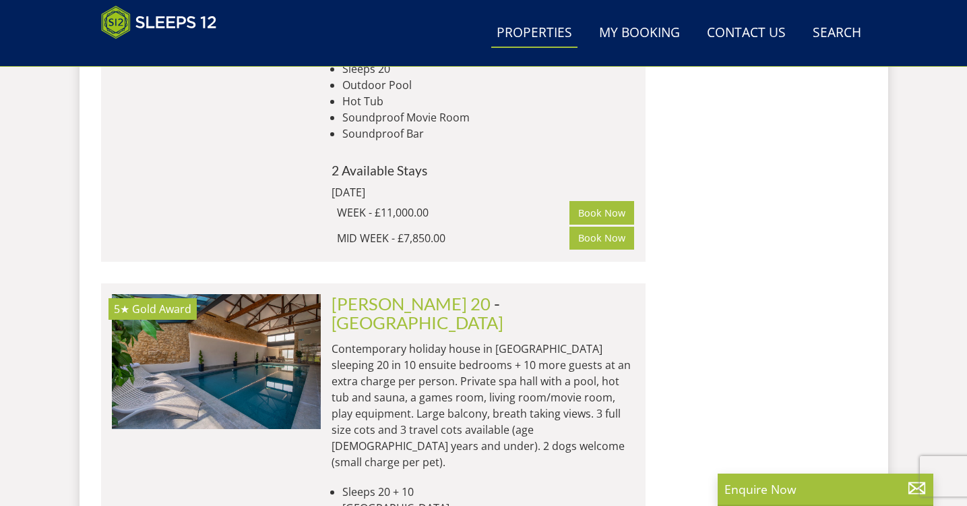
scroll to position [8190, 0]
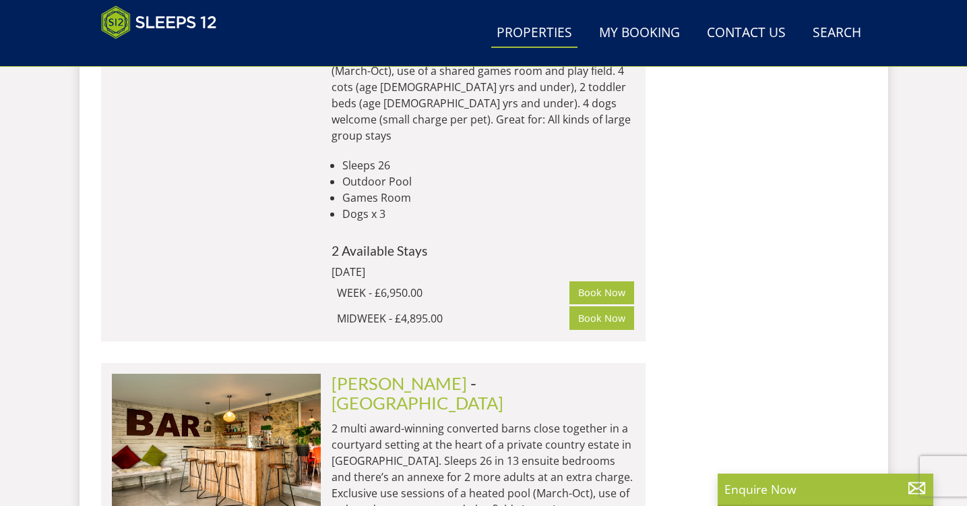
scroll to position [11343, 0]
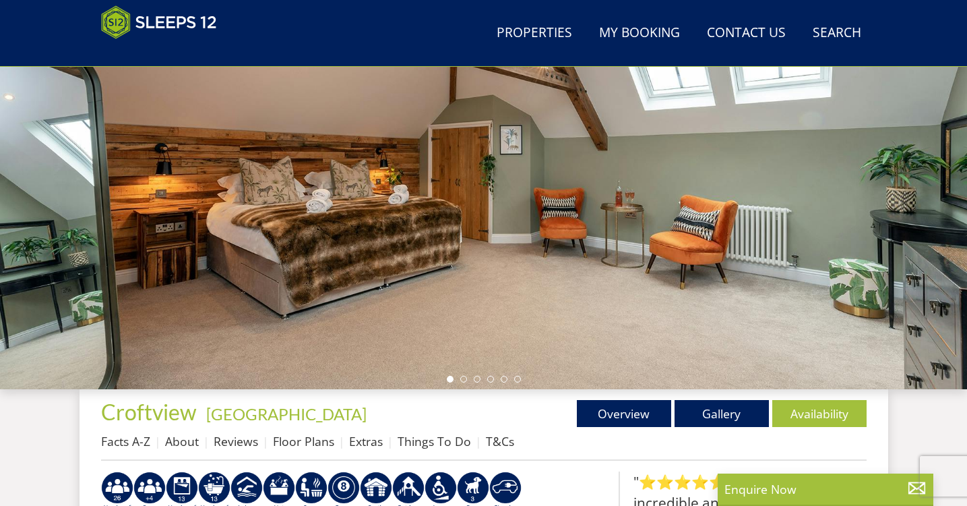
scroll to position [200, 0]
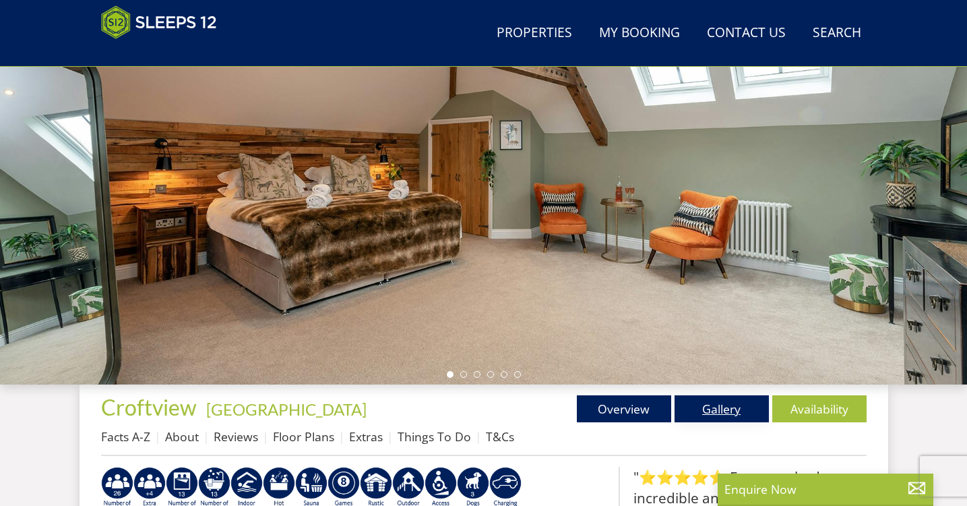
click at [745, 396] on link "Gallery" at bounding box center [722, 408] width 94 height 27
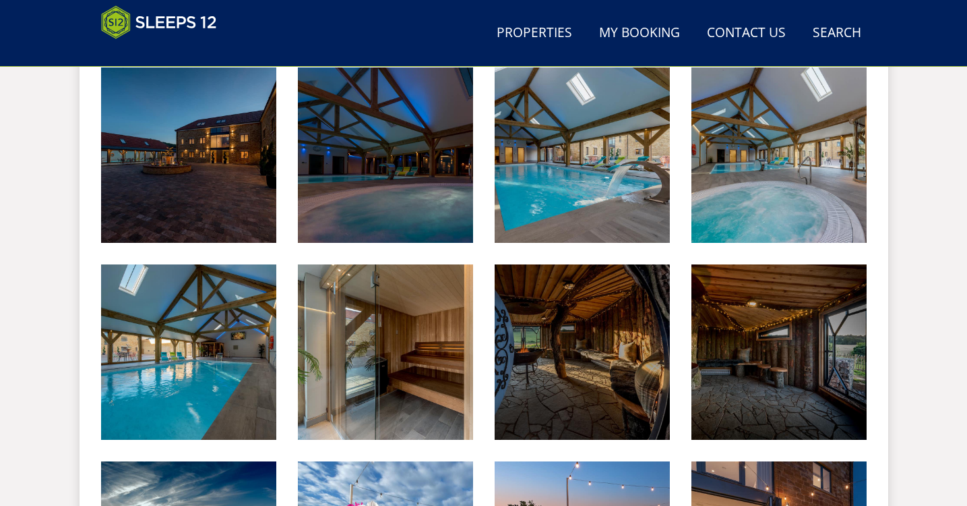
scroll to position [597, 0]
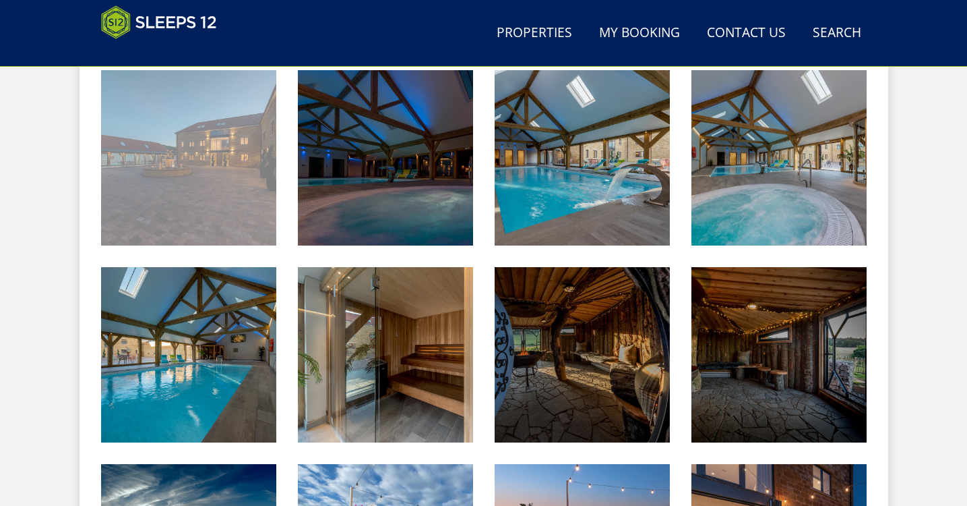
click at [257, 120] on img at bounding box center [188, 157] width 175 height 175
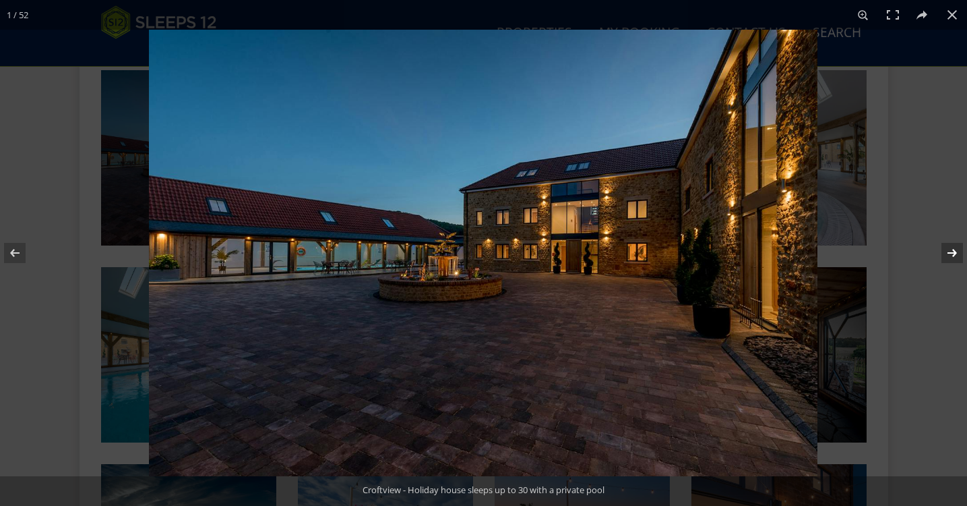
click at [955, 248] on button at bounding box center [943, 252] width 47 height 67
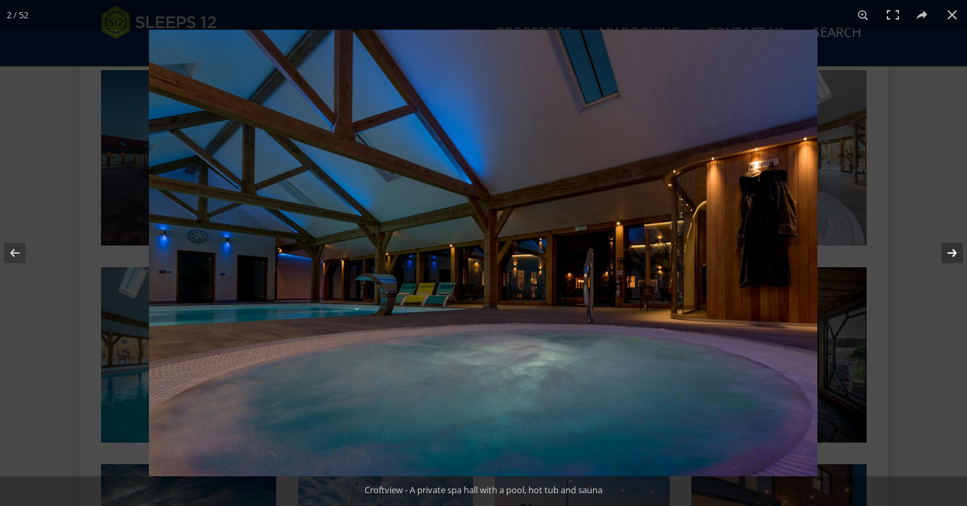
click at [955, 248] on button at bounding box center [943, 252] width 47 height 67
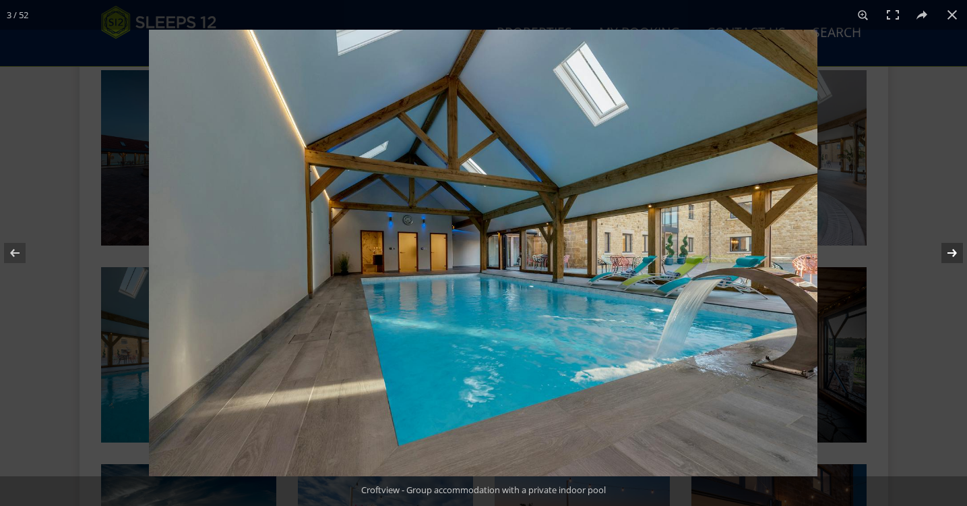
click at [955, 248] on button at bounding box center [943, 252] width 47 height 67
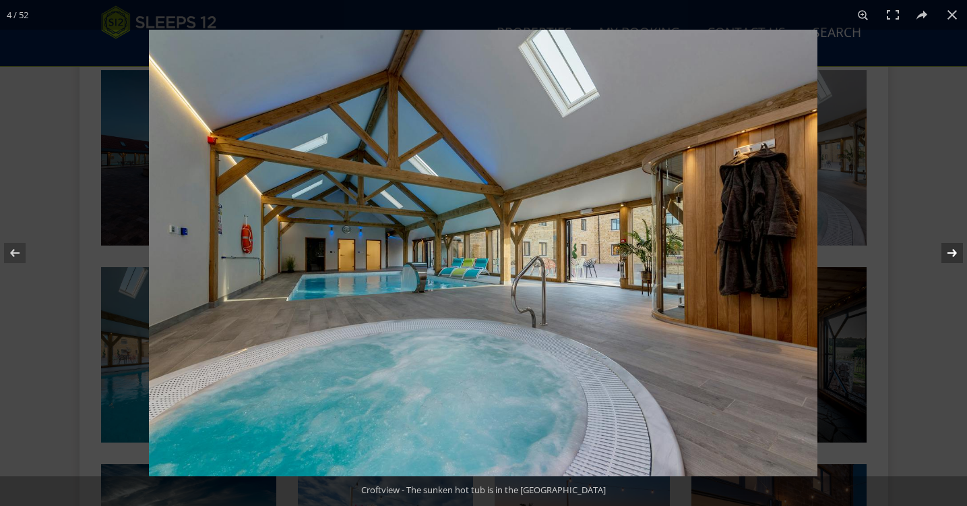
click at [955, 248] on button at bounding box center [943, 252] width 47 height 67
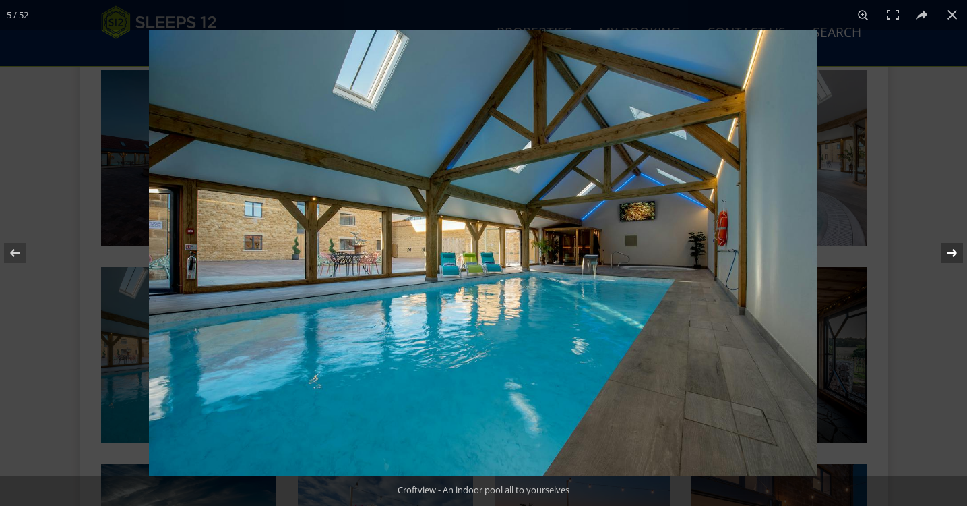
click at [955, 248] on button at bounding box center [943, 252] width 47 height 67
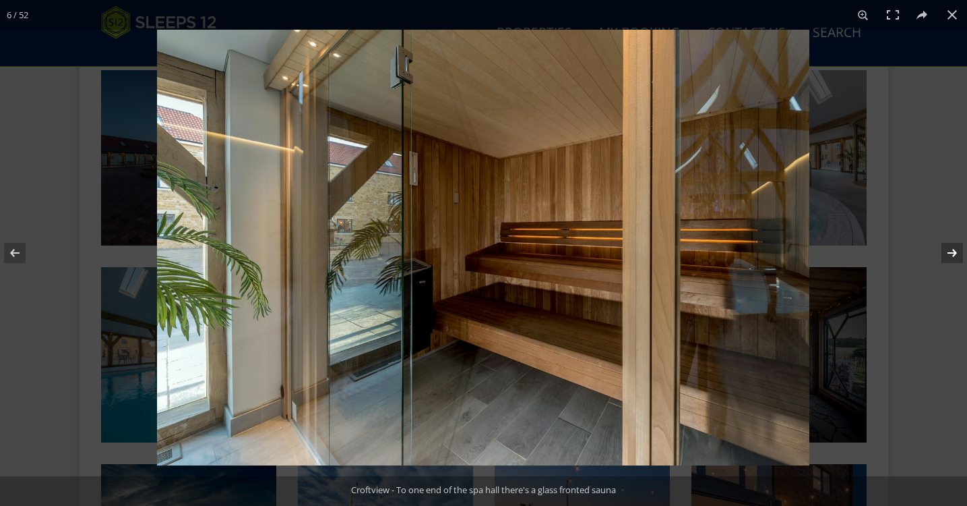
click at [955, 248] on button at bounding box center [943, 252] width 47 height 67
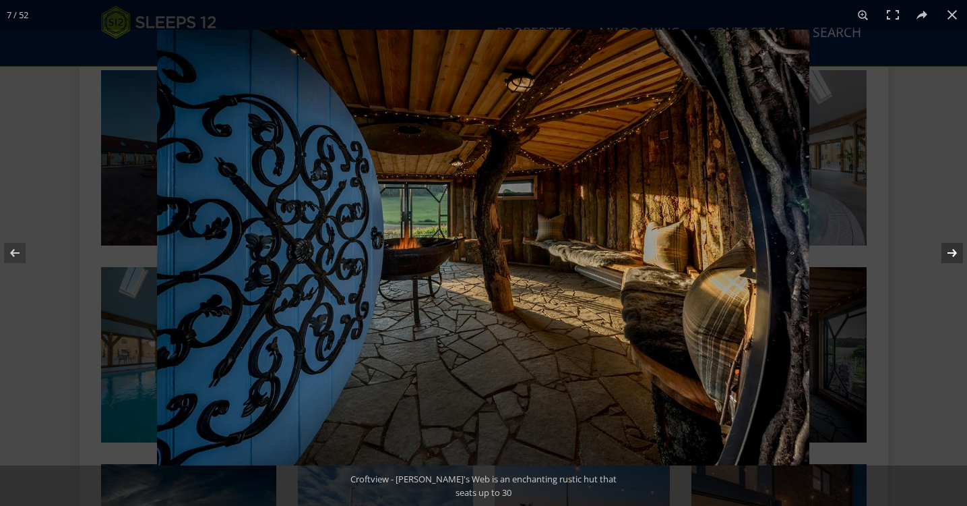
click at [955, 248] on button at bounding box center [943, 252] width 47 height 67
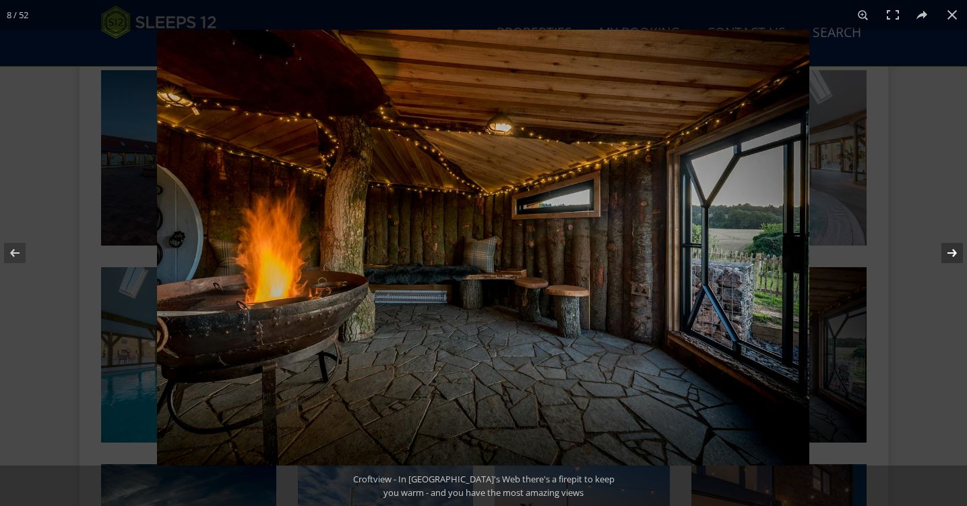
click at [955, 248] on button at bounding box center [943, 252] width 47 height 67
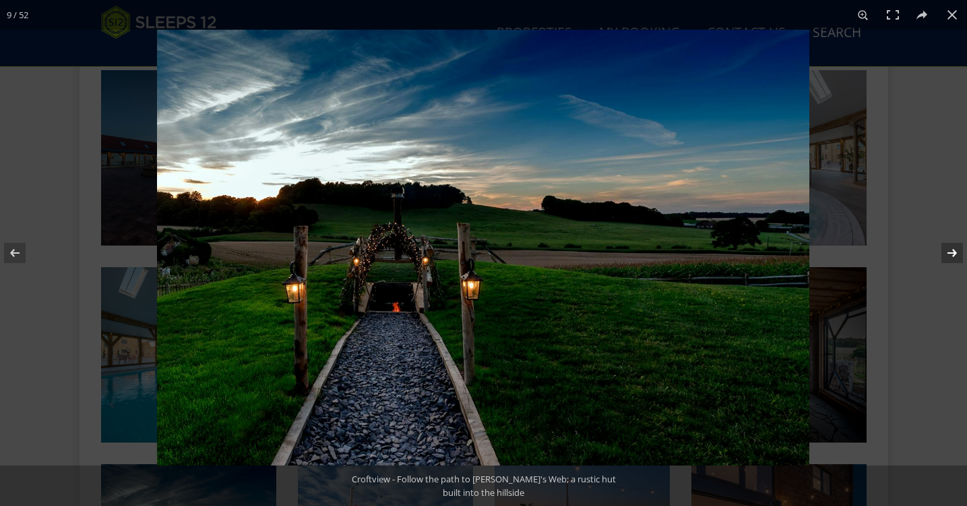
click at [955, 248] on button at bounding box center [943, 252] width 47 height 67
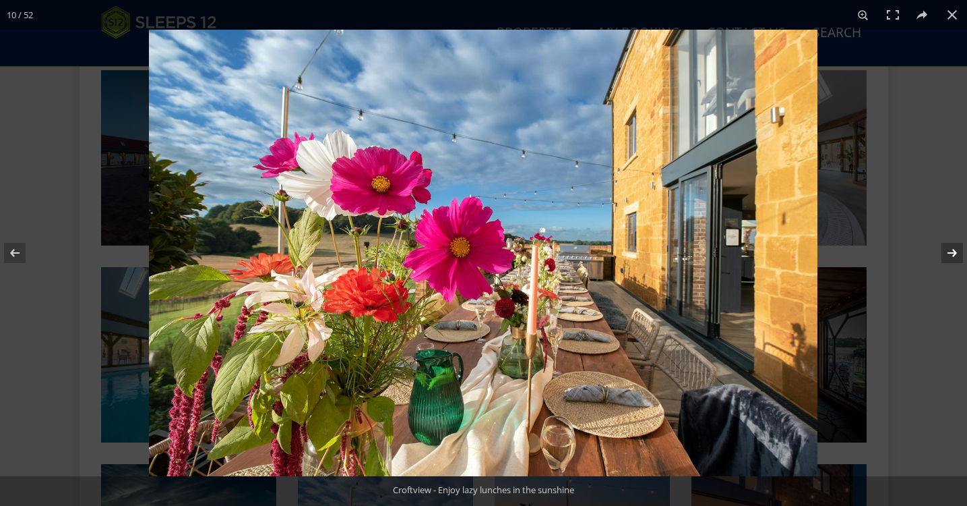
click at [955, 248] on button at bounding box center [943, 252] width 47 height 67
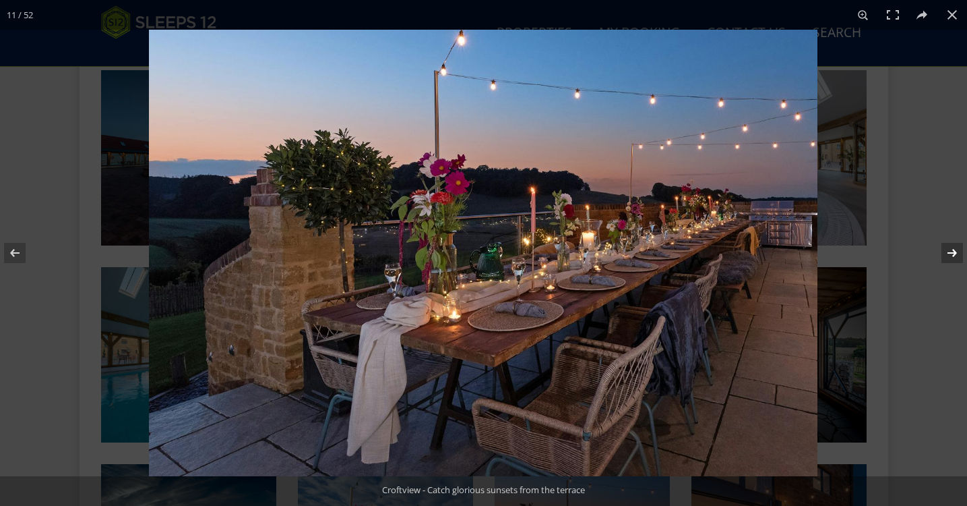
click at [955, 248] on button at bounding box center [943, 252] width 47 height 67
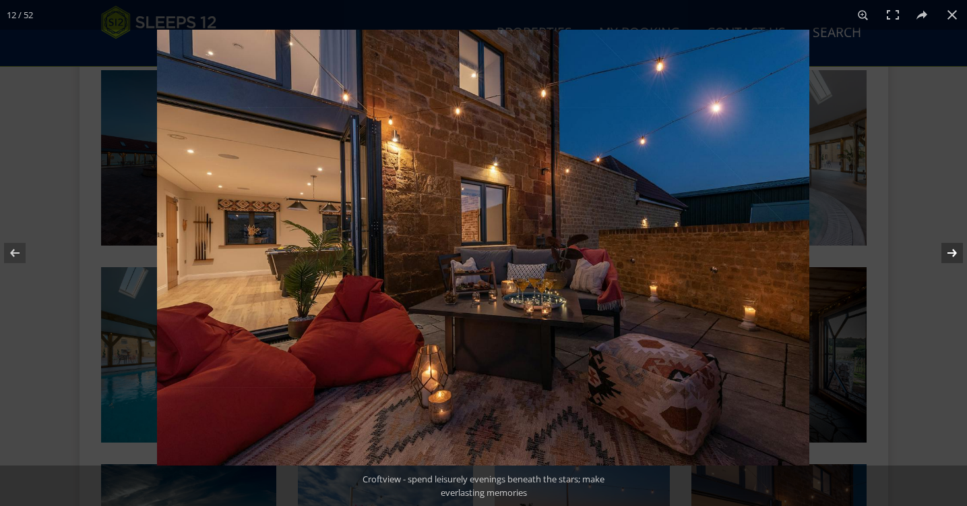
click at [955, 248] on button at bounding box center [943, 252] width 47 height 67
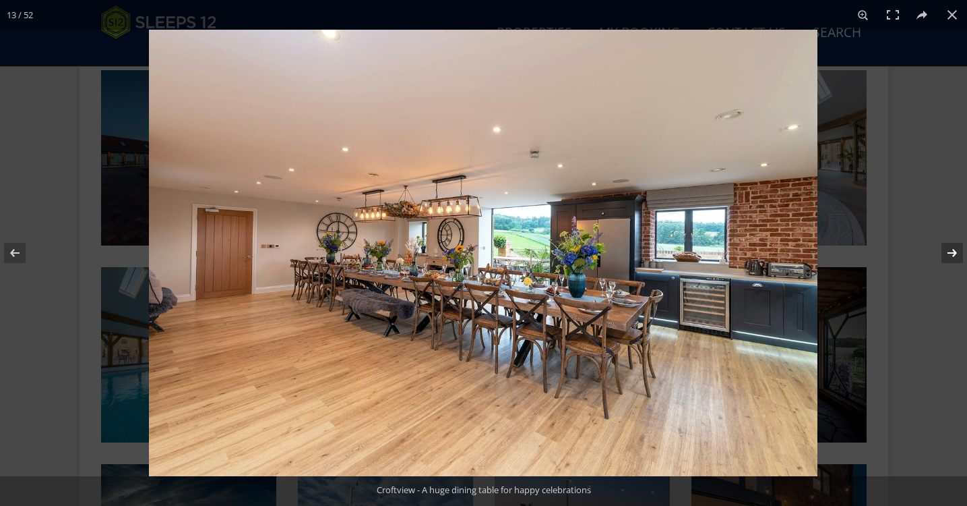
click at [955, 248] on button at bounding box center [943, 252] width 47 height 67
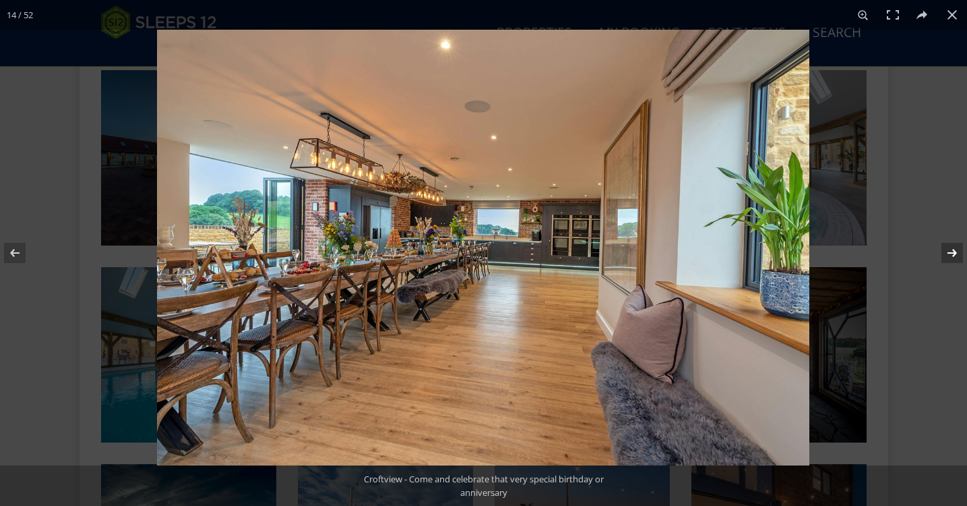
click at [955, 248] on button at bounding box center [943, 252] width 47 height 67
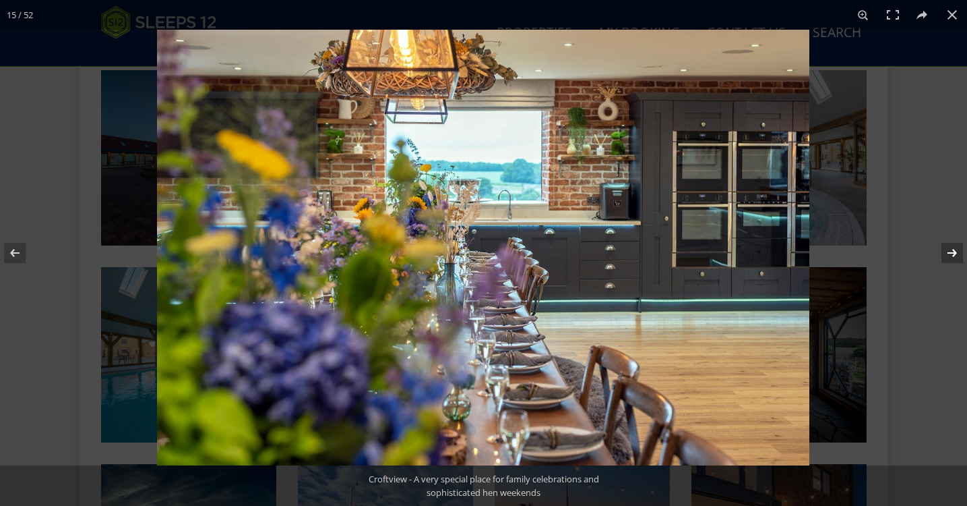
click at [955, 248] on button at bounding box center [943, 252] width 47 height 67
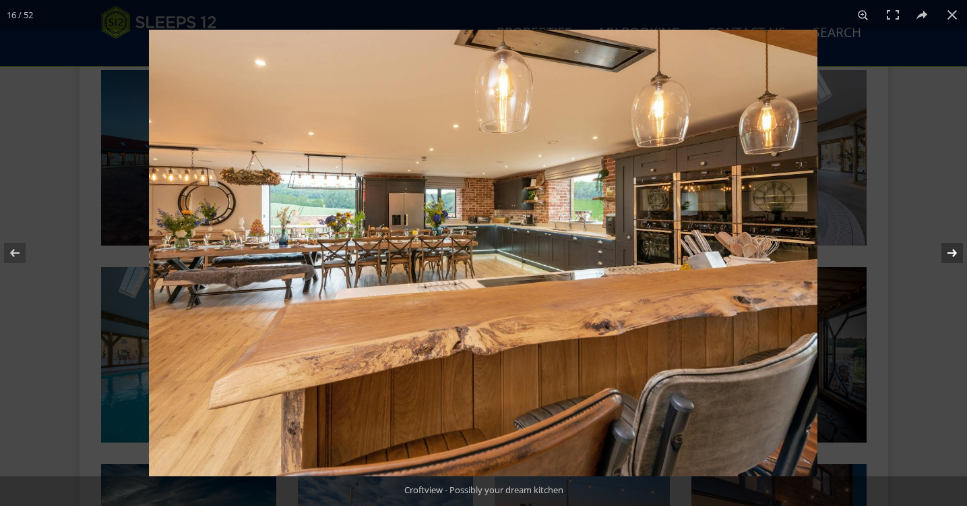
click at [955, 248] on button at bounding box center [943, 252] width 47 height 67
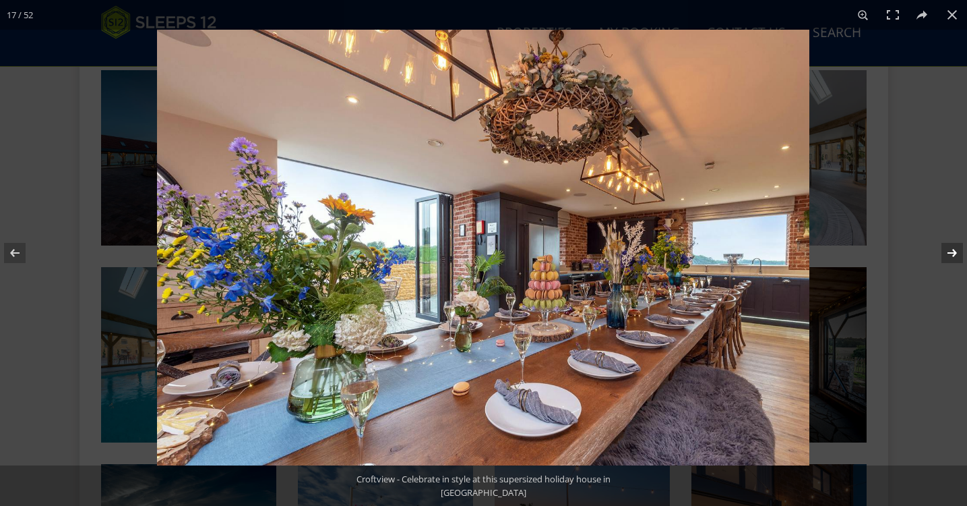
click at [955, 248] on button at bounding box center [943, 252] width 47 height 67
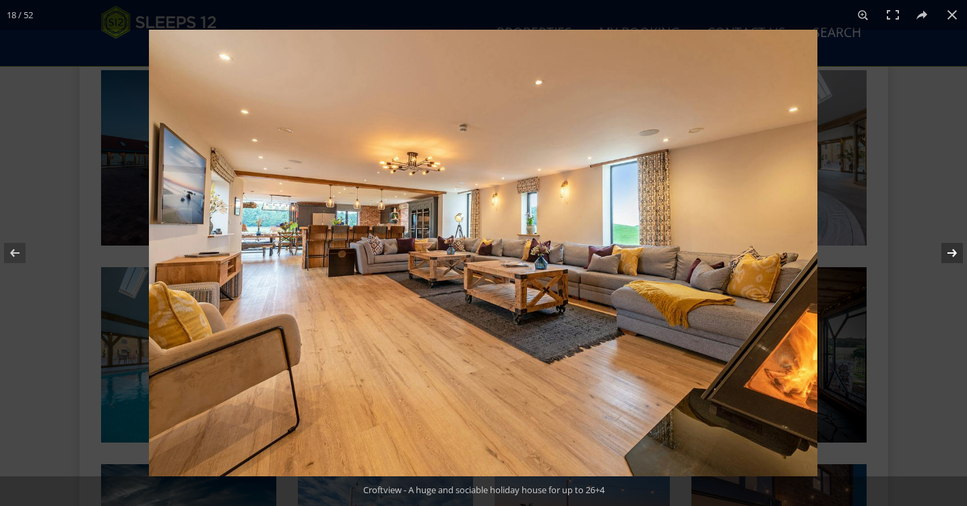
click at [955, 248] on button at bounding box center [943, 252] width 47 height 67
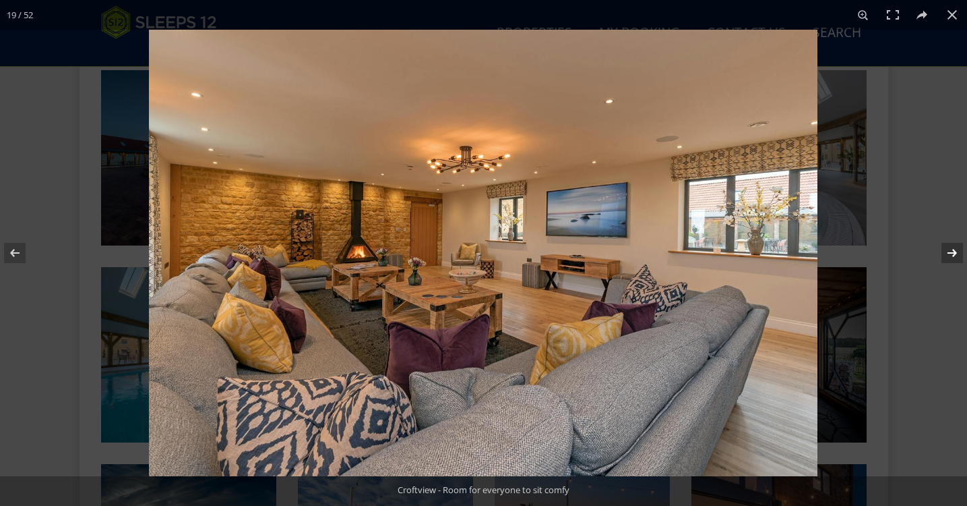
click at [955, 248] on button at bounding box center [943, 252] width 47 height 67
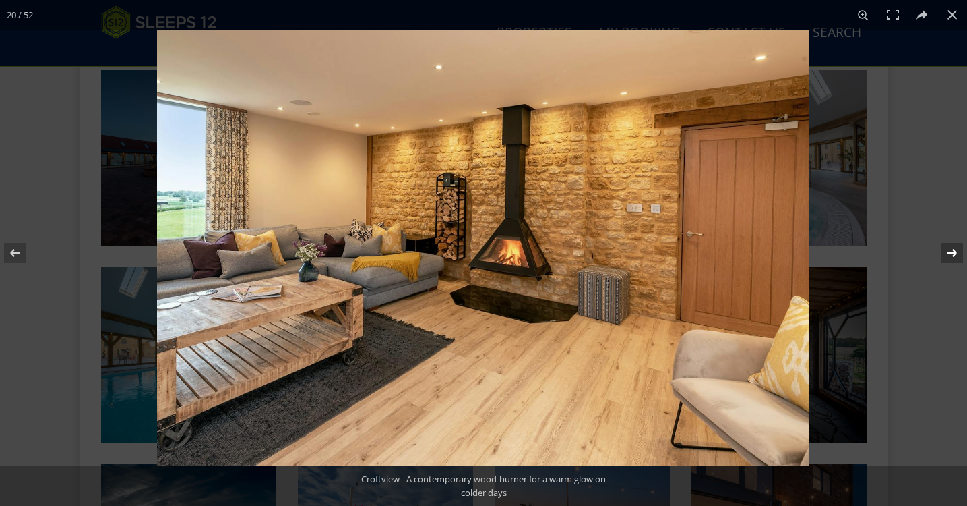
click at [955, 248] on button at bounding box center [943, 252] width 47 height 67
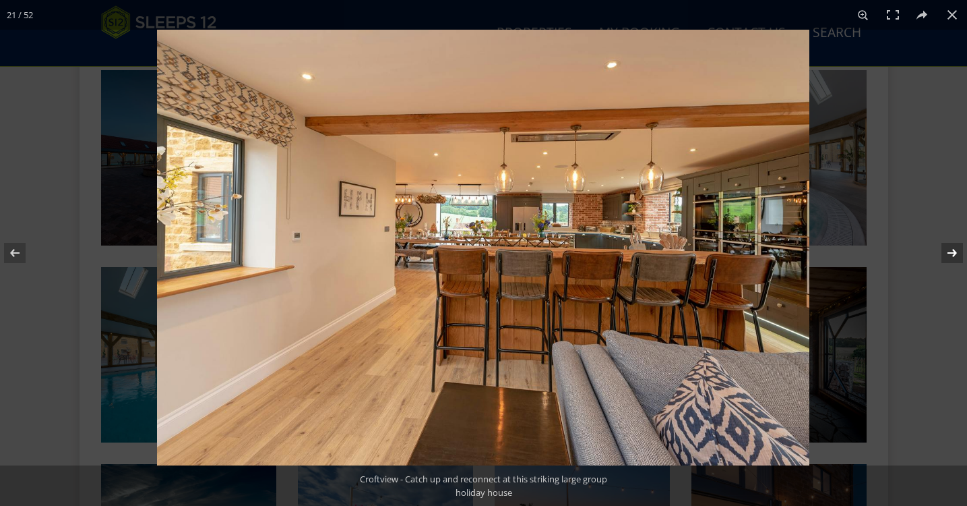
click at [955, 248] on button at bounding box center [943, 252] width 47 height 67
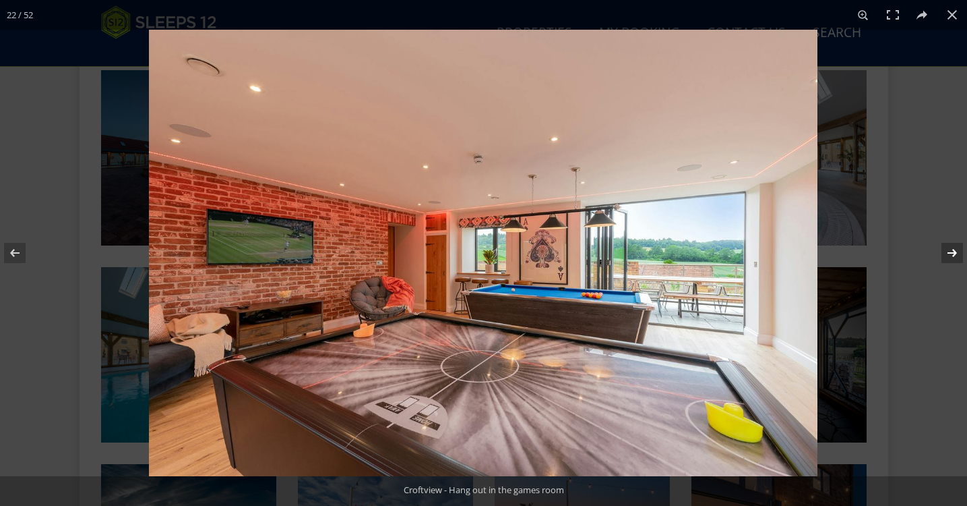
click at [955, 248] on button at bounding box center [943, 252] width 47 height 67
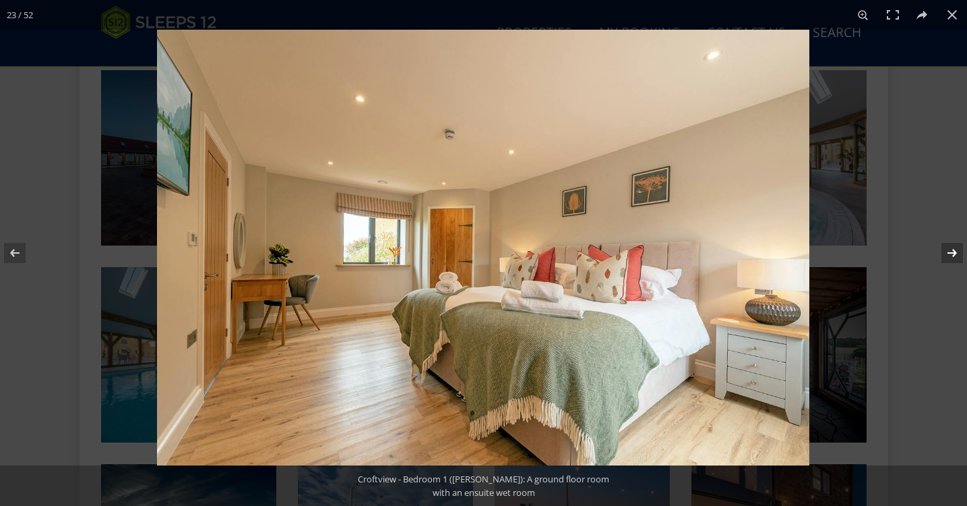
click at [955, 248] on button at bounding box center [943, 252] width 47 height 67
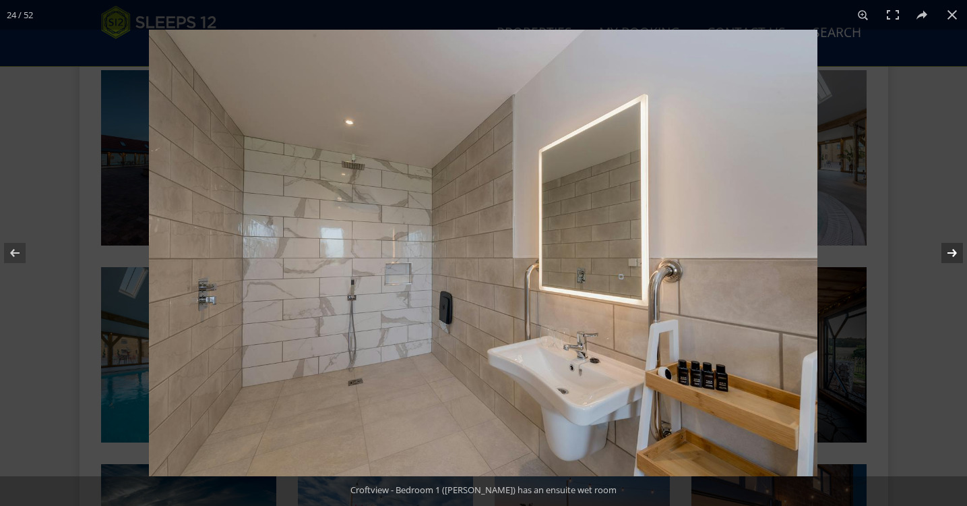
click at [955, 248] on button at bounding box center [943, 252] width 47 height 67
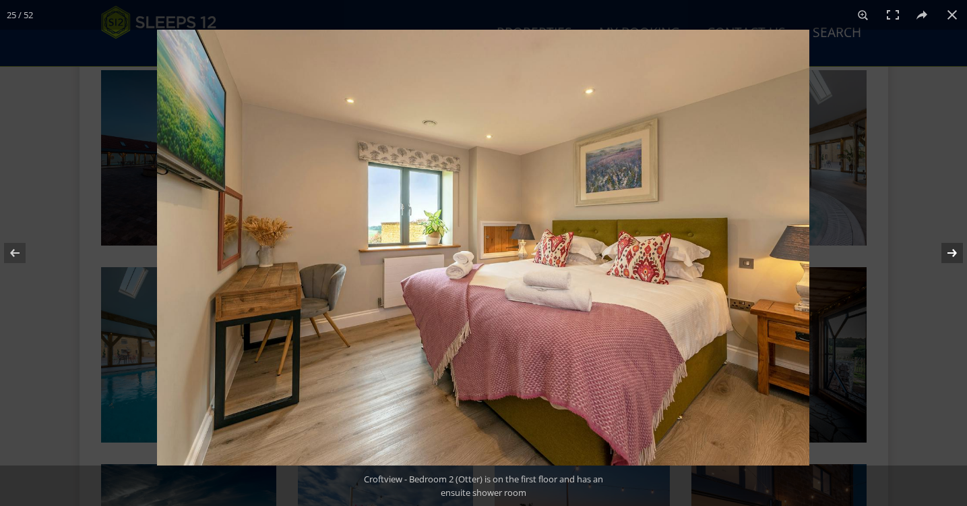
click at [955, 248] on button at bounding box center [943, 252] width 47 height 67
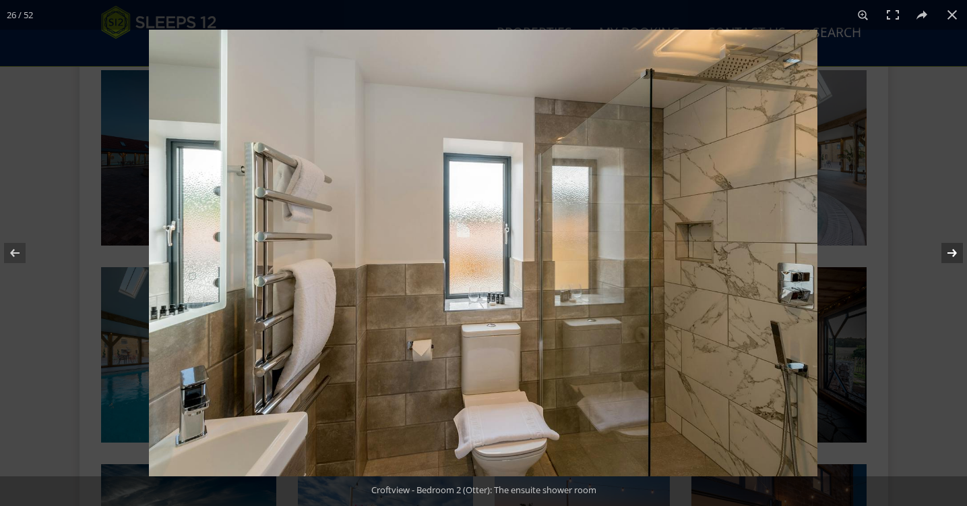
click at [955, 248] on button at bounding box center [943, 252] width 47 height 67
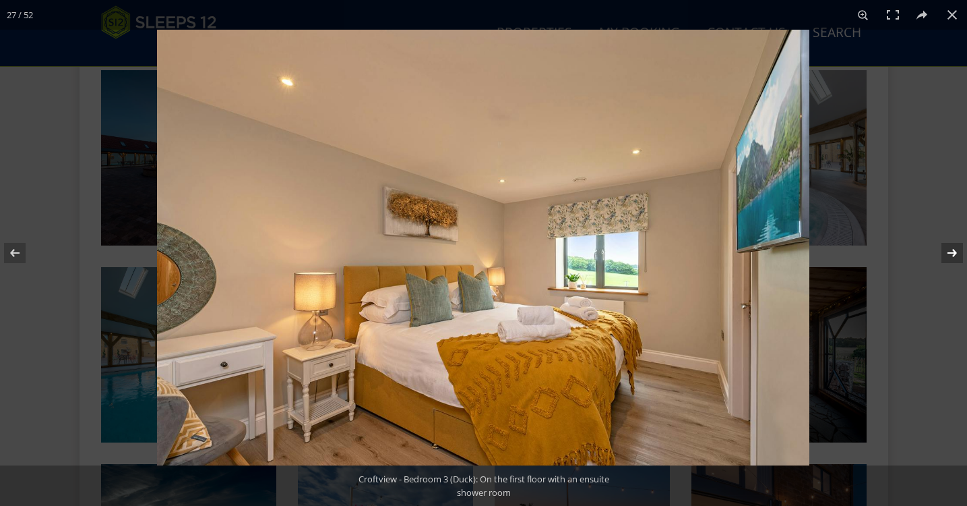
click at [955, 248] on button at bounding box center [943, 252] width 47 height 67
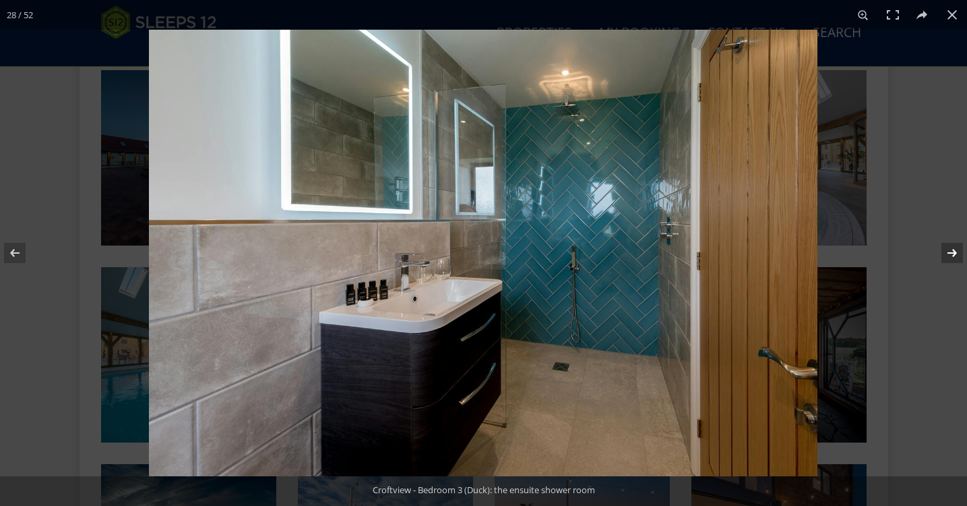
click at [955, 248] on button at bounding box center [943, 252] width 47 height 67
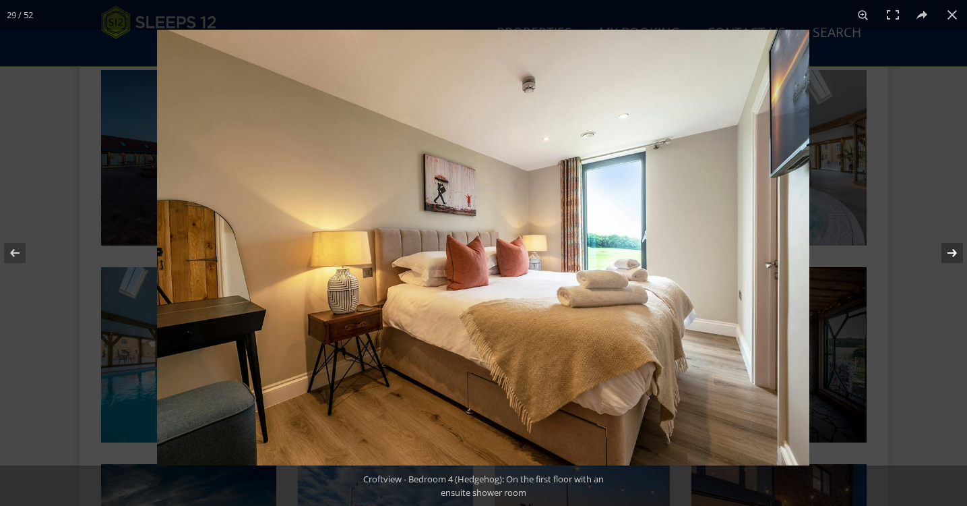
click at [955, 248] on button at bounding box center [943, 252] width 47 height 67
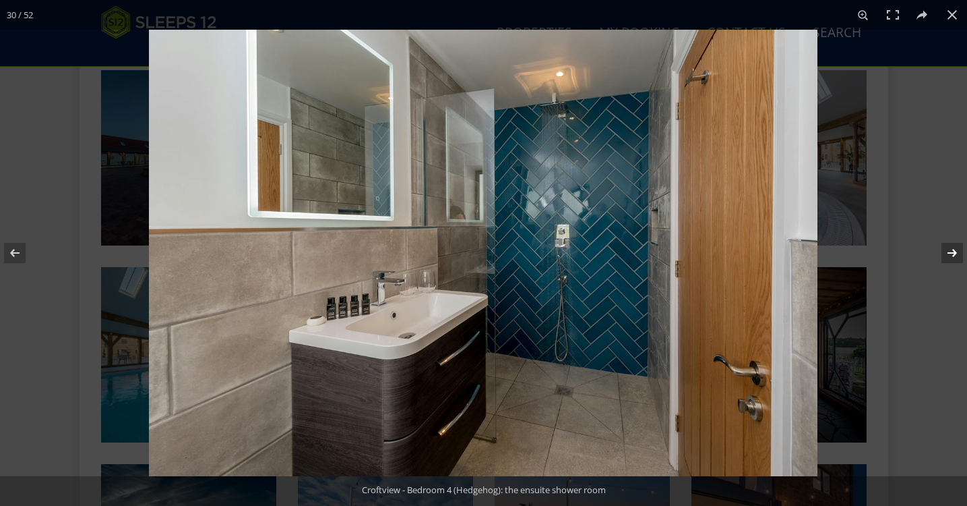
click at [955, 248] on button at bounding box center [943, 252] width 47 height 67
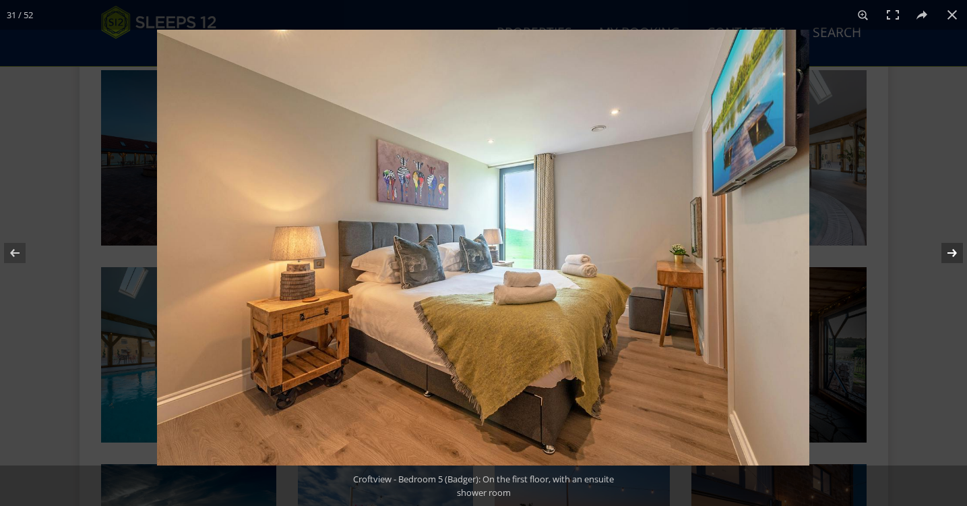
click at [955, 248] on button at bounding box center [943, 252] width 47 height 67
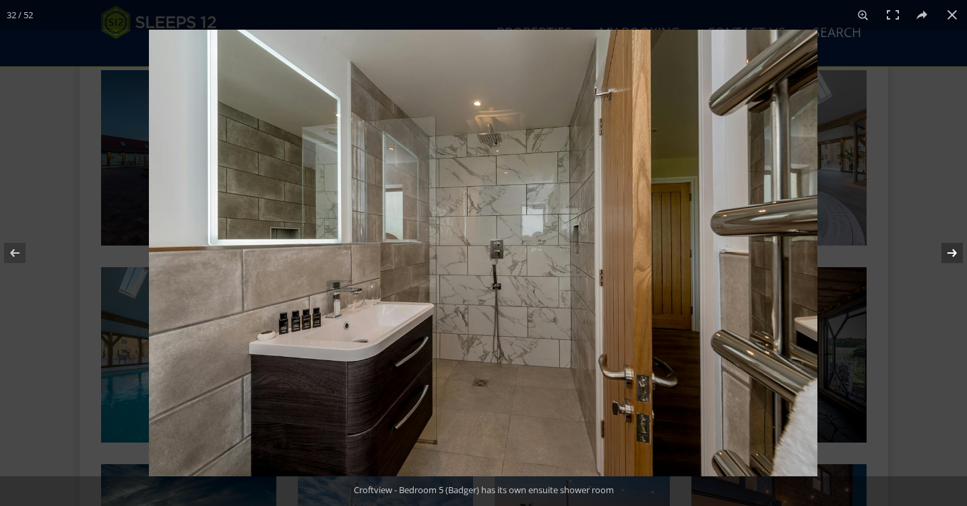
click at [955, 248] on button at bounding box center [943, 252] width 47 height 67
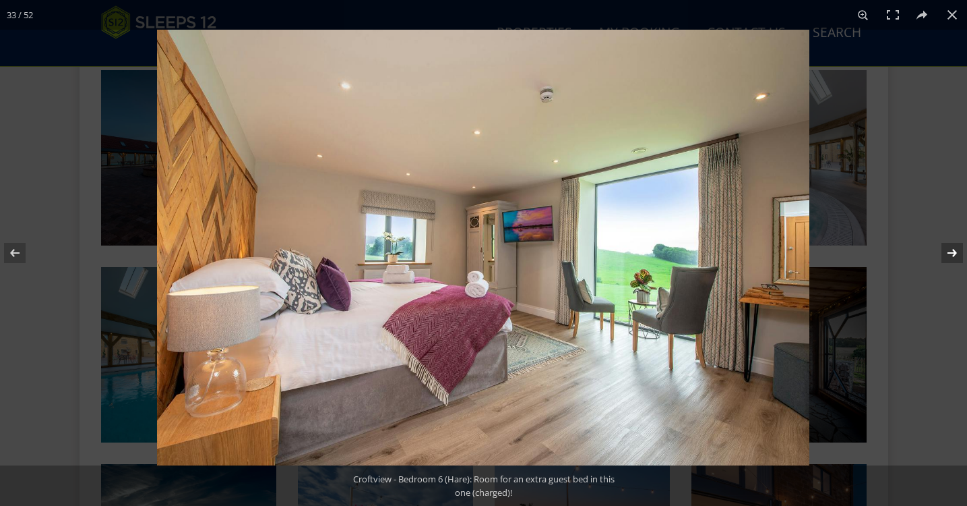
click at [955, 248] on button at bounding box center [943, 252] width 47 height 67
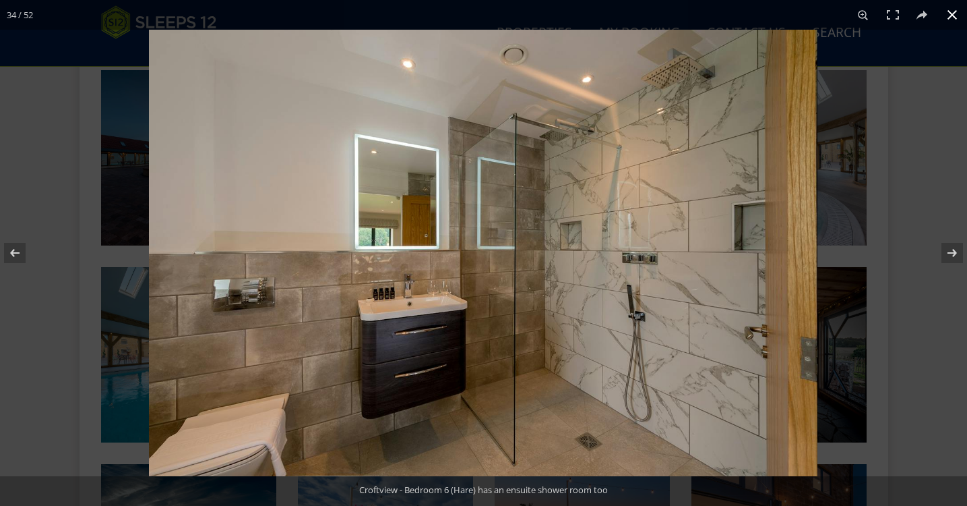
click at [952, 16] on button at bounding box center [953, 15] width 30 height 30
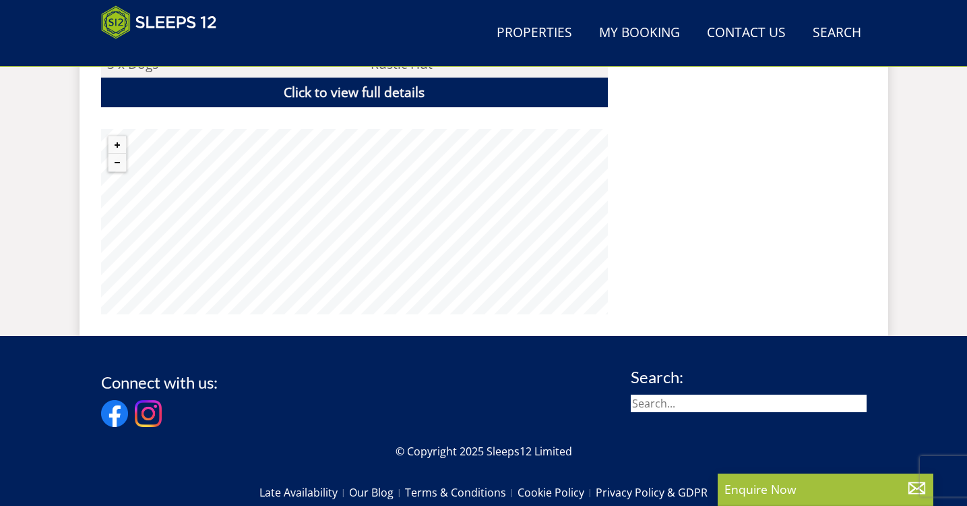
scroll to position [1046, 0]
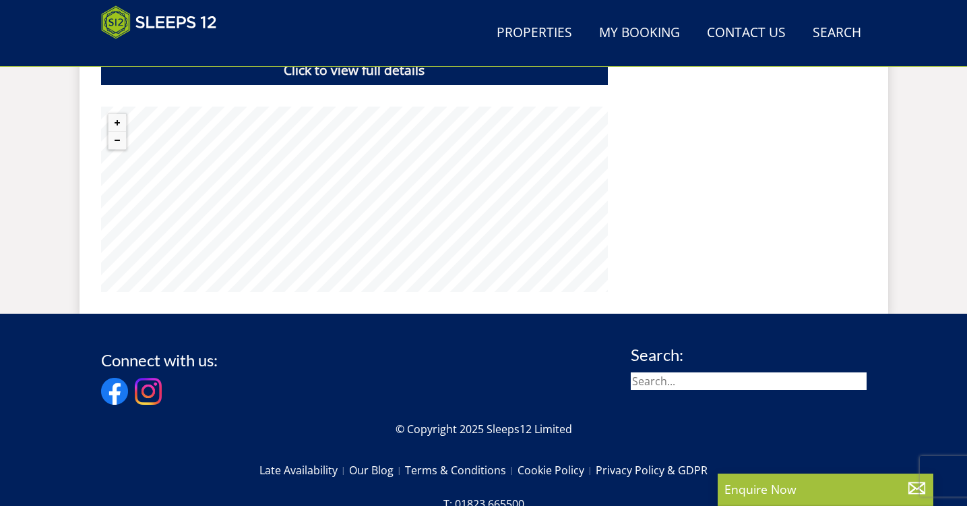
select select "14"
select select "7"
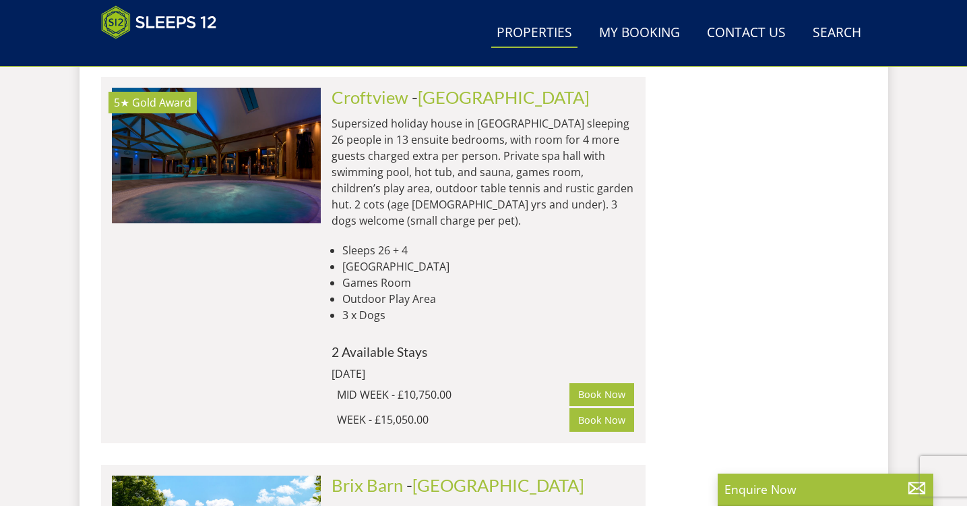
scroll to position [12078, 0]
